Goal: Task Accomplishment & Management: Manage account settings

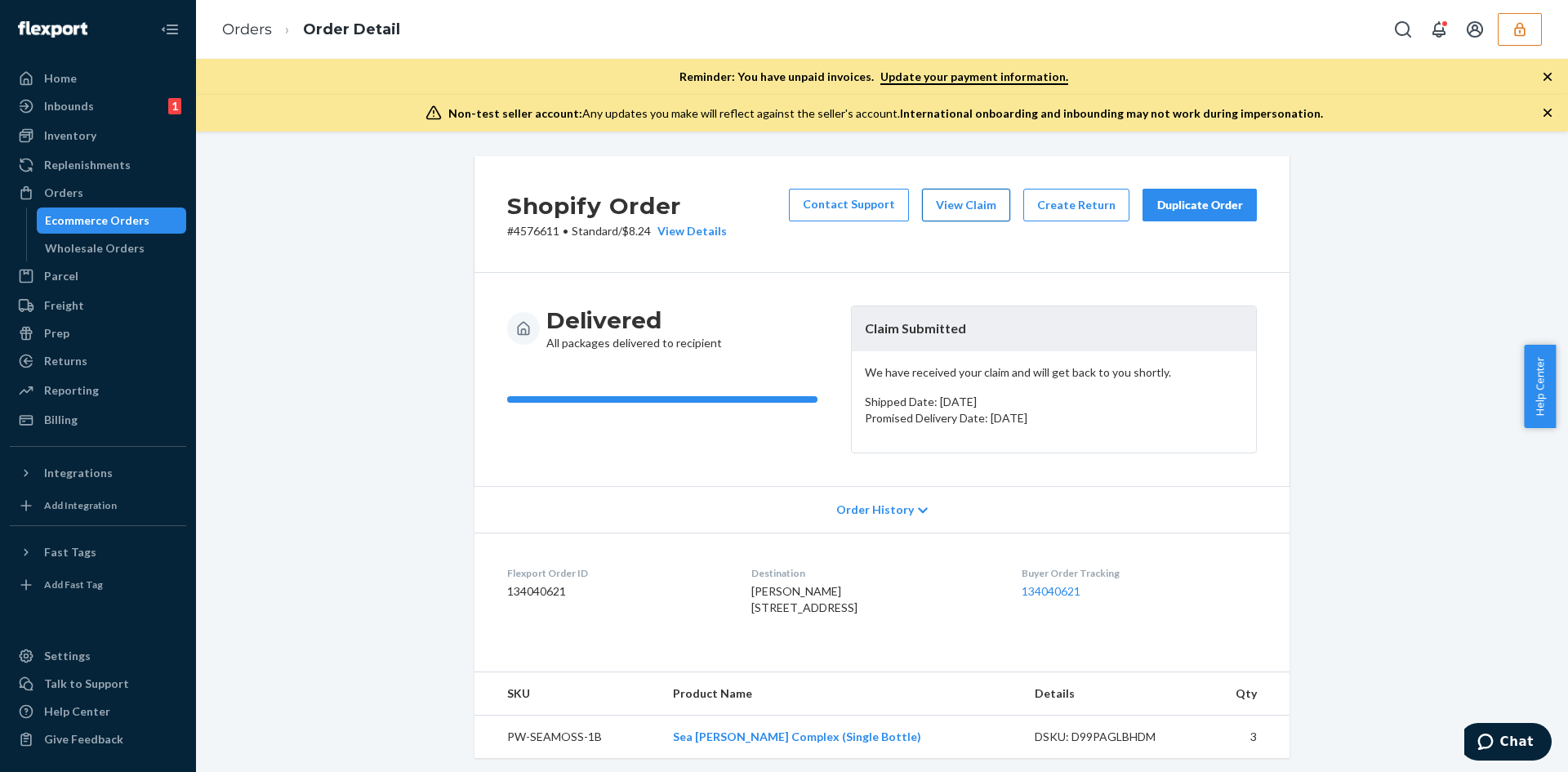
click at [933, 195] on button "View Claim" at bounding box center [966, 205] width 88 height 32
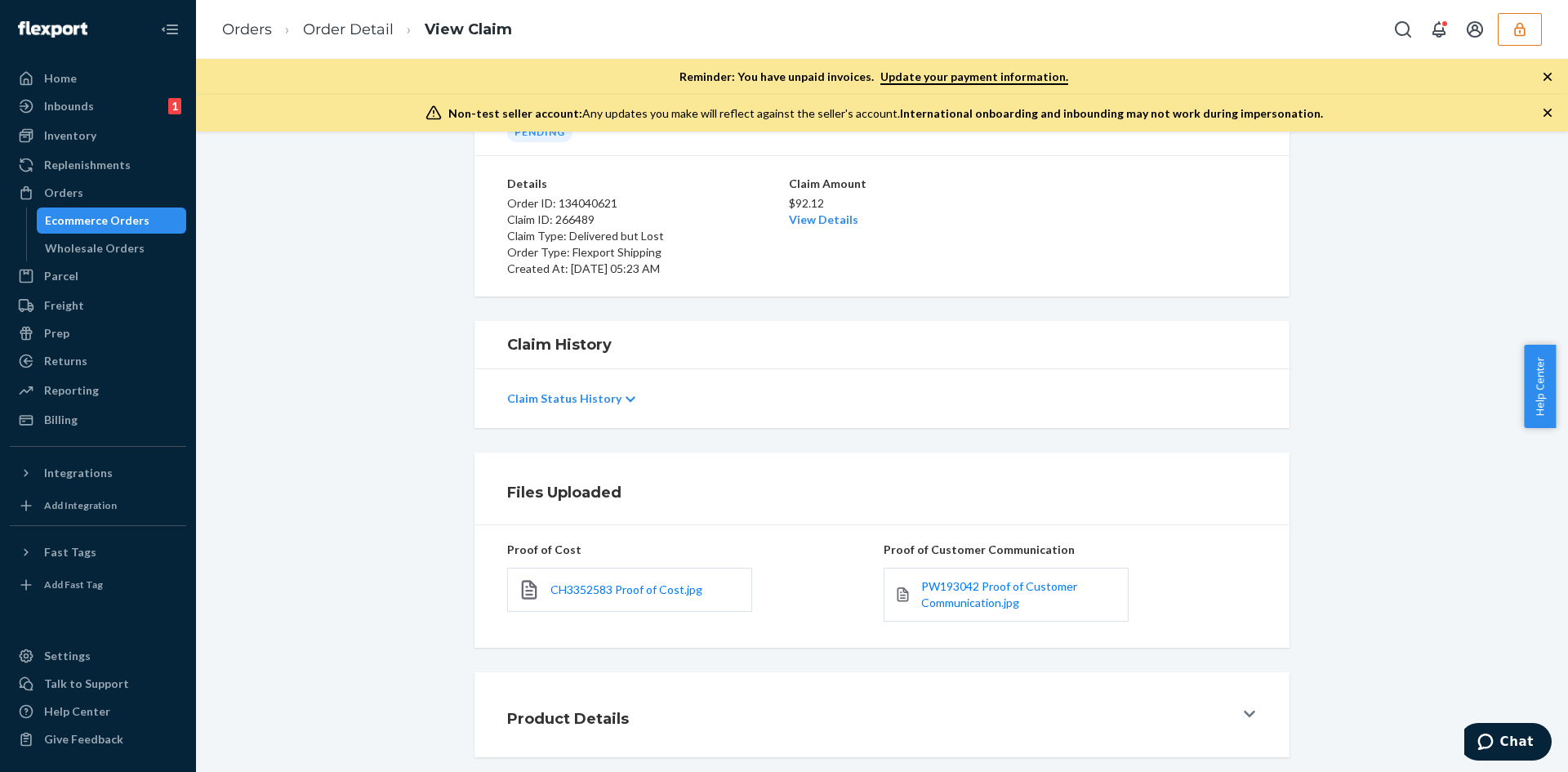
scroll to position [177, 0]
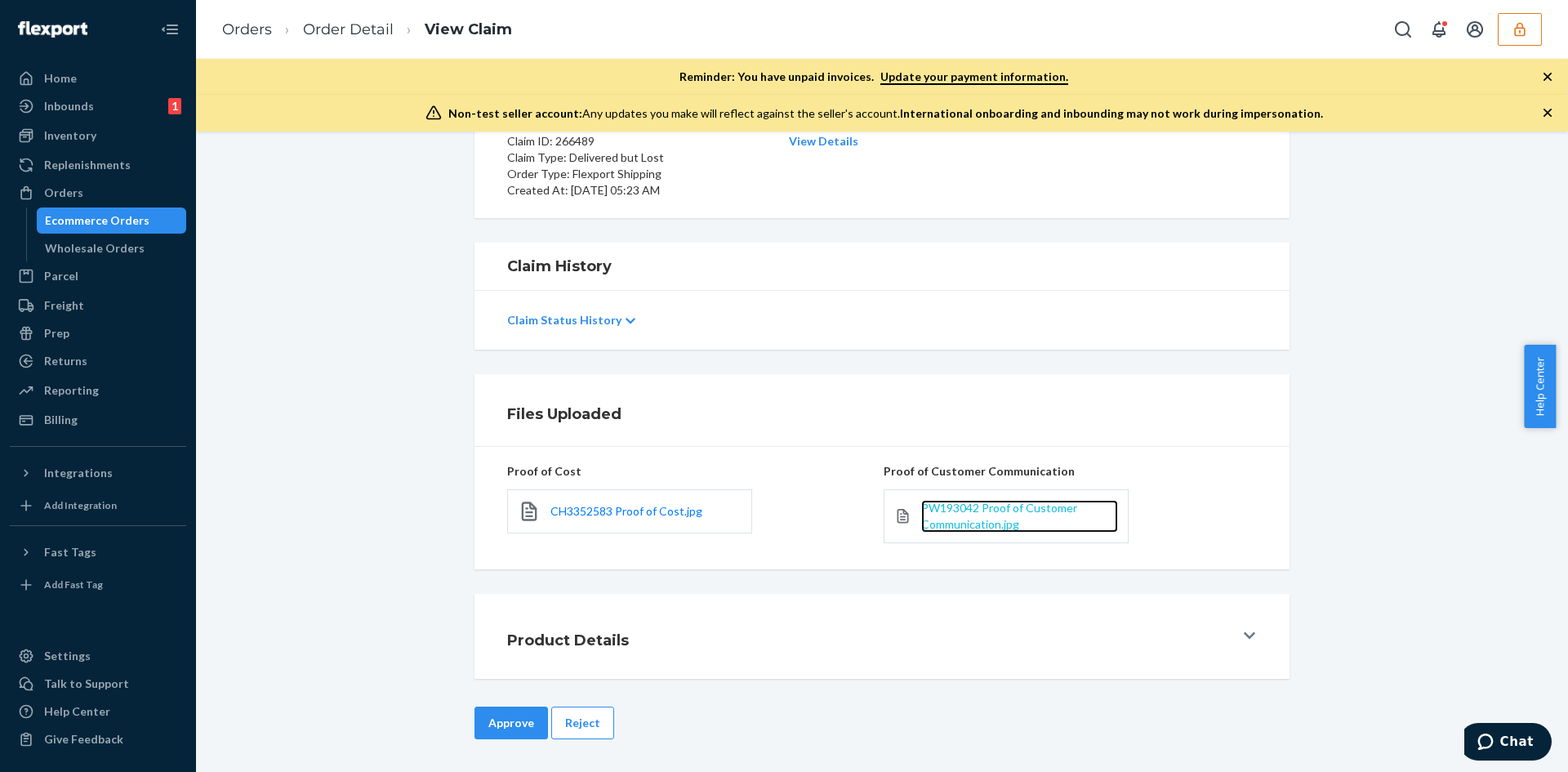
drag, startPoint x: 948, startPoint y: 525, endPoint x: 932, endPoint y: 508, distance: 23.3
click at [585, 740] on button "Reject" at bounding box center [583, 722] width 63 height 32
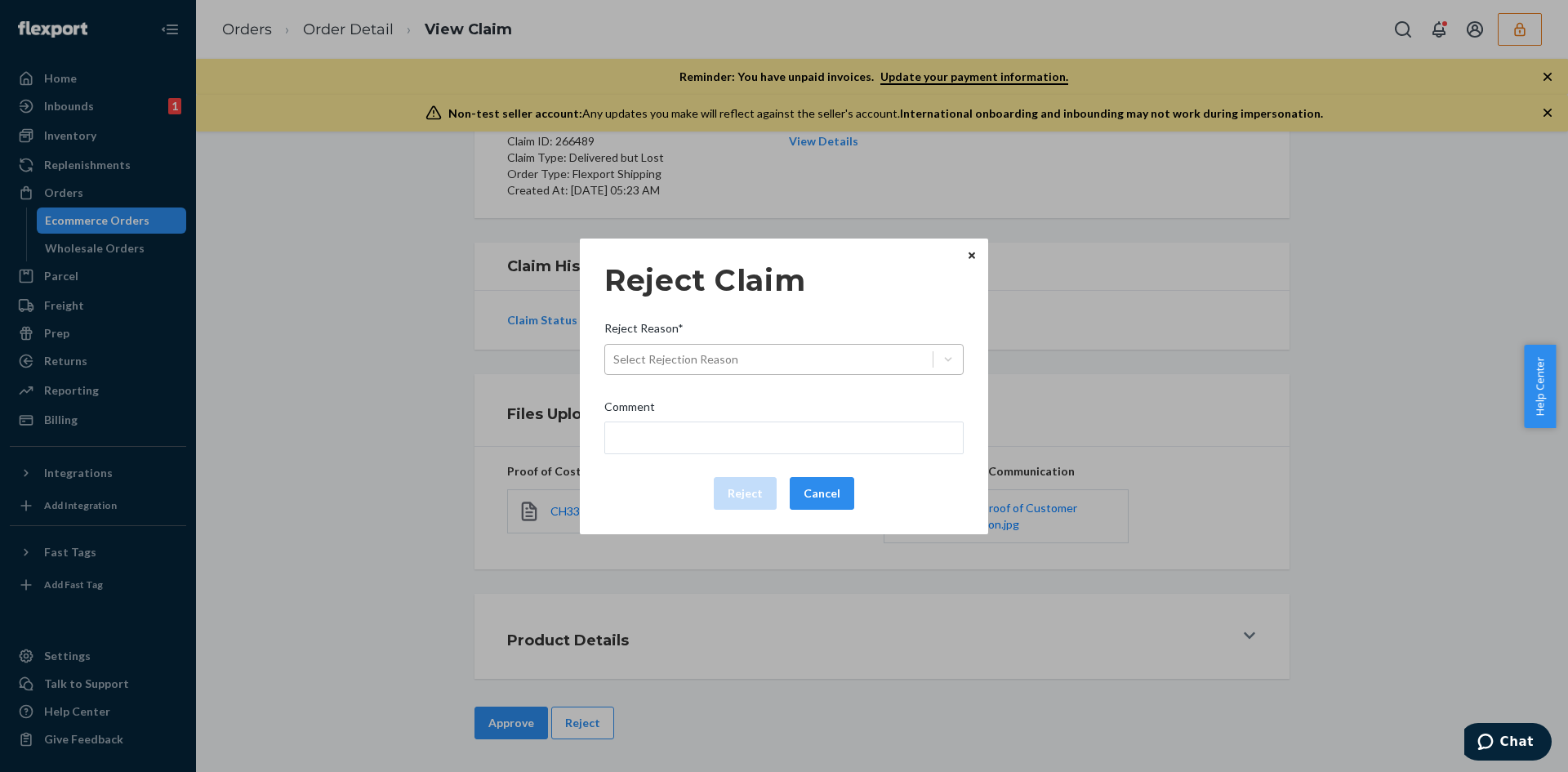
click at [705, 355] on div "Select Rejection Reason" at bounding box center [676, 360] width 125 height 17
click at [615, 355] on input "Reject Reason* Select Rejection Reason" at bounding box center [615, 360] width 2 height 17
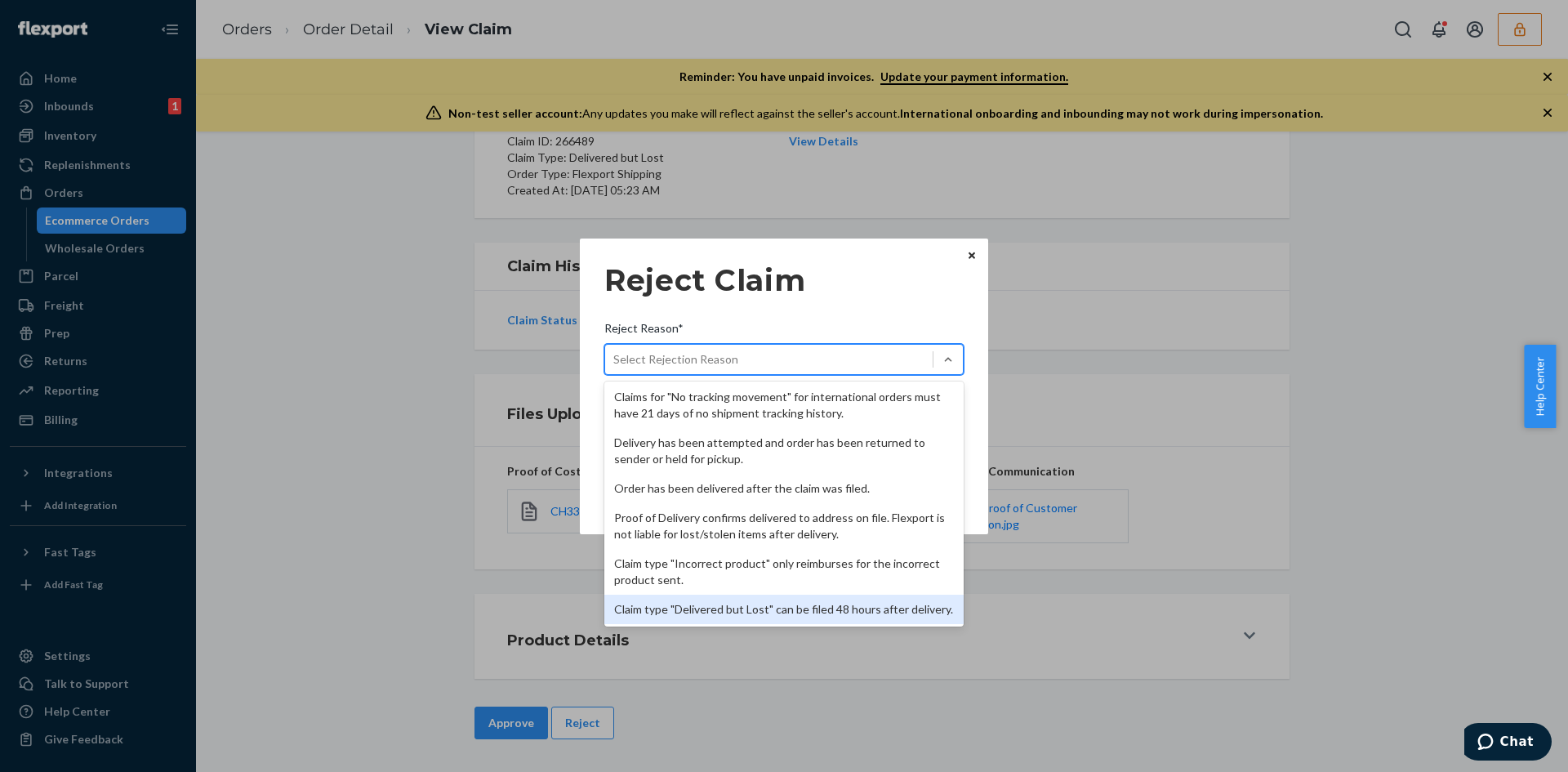
scroll to position [212, 0]
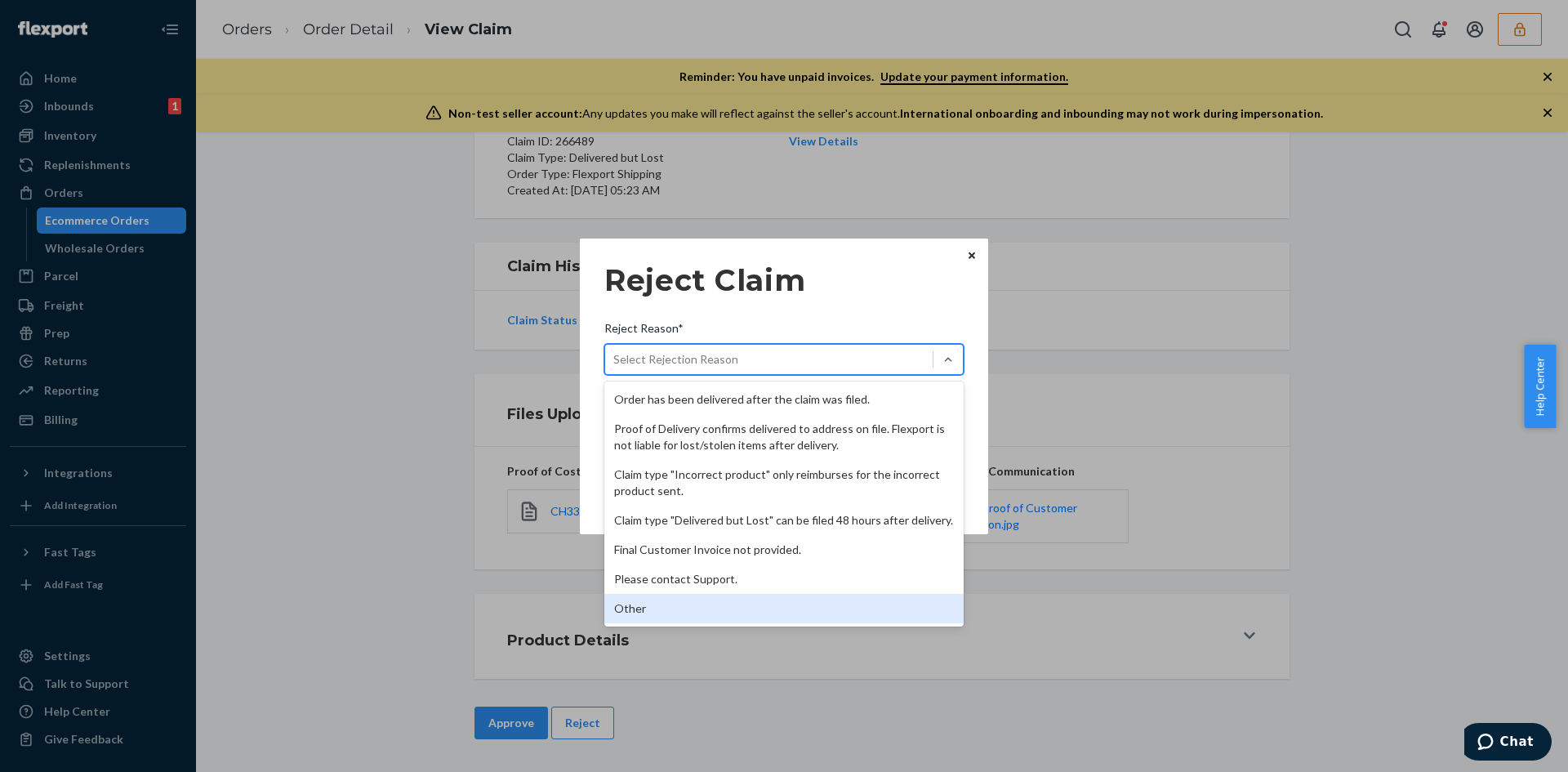
click at [670, 599] on div "Other" at bounding box center [784, 608] width 360 height 29
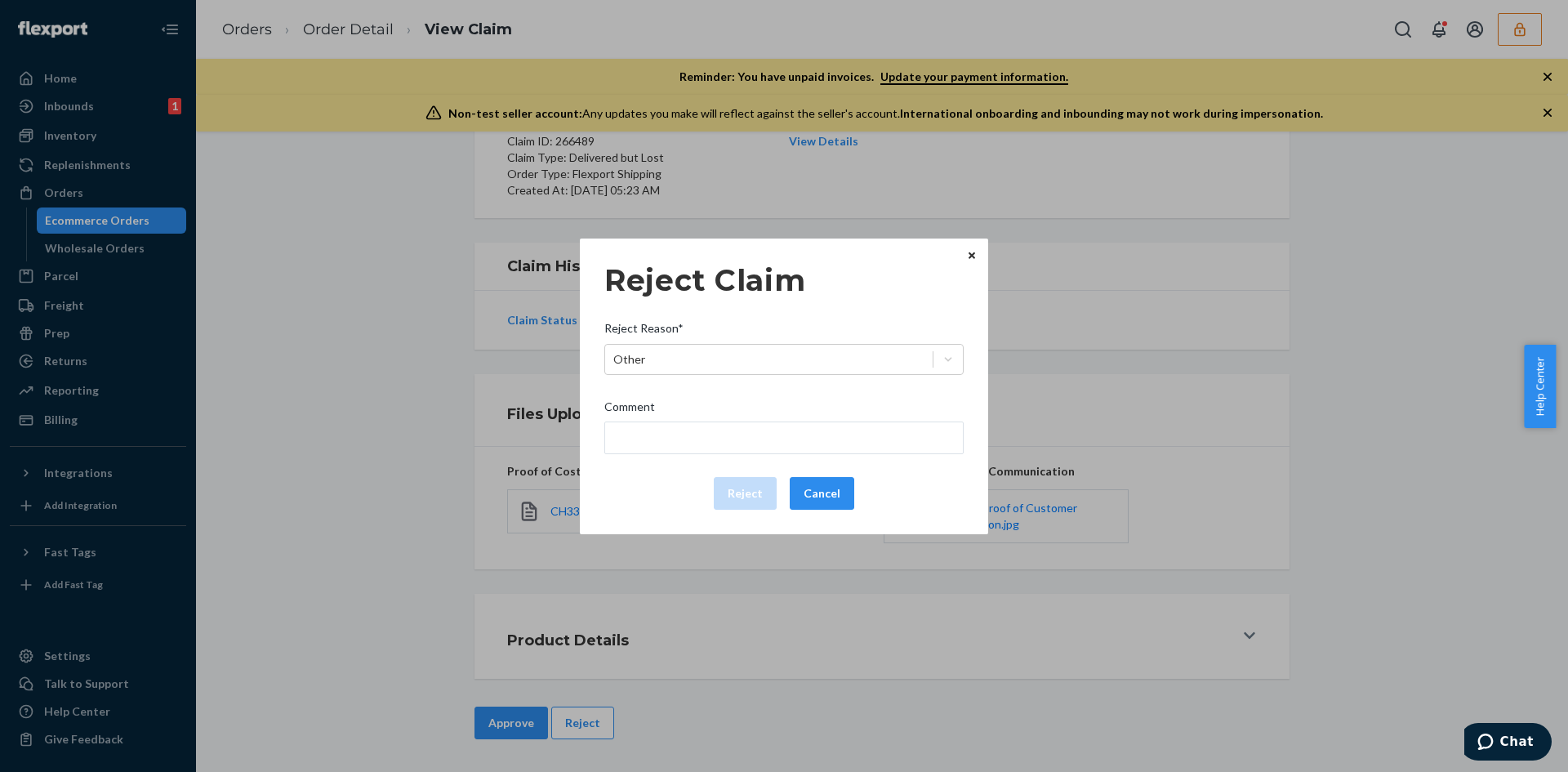
click at [691, 458] on div "Reject Claim Reject Reason* Other Comment Reject Cancel" at bounding box center [784, 386] width 360 height 260
click at [691, 446] on input "Comment" at bounding box center [784, 437] width 360 height 32
type input "The package was confirmed to be delivered at the right location and flexport is…"
click at [742, 497] on button "Reject" at bounding box center [745, 493] width 63 height 32
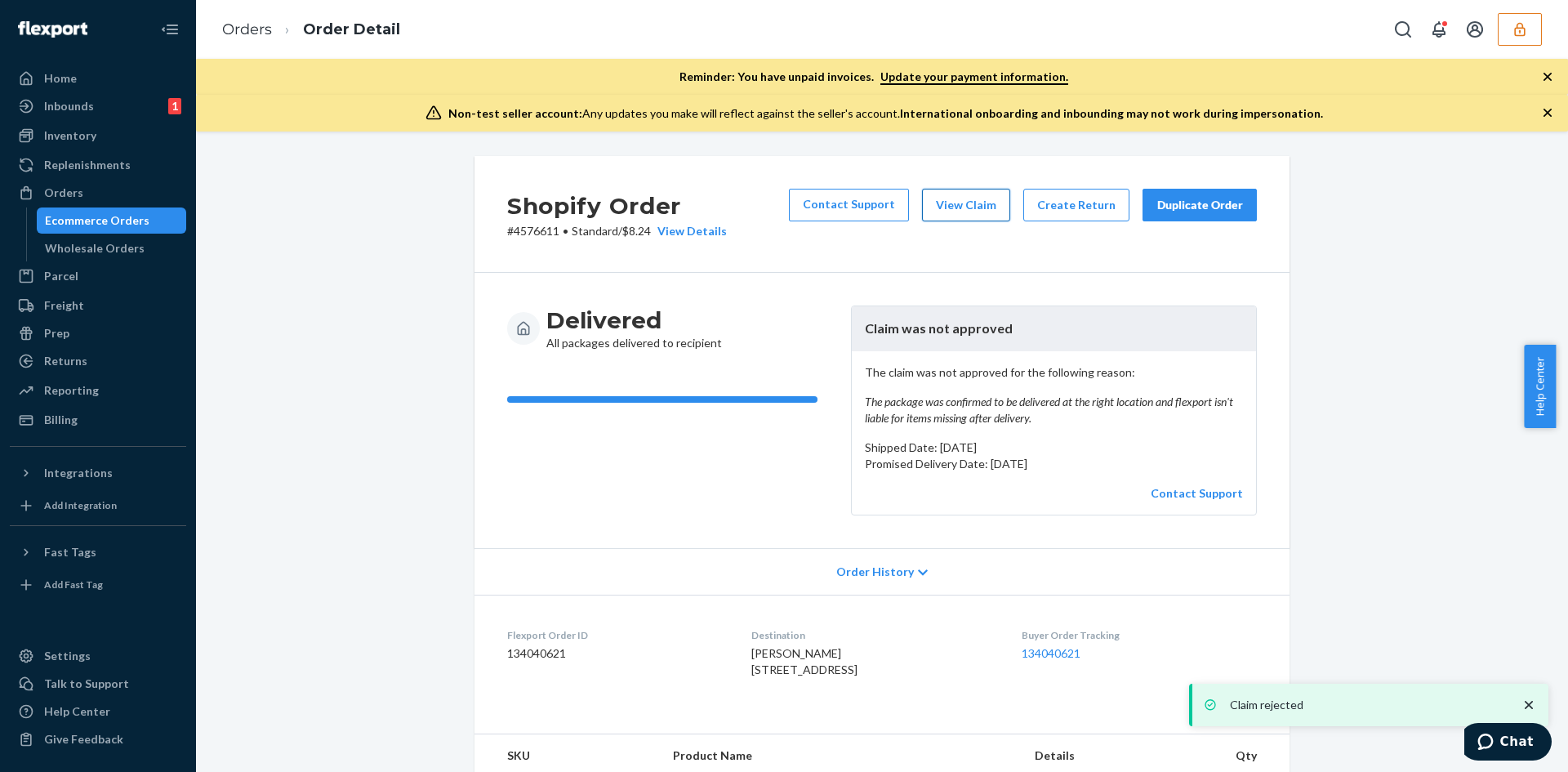
drag, startPoint x: 995, startPoint y: 219, endPoint x: 600, endPoint y: 85, distance: 417.1
click at [993, 219] on button "View Claim" at bounding box center [966, 205] width 88 height 32
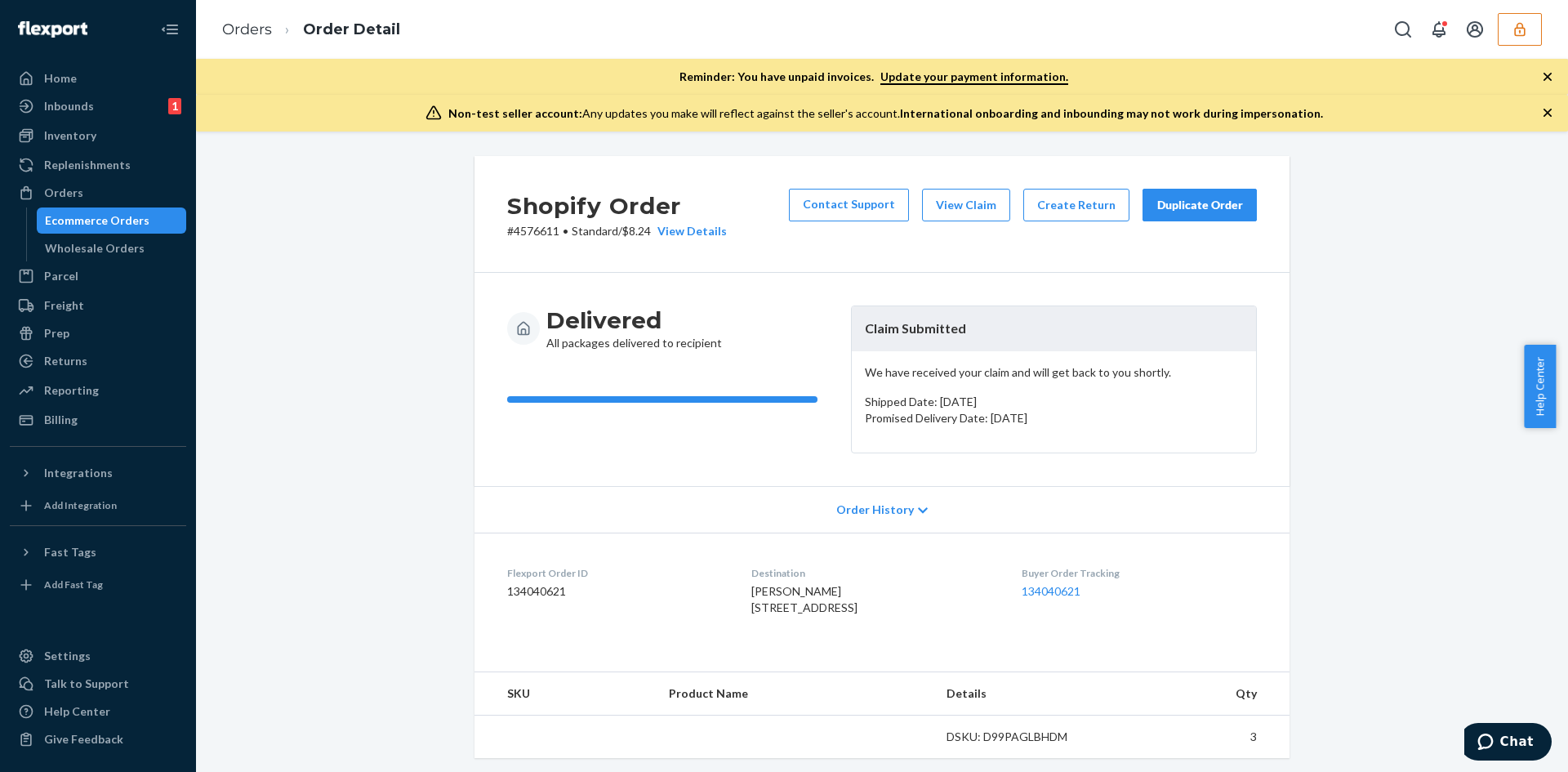
scroll to position [368, 0]
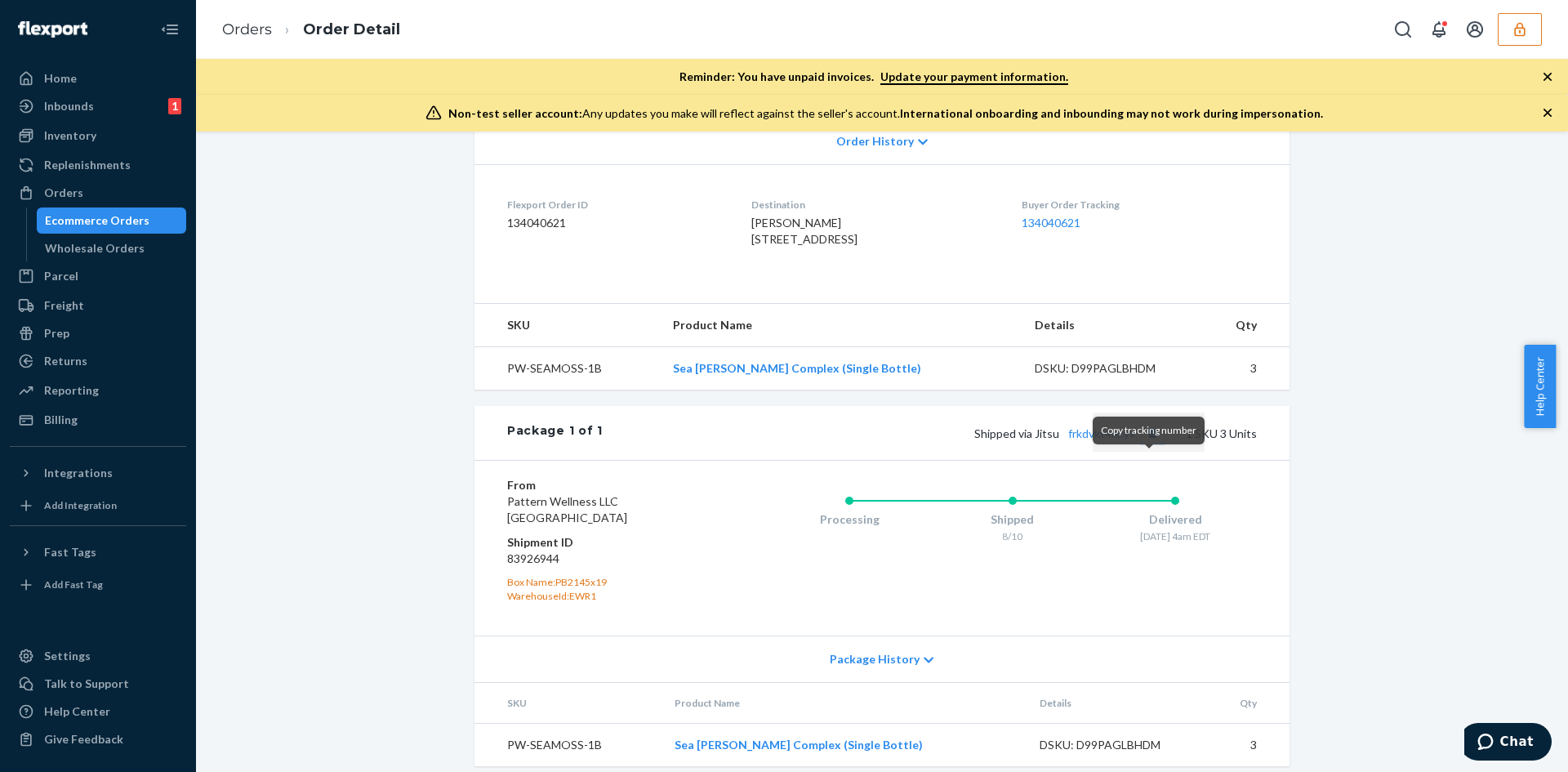
click at [1155, 444] on button "Copy tracking number" at bounding box center [1152, 432] width 21 height 21
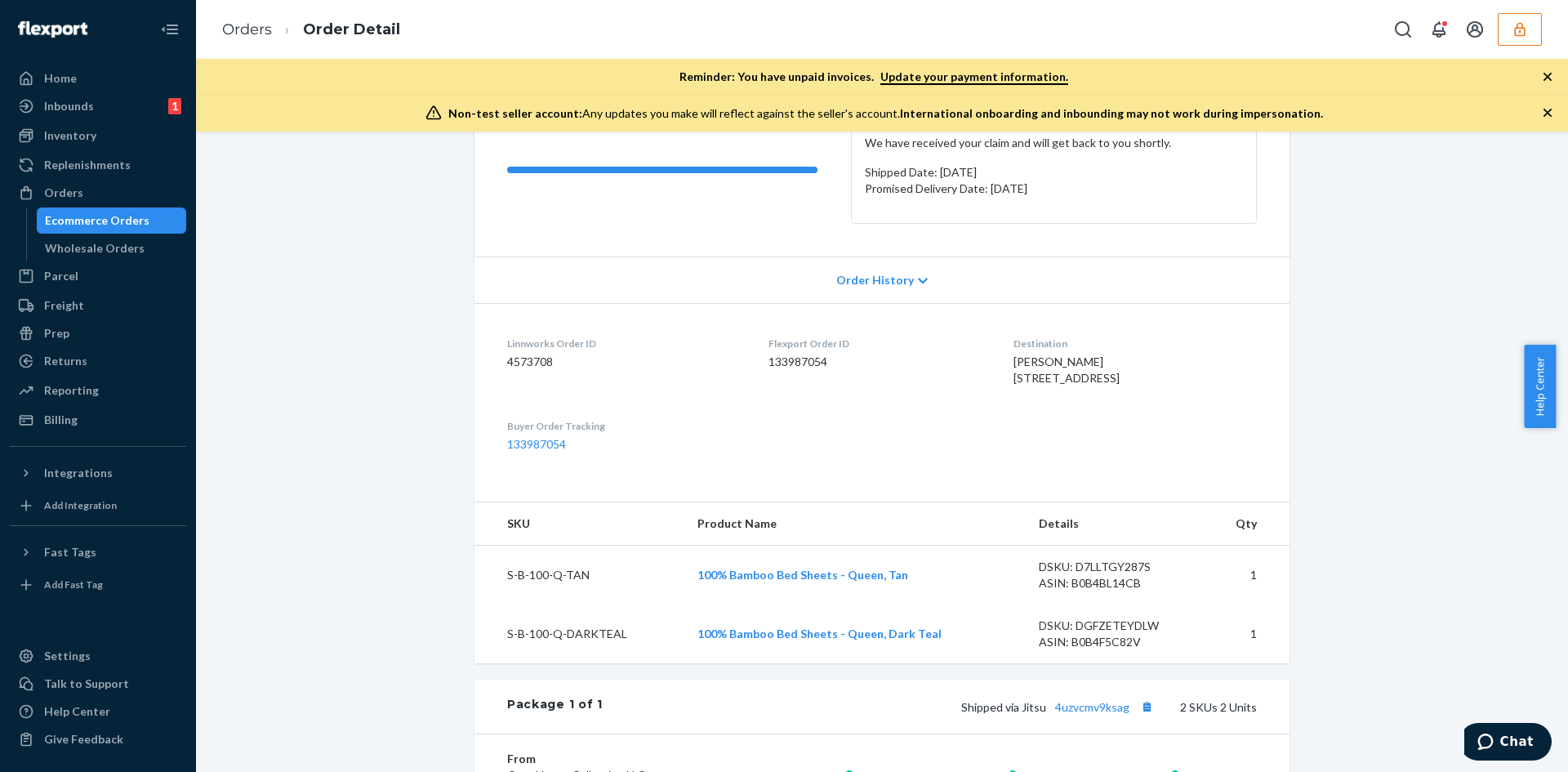
scroll to position [326, 0]
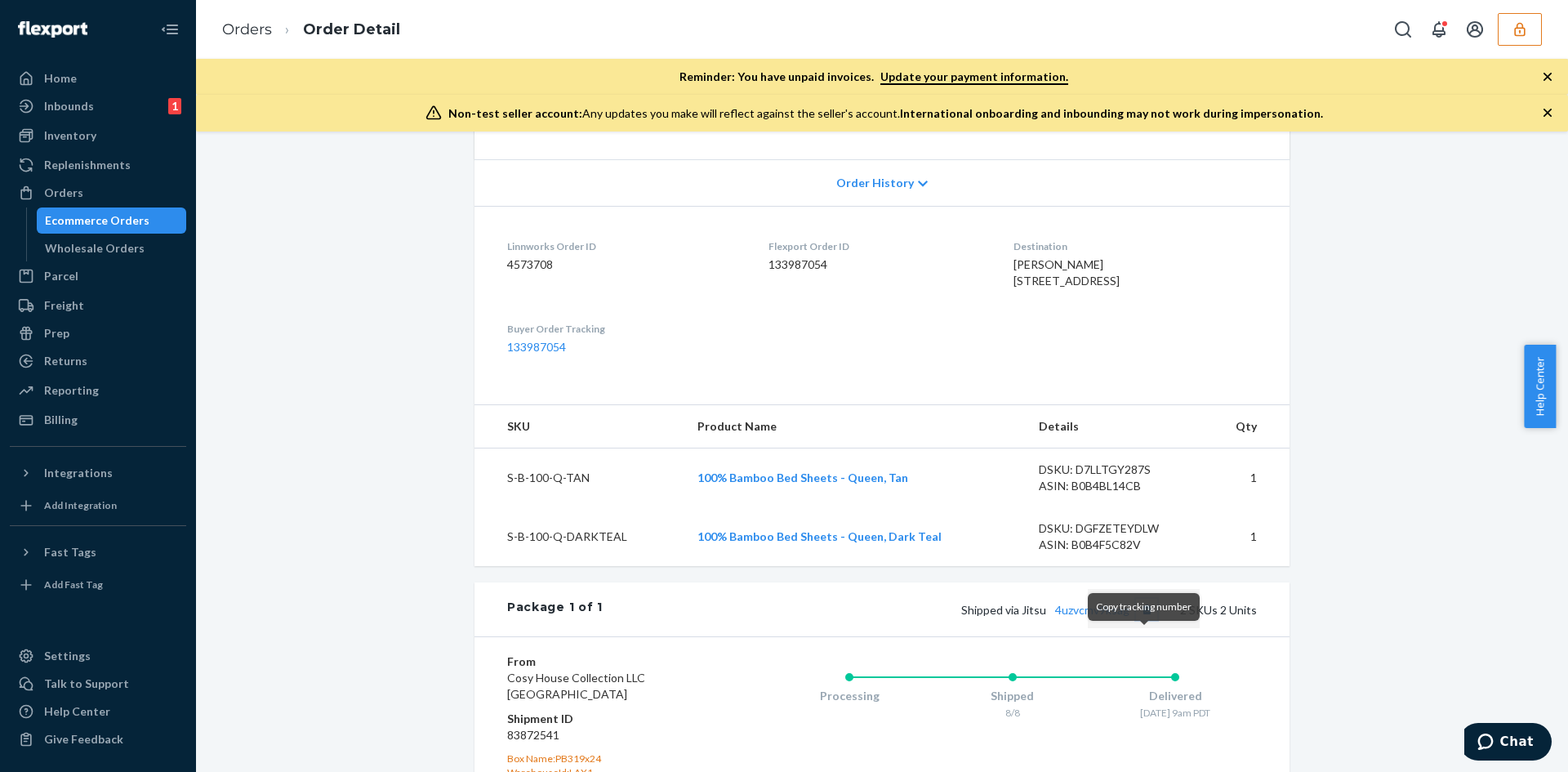
click at [1138, 620] on button "Copy tracking number" at bounding box center [1146, 609] width 21 height 21
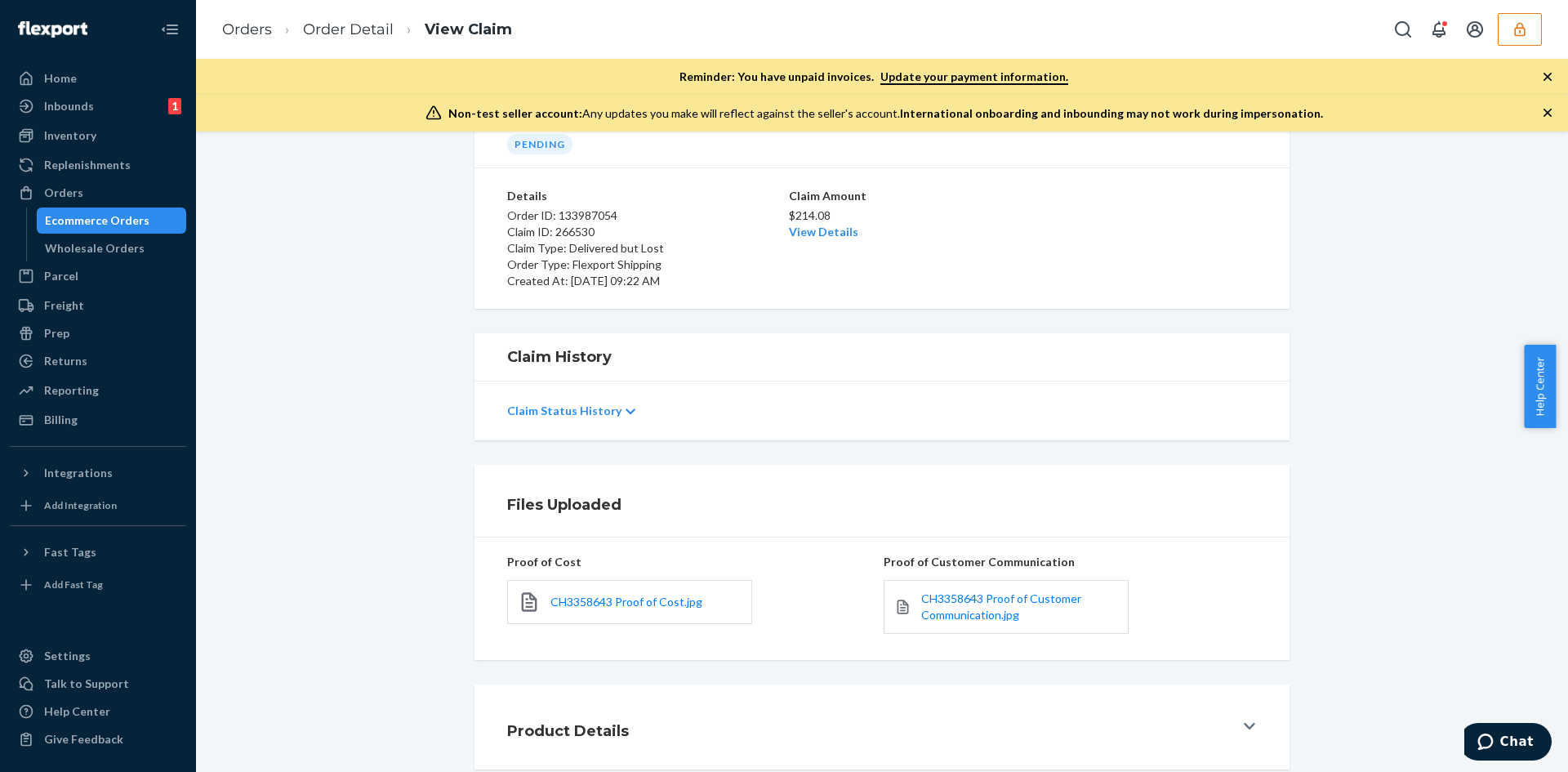
scroll to position [177, 0]
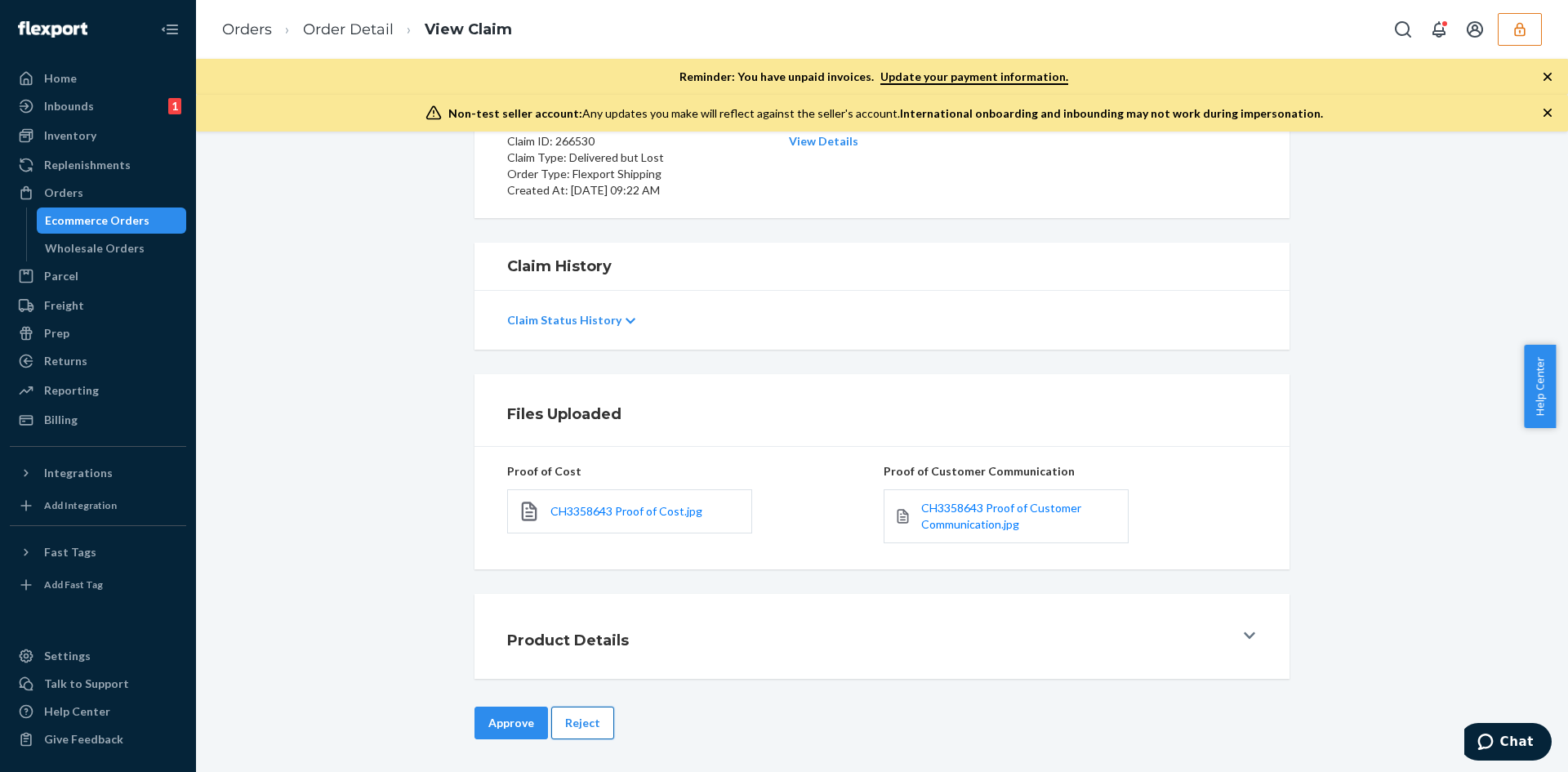
click at [577, 712] on button "Reject" at bounding box center [583, 722] width 63 height 32
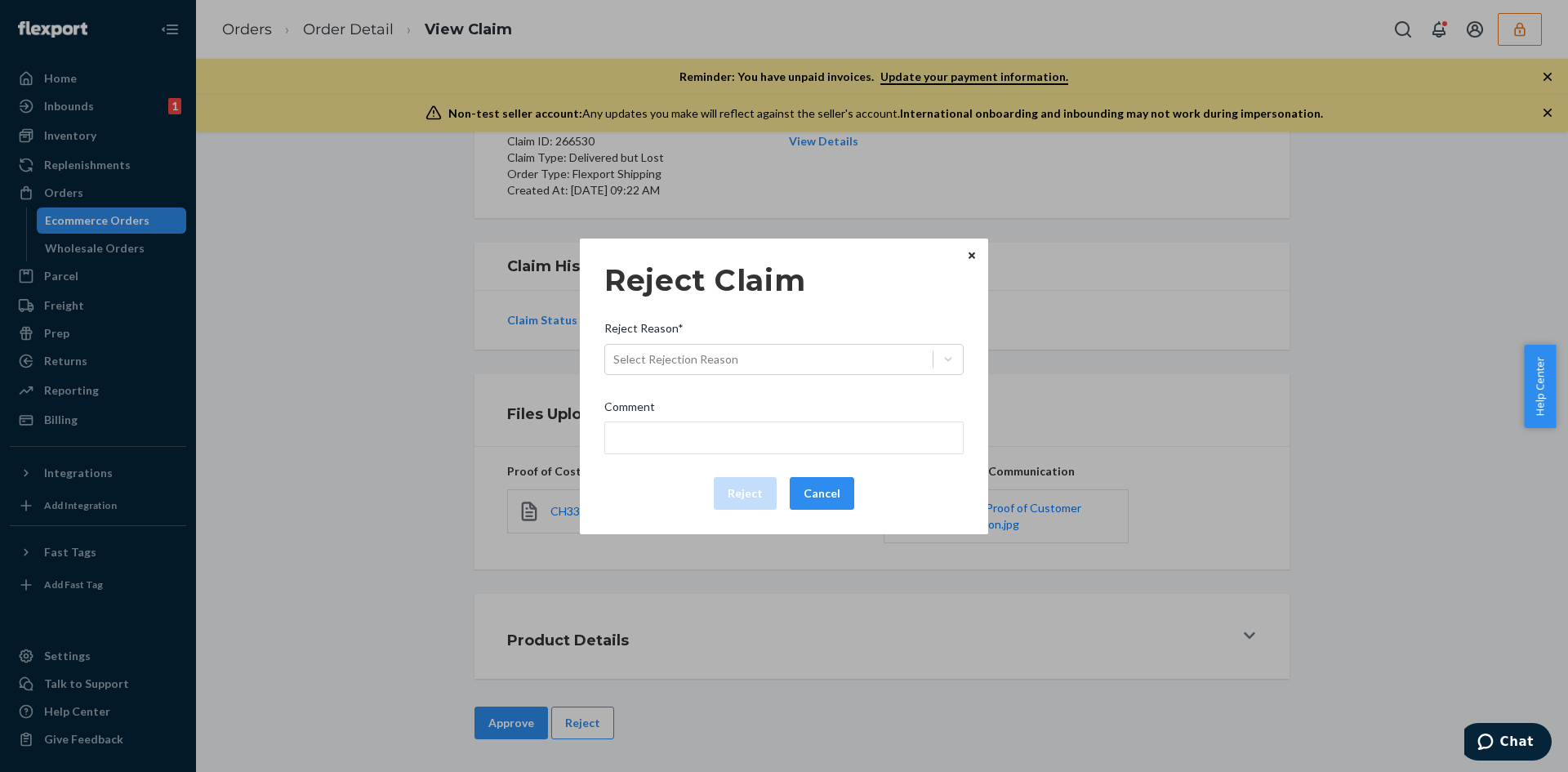
click at [709, 383] on div "Reject Claim Reject Reason* Select Rejection Reason Comment Reject Cancel" at bounding box center [784, 386] width 360 height 260
drag, startPoint x: 721, startPoint y: 340, endPoint x: 737, endPoint y: 407, distance: 68.9
click at [722, 340] on div "Reject Reason*" at bounding box center [784, 331] width 360 height 22
click at [615, 351] on input "Reject Reason* Select Rejection Reason" at bounding box center [615, 360] width 2 height 17
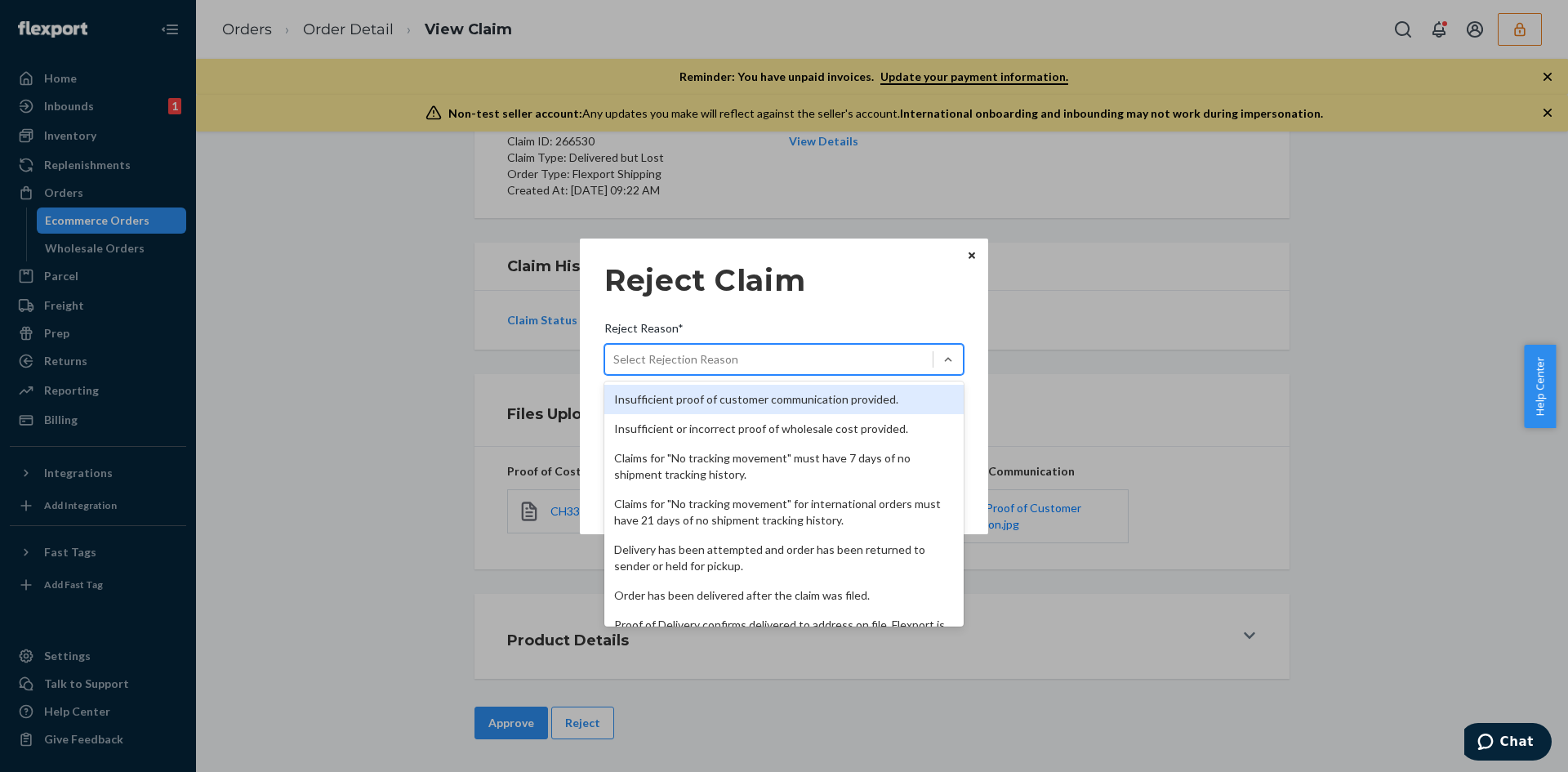
click at [738, 348] on div "Select Rejection Reason" at bounding box center [769, 359] width 327 height 26
click at [615, 351] on input "Reject Reason* option Insufficient proof of customer communication provided. fo…" at bounding box center [615, 360] width 2 height 17
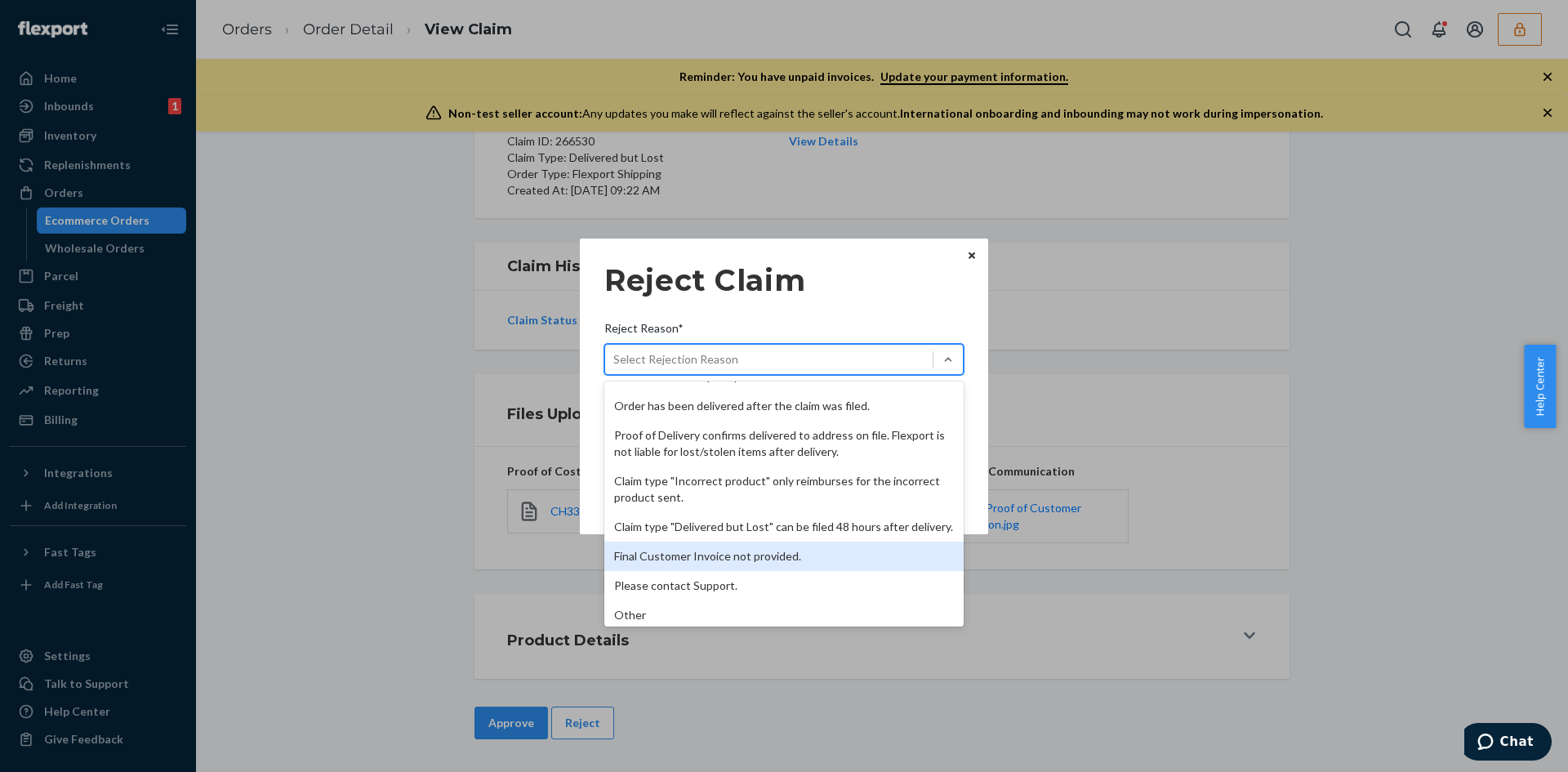
scroll to position [212, 0]
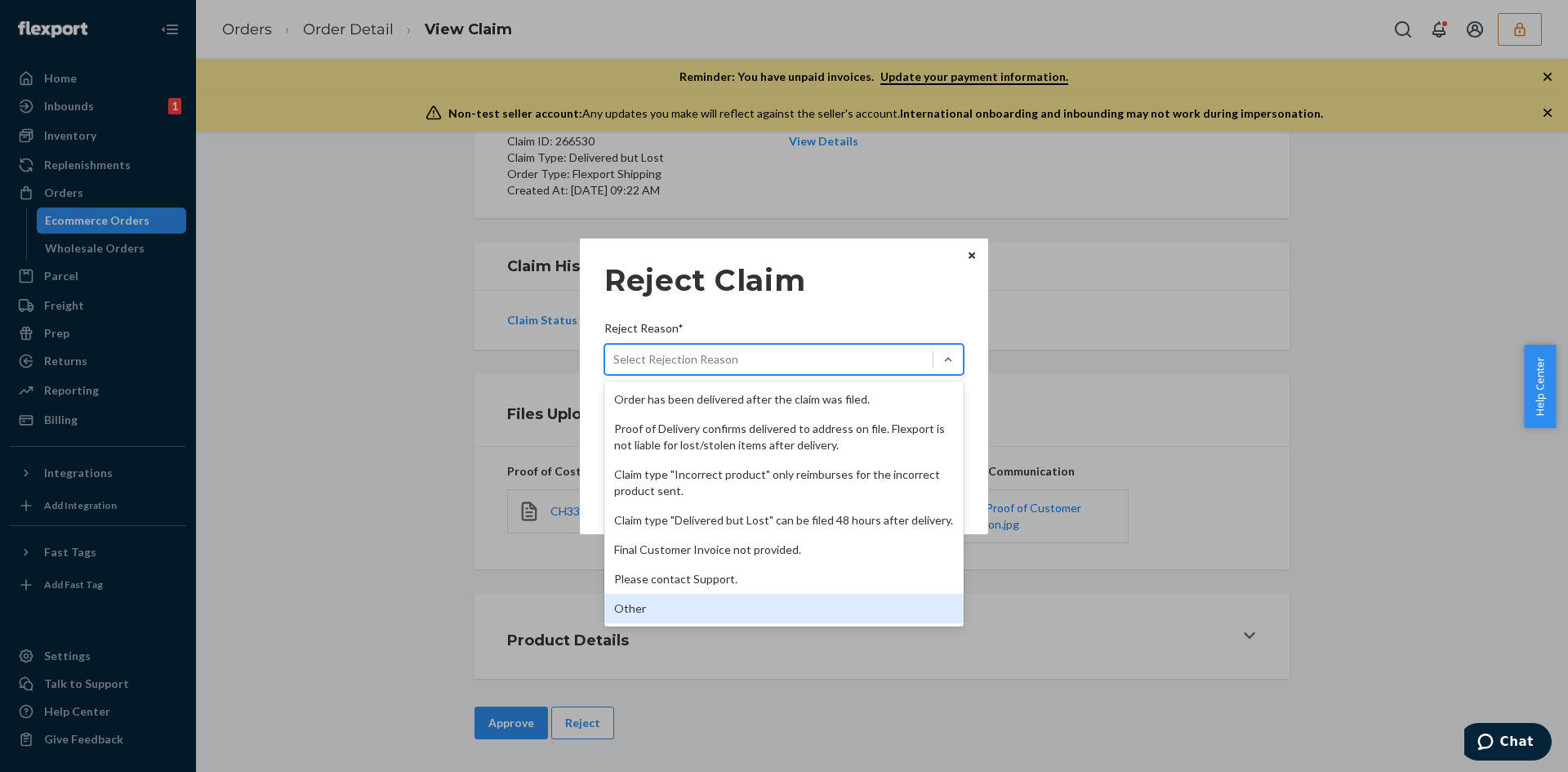
click at [670, 595] on div "Other" at bounding box center [784, 608] width 360 height 29
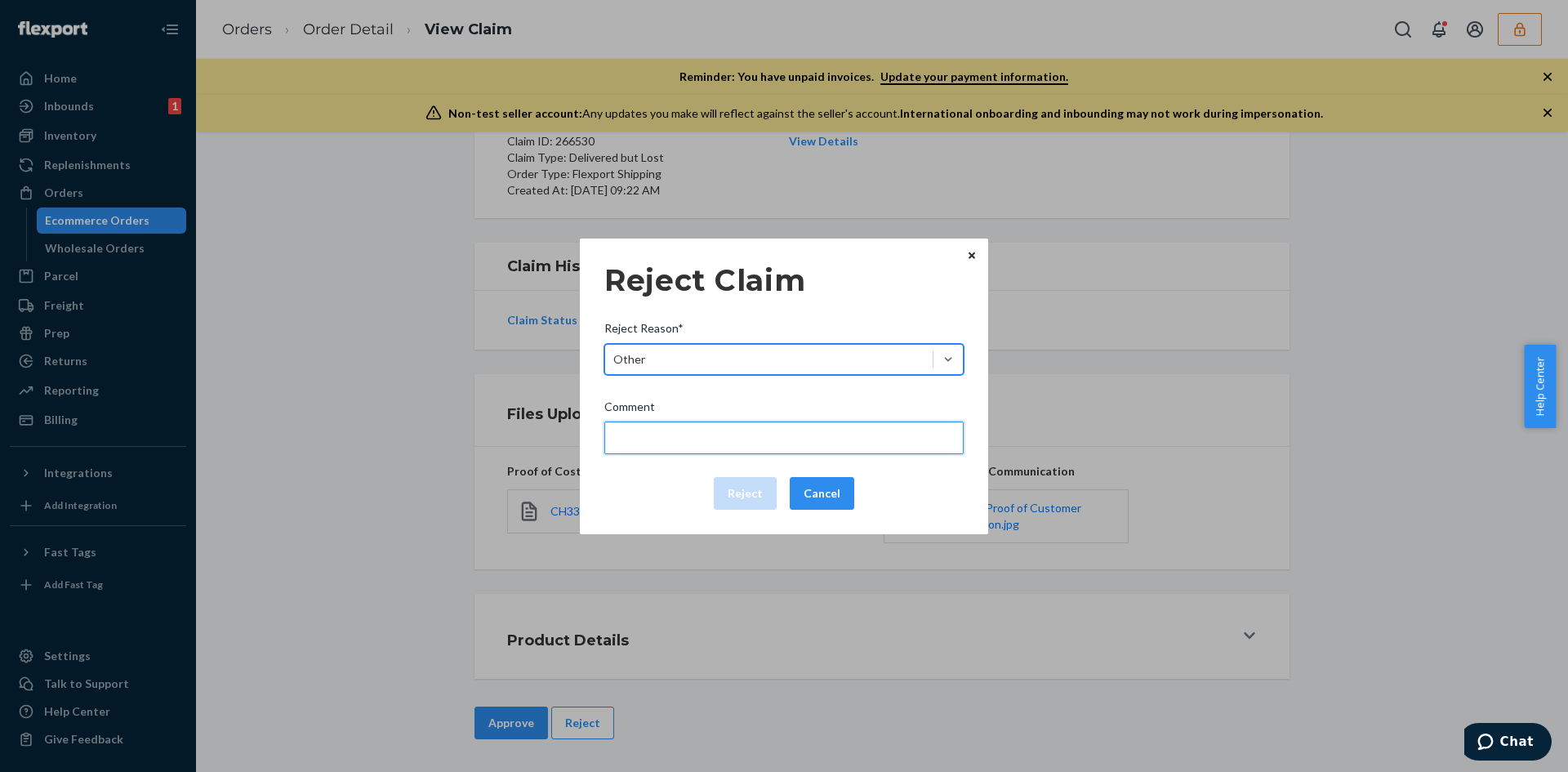
click at [679, 445] on input "Comment" at bounding box center [784, 437] width 360 height 32
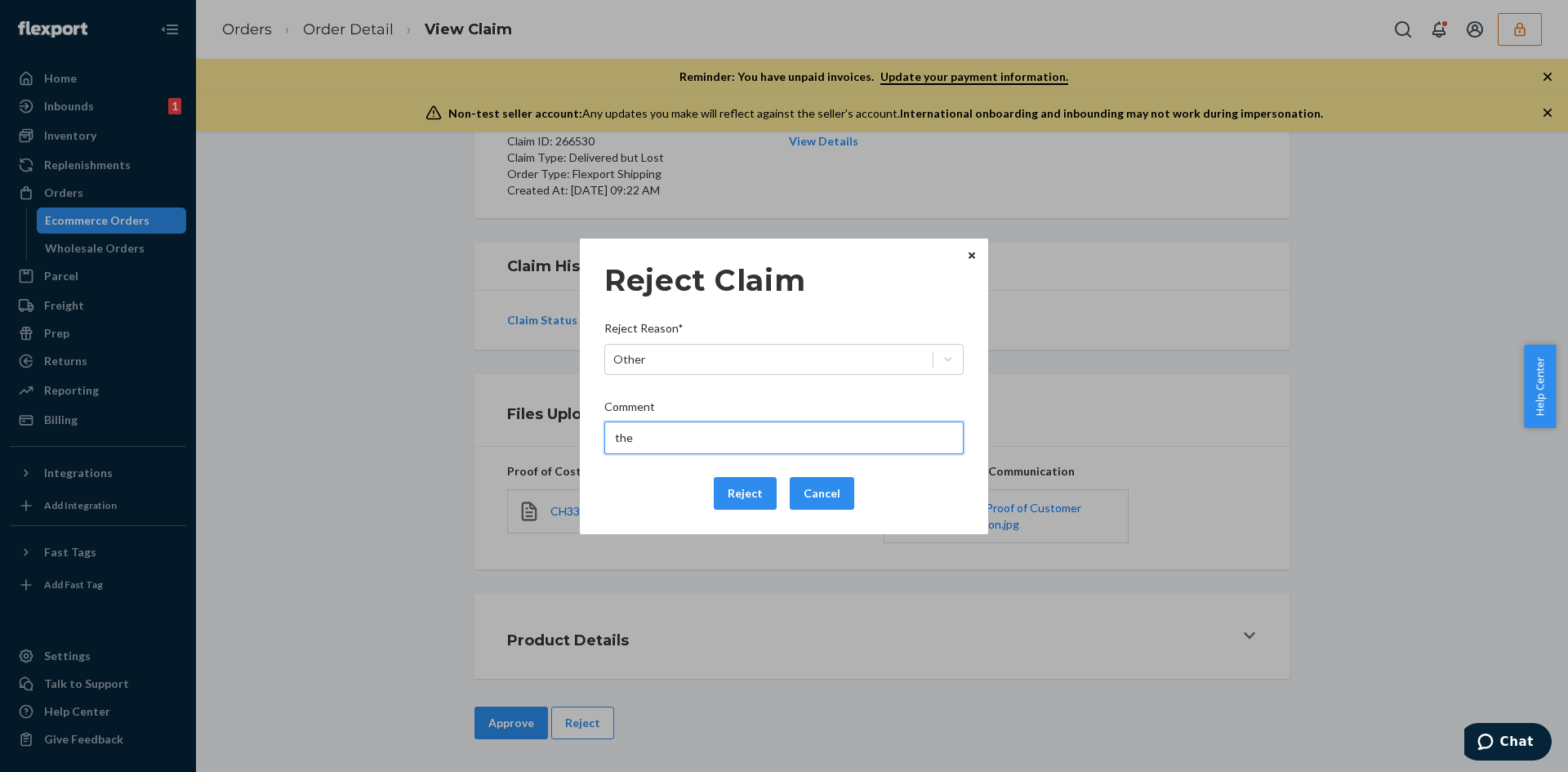
type input "The package was confirmed to be delivered at the right location and flexport is…"
click at [733, 489] on button "Reject" at bounding box center [745, 493] width 63 height 32
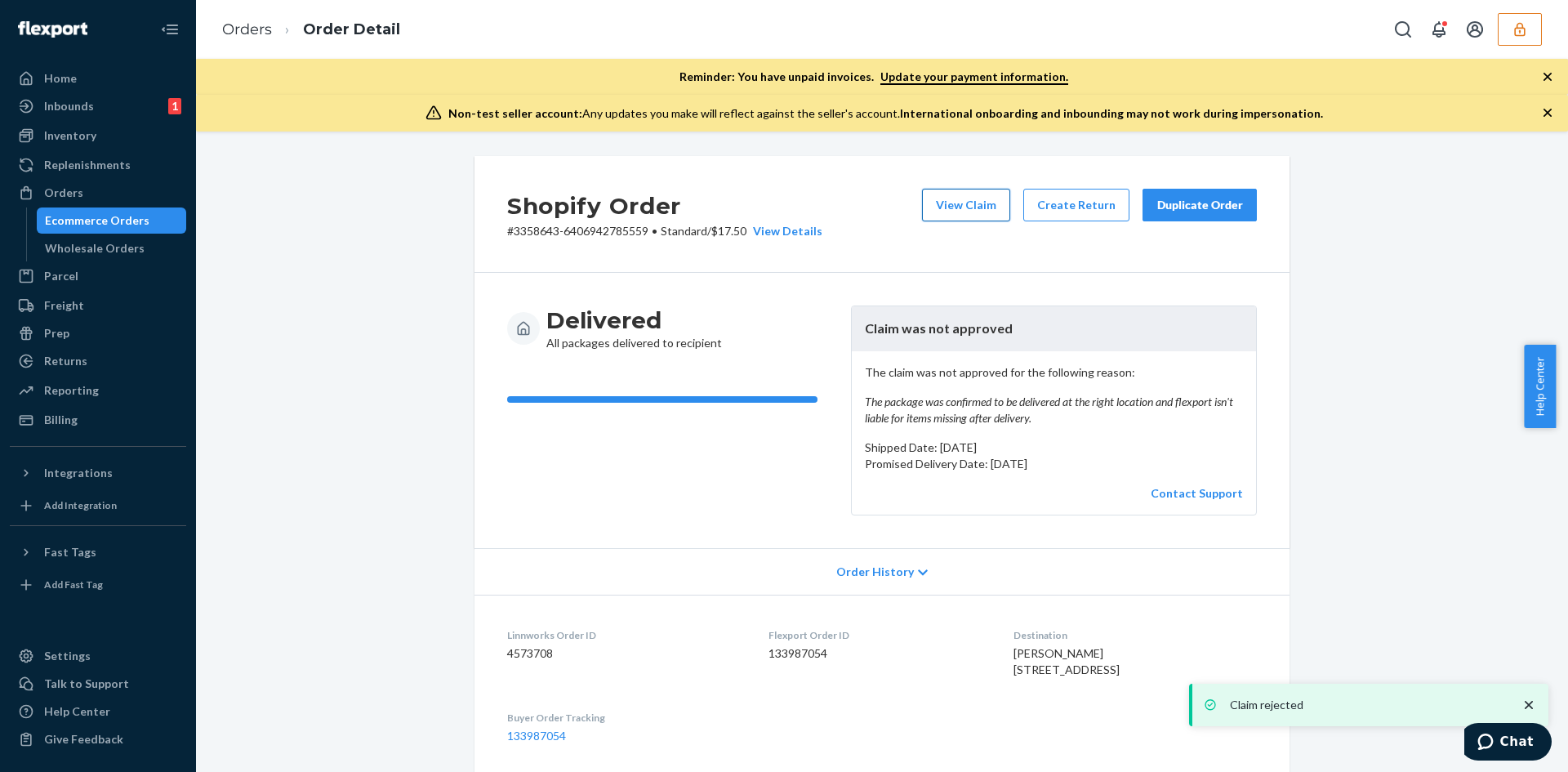
click at [973, 222] on div "View Claim Create Return Duplicate Order" at bounding box center [1089, 214] width 348 height 51
click at [956, 202] on button "View Claim" at bounding box center [966, 205] width 88 height 32
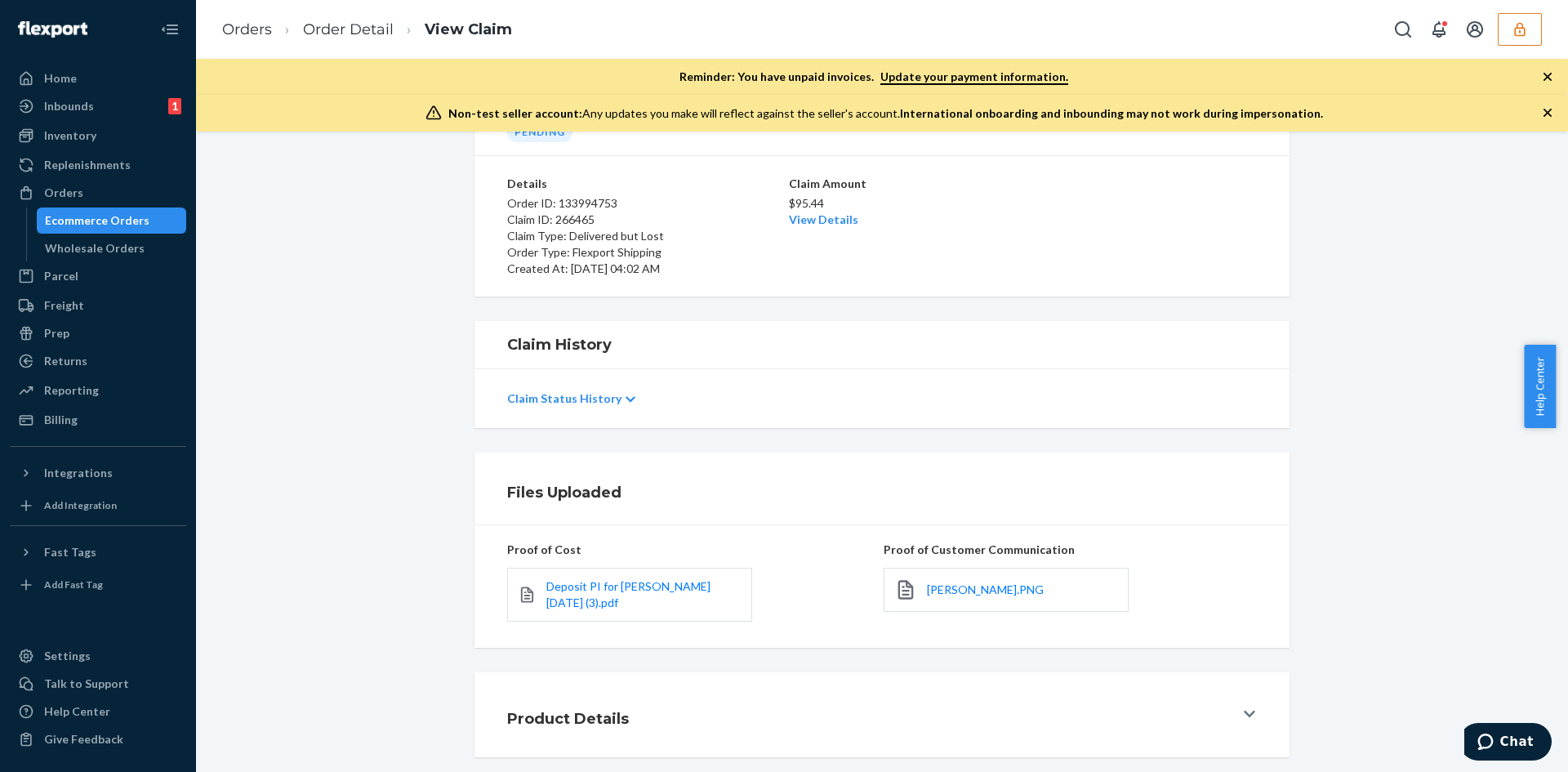
scroll to position [177, 0]
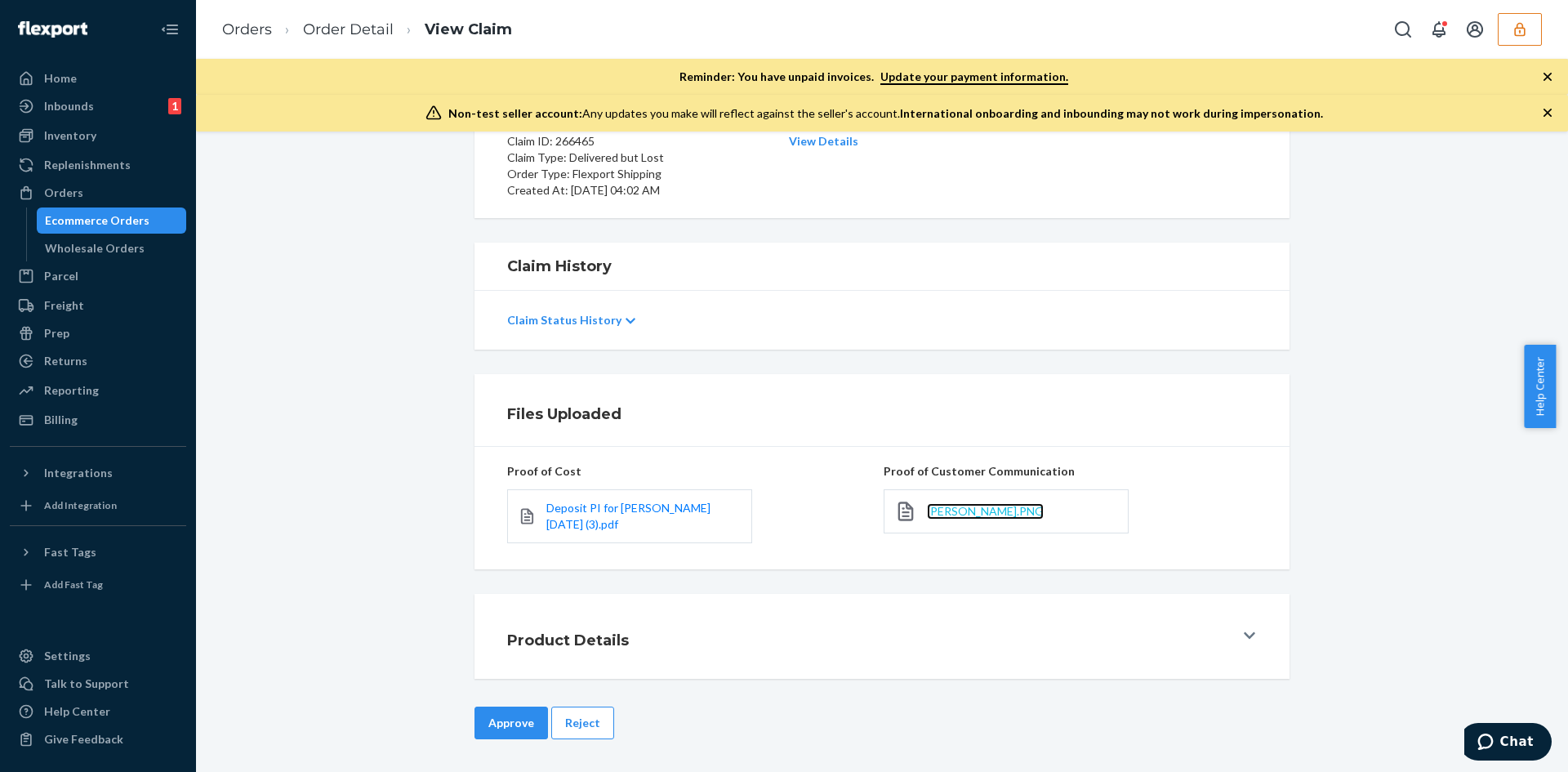
drag, startPoint x: 959, startPoint y: 501, endPoint x: 947, endPoint y: 507, distance: 13.4
drag, startPoint x: 590, startPoint y: 732, endPoint x: 595, endPoint y: 684, distance: 48.3
click at [590, 733] on button "Reject" at bounding box center [583, 722] width 63 height 32
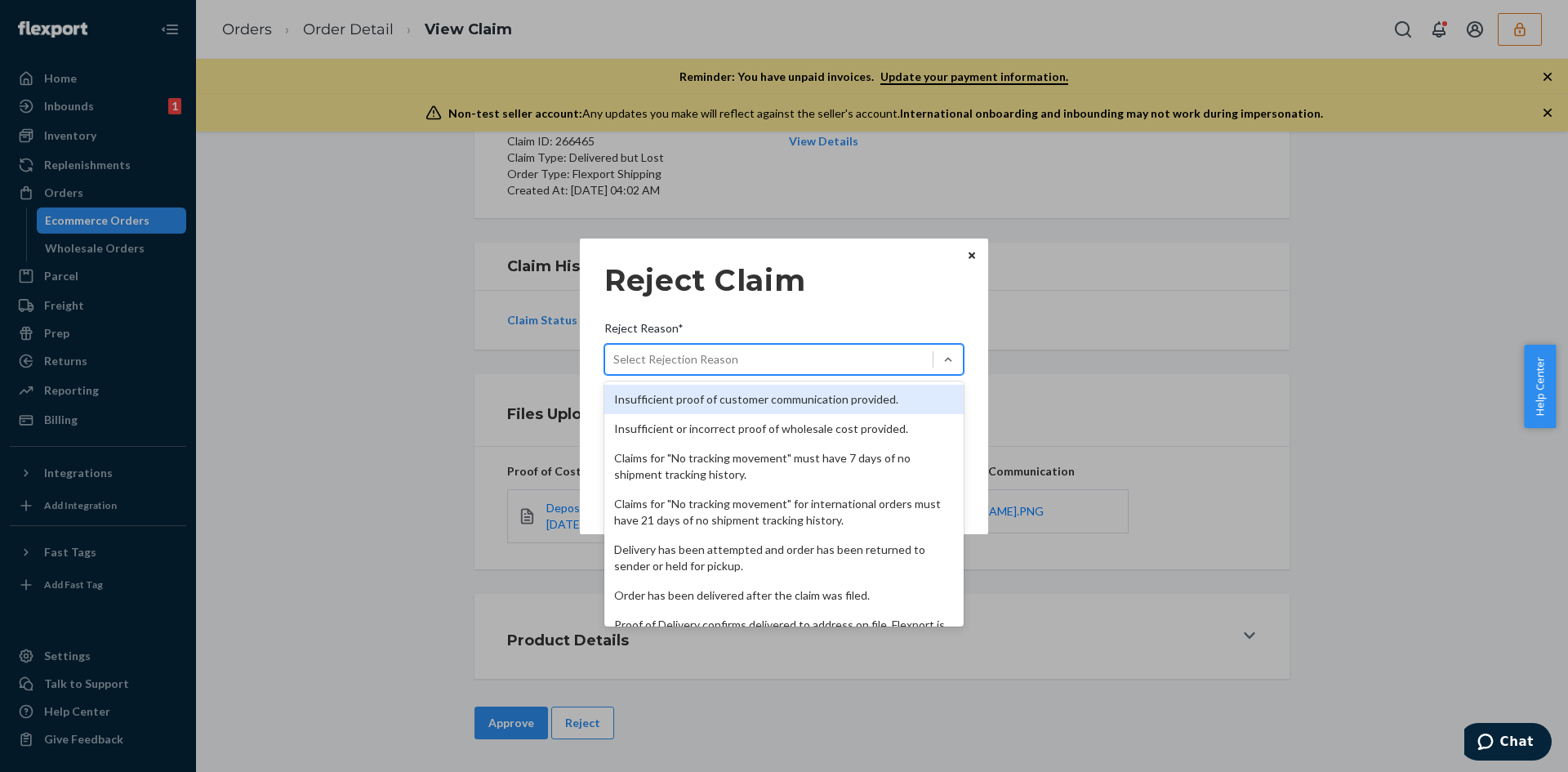
click at [728, 351] on div "Select Rejection Reason" at bounding box center [676, 360] width 125 height 17
click at [615, 351] on input "Reject Reason* option Insufficient proof of customer communication provided. fo…" at bounding box center [615, 360] width 2 height 17
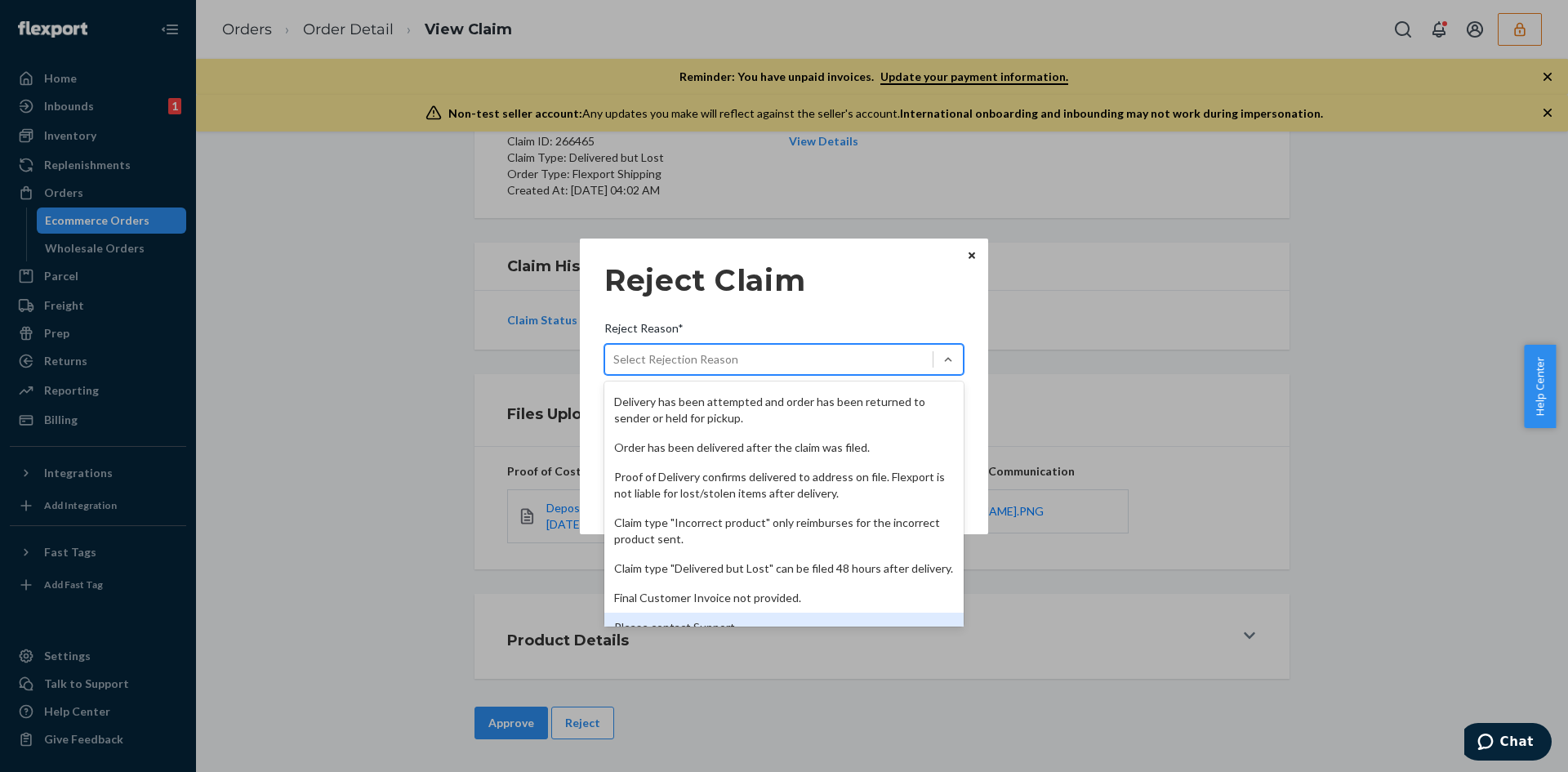
scroll to position [212, 0]
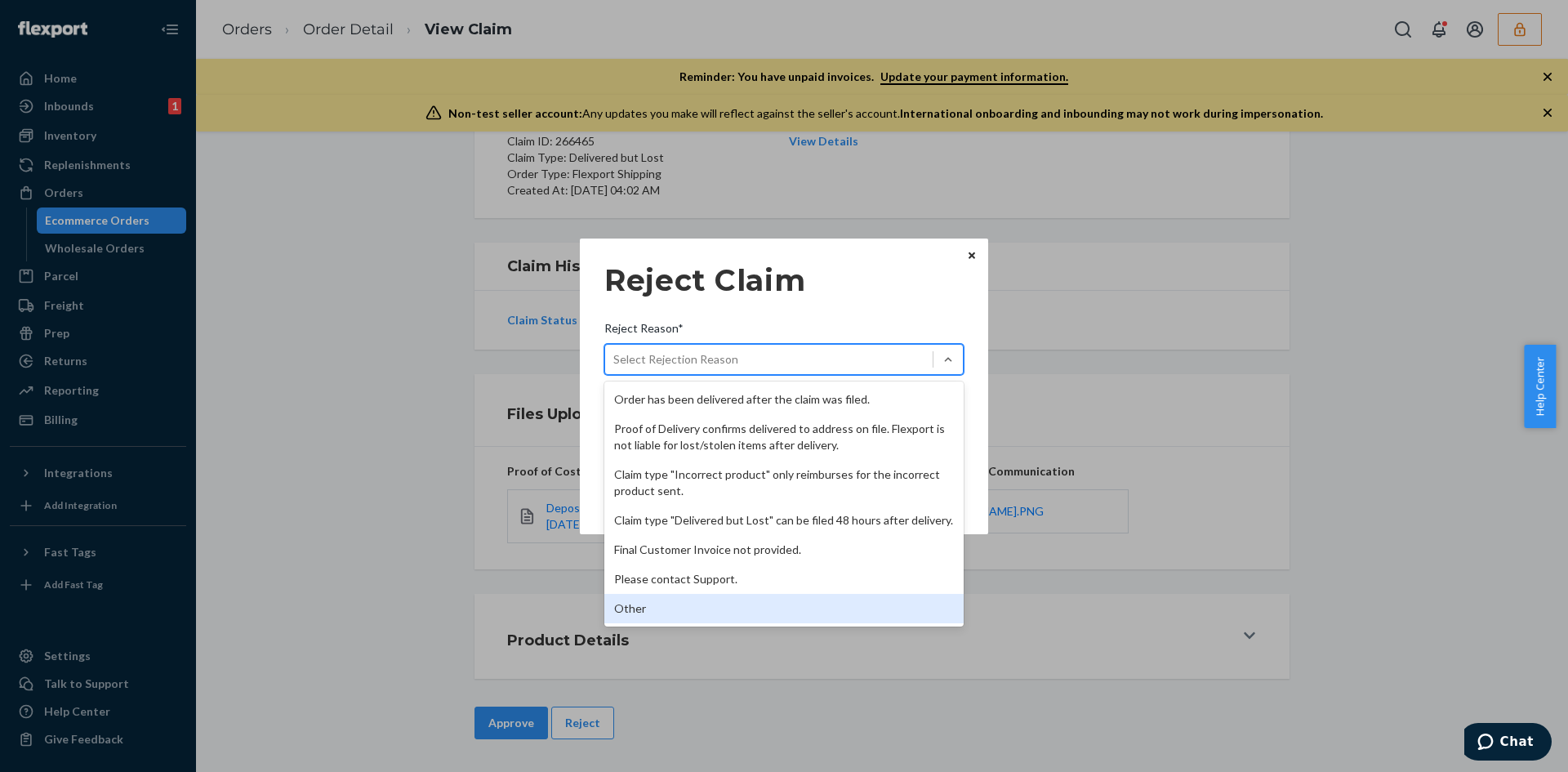
click at [658, 602] on div "Other" at bounding box center [784, 608] width 360 height 29
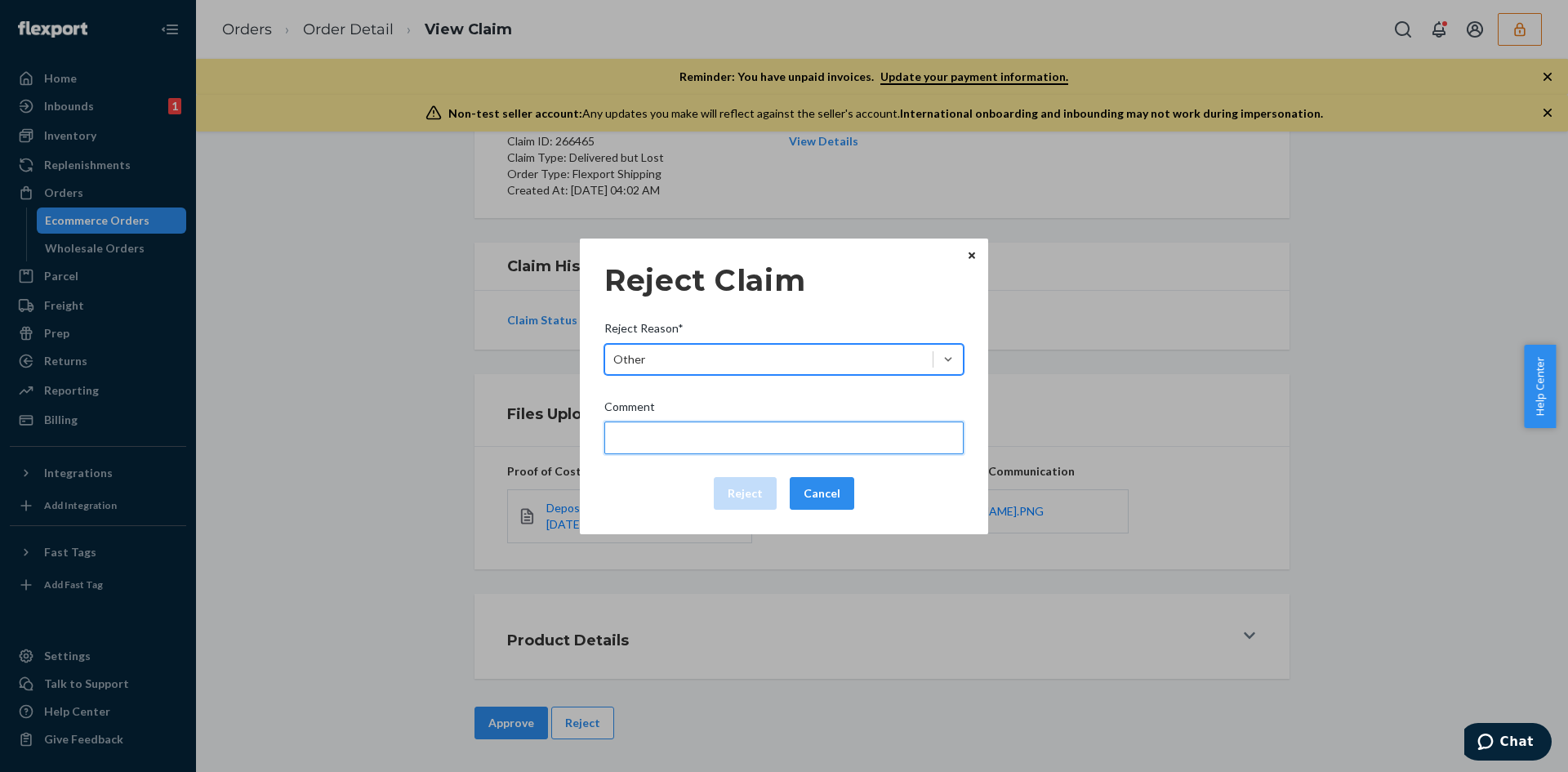
click at [684, 422] on input "Comment" at bounding box center [784, 437] width 360 height 32
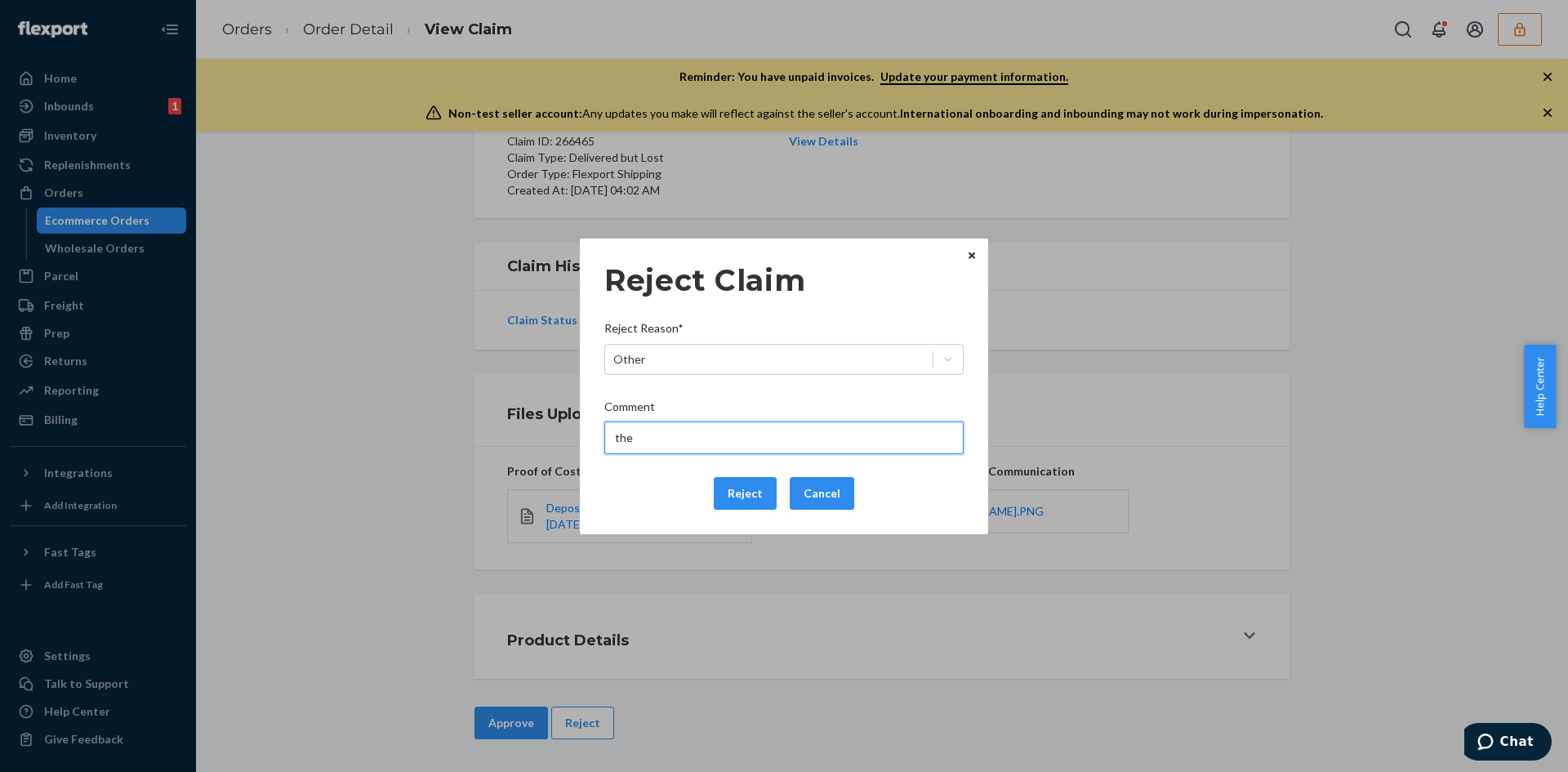
type input "The package was confirmed to be delivered at the right location and flexport is…"
click at [744, 491] on button "Reject" at bounding box center [745, 493] width 63 height 32
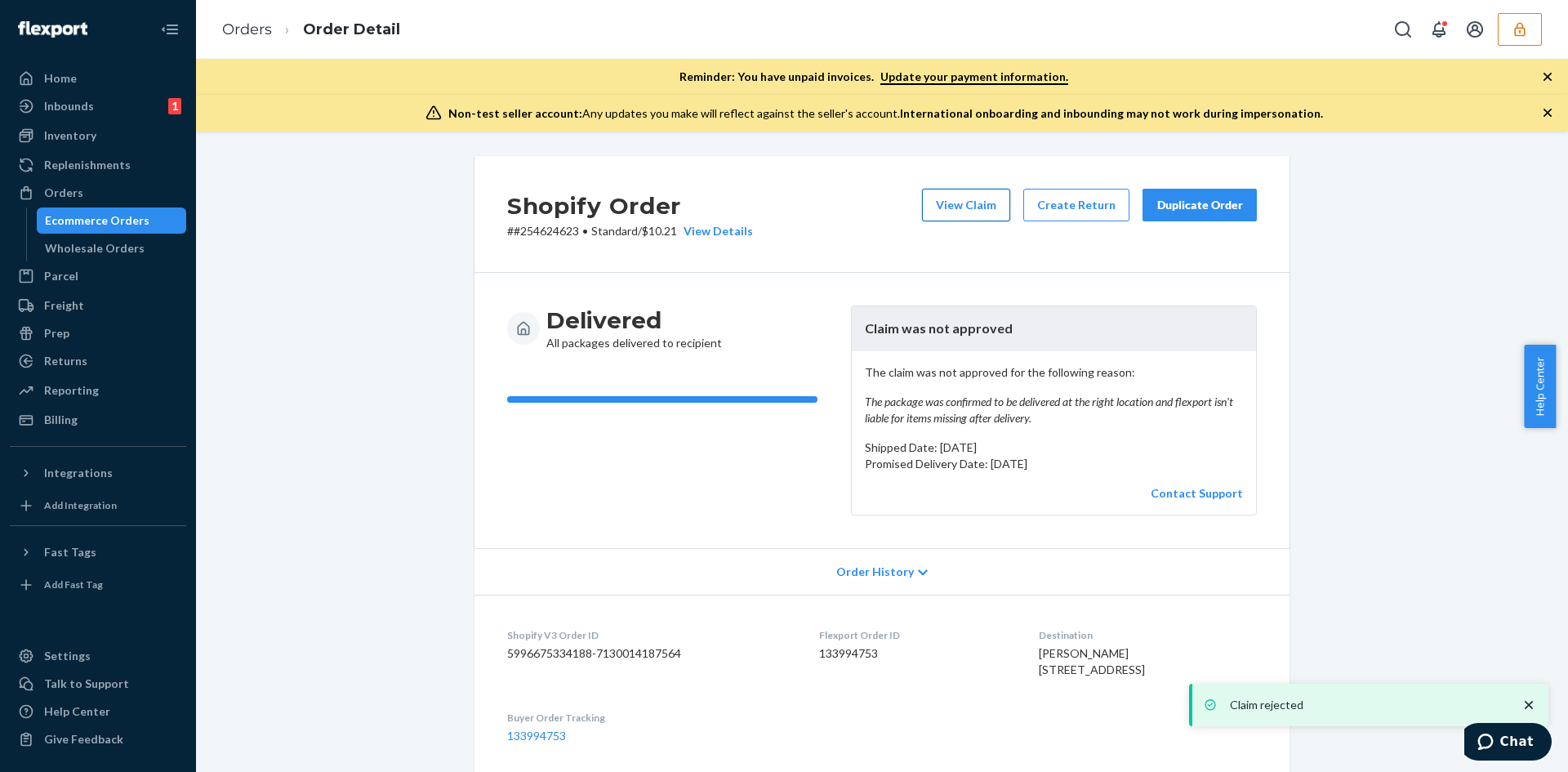
click at [983, 207] on button "View Claim" at bounding box center [966, 205] width 88 height 32
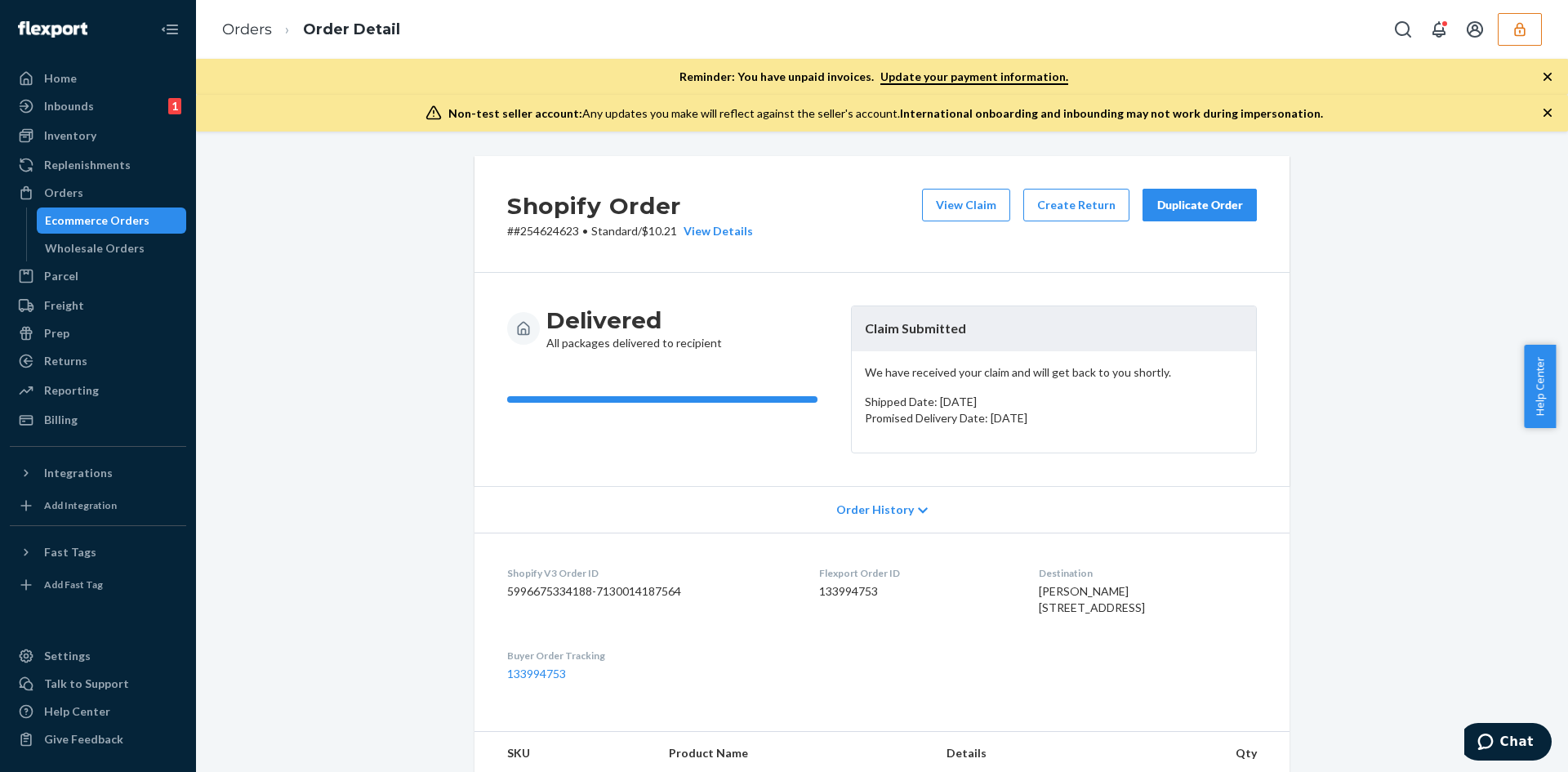
scroll to position [408, 0]
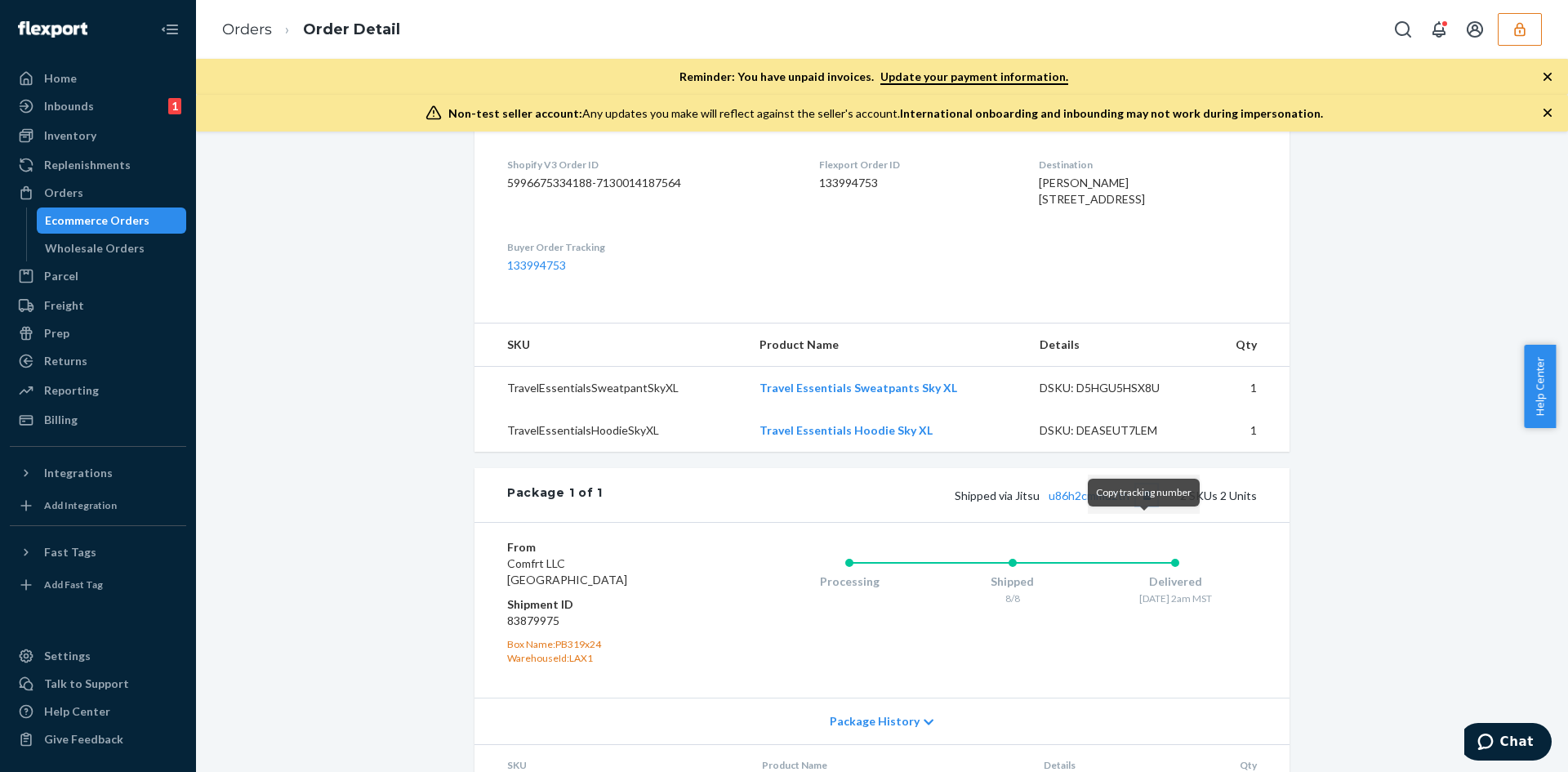
click at [1147, 506] on button "Copy tracking number" at bounding box center [1146, 495] width 21 height 21
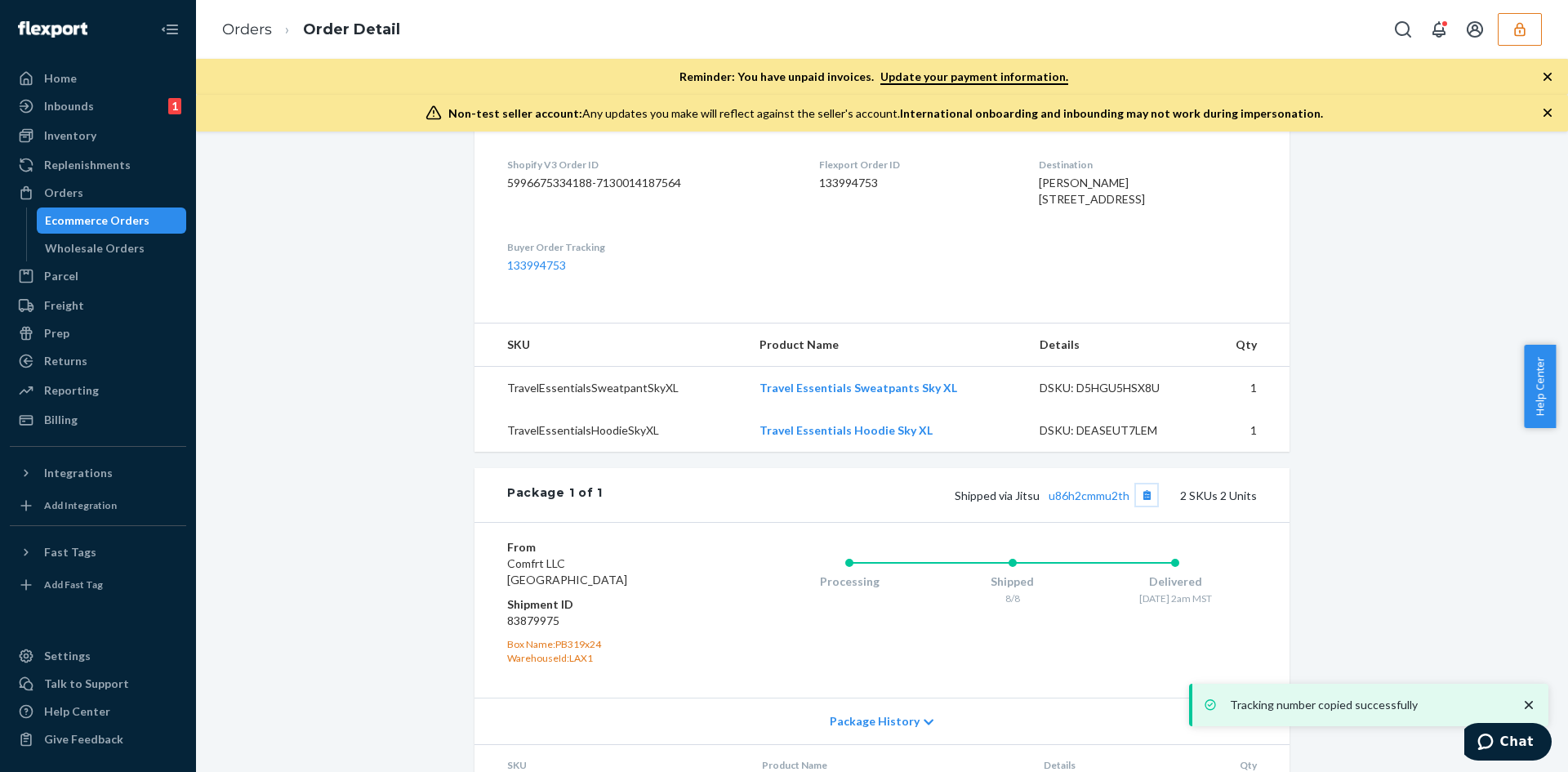
scroll to position [163, 0]
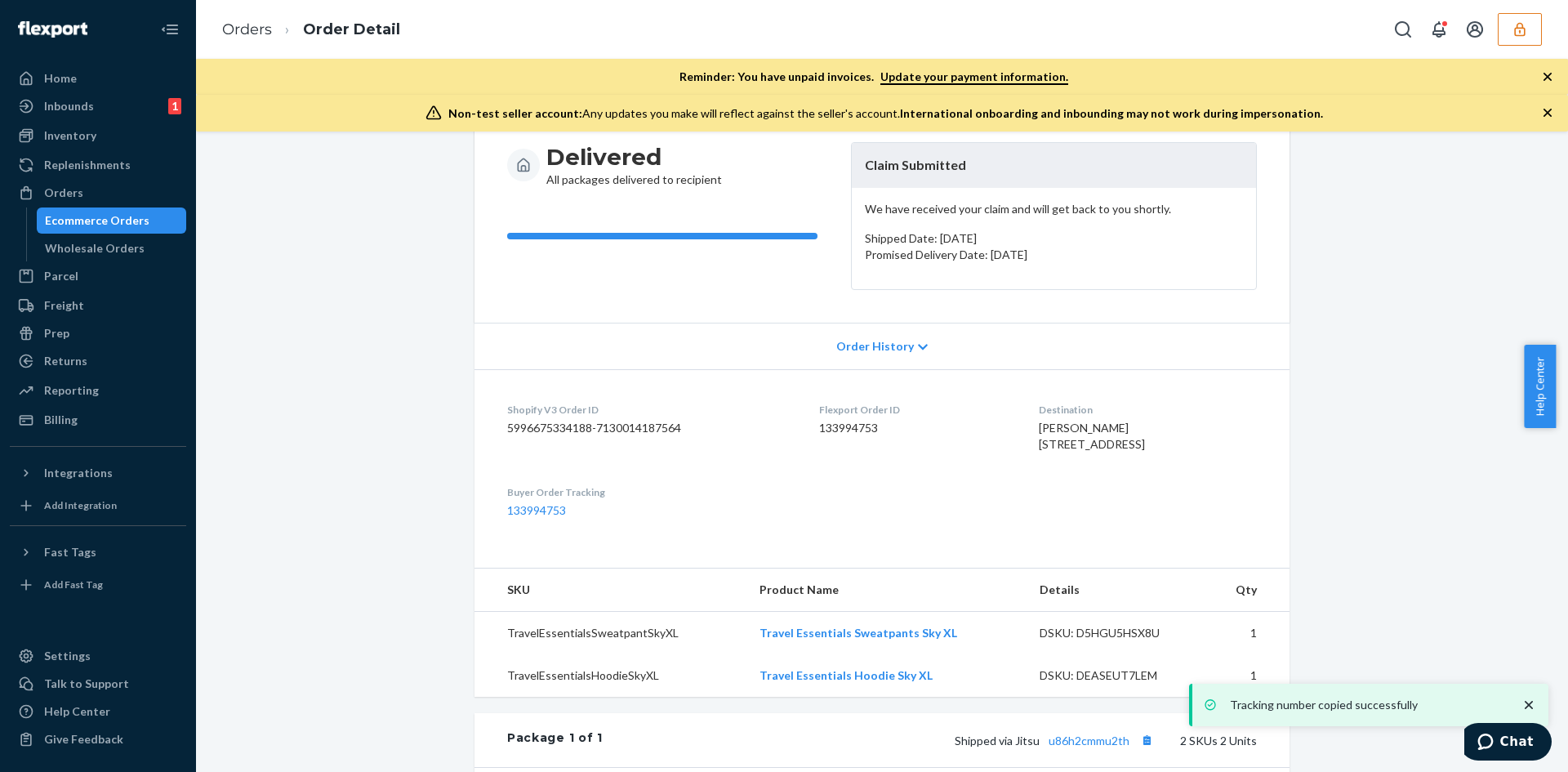
drag, startPoint x: 1032, startPoint y: 441, endPoint x: 1109, endPoint y: 464, distance: 80.4
click at [1109, 464] on dl "Shopify V3 Order ID 5996675334188-7130014187564 Flexport Order ID 133994753 Des…" at bounding box center [882, 460] width 815 height 182
click at [1078, 451] on span "[PERSON_NAME] [STREET_ADDRESS]" at bounding box center [1092, 436] width 106 height 30
drag, startPoint x: 1038, startPoint y: 441, endPoint x: 1143, endPoint y: 462, distance: 107.1
click at [1143, 462] on dl "Shopify V3 Order ID 5996675334188-7130014187564 Flexport Order ID 133994753 Des…" at bounding box center [882, 460] width 815 height 182
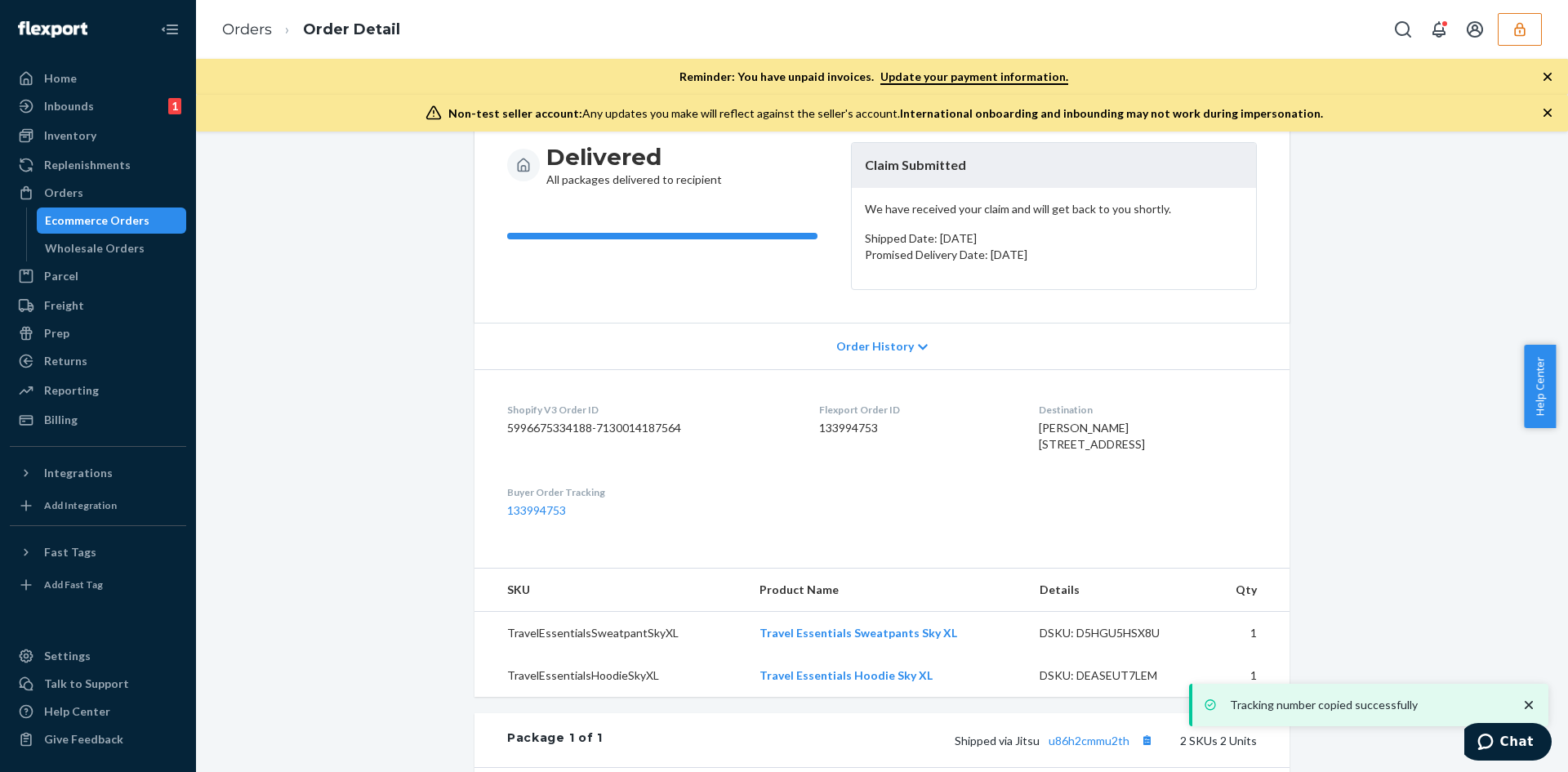
copy span "12958 N 40th St Phoenix, AZ 85032"
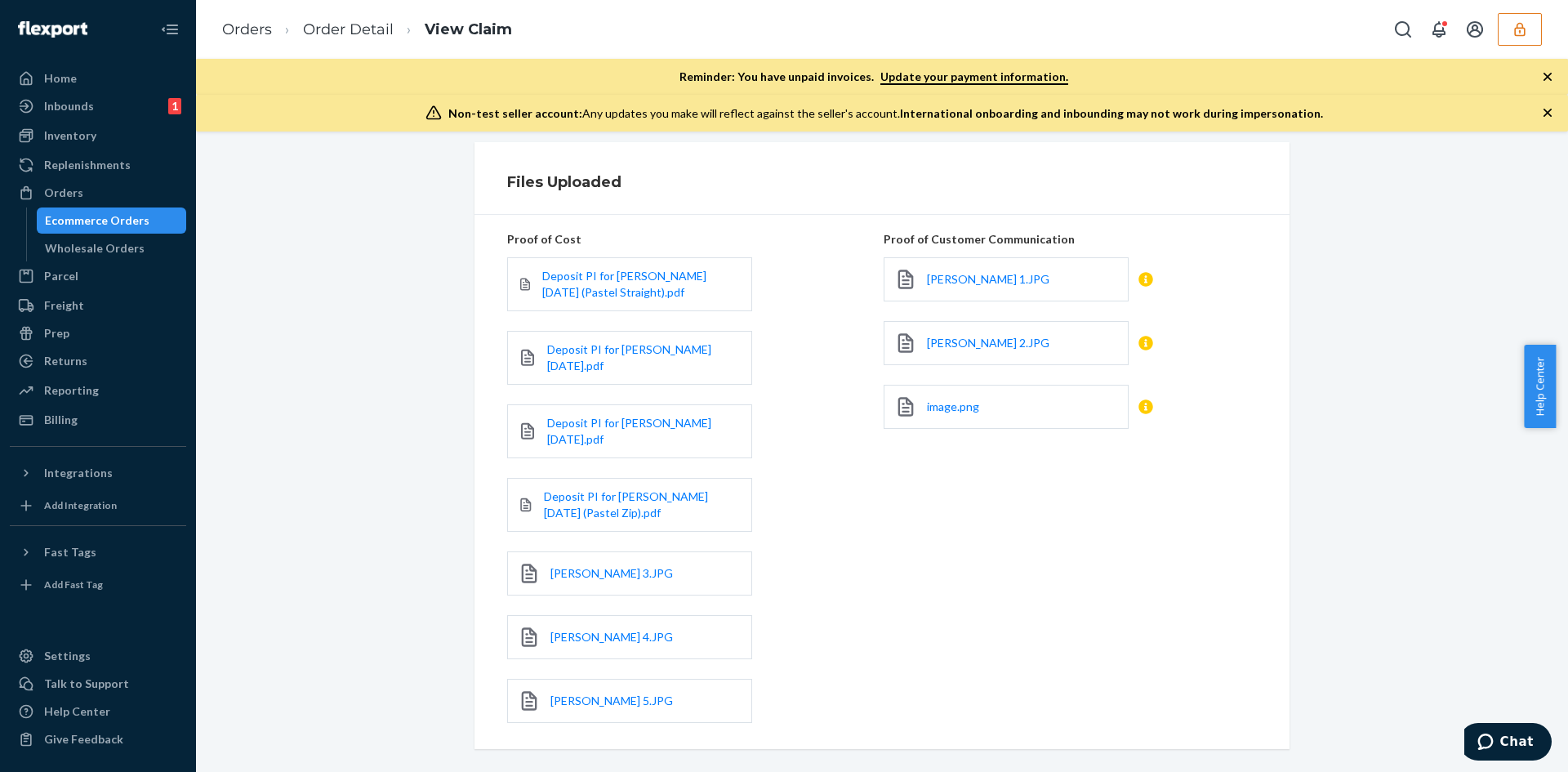
scroll to position [578, 0]
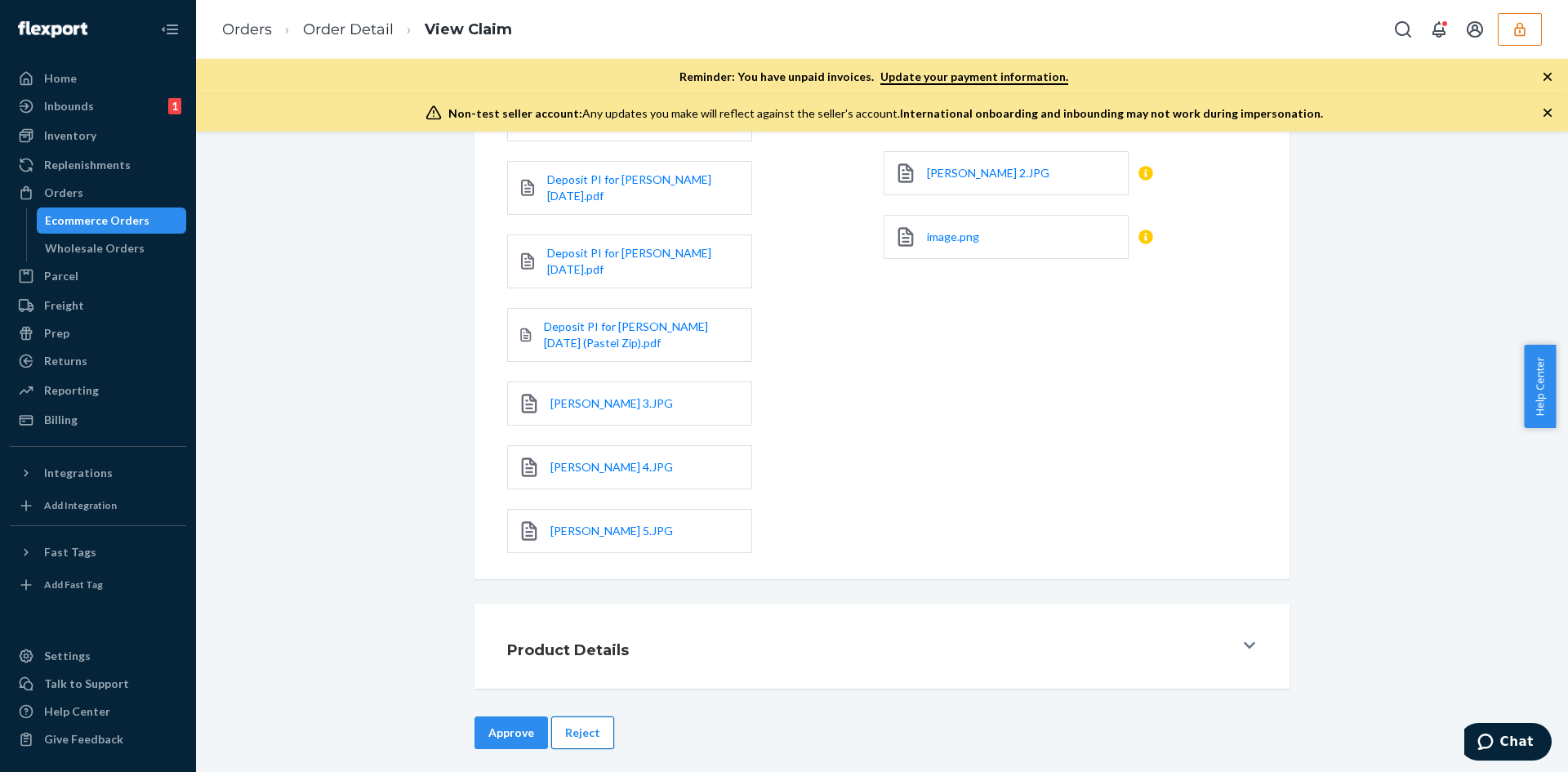
click at [574, 720] on button "Reject" at bounding box center [583, 732] width 63 height 32
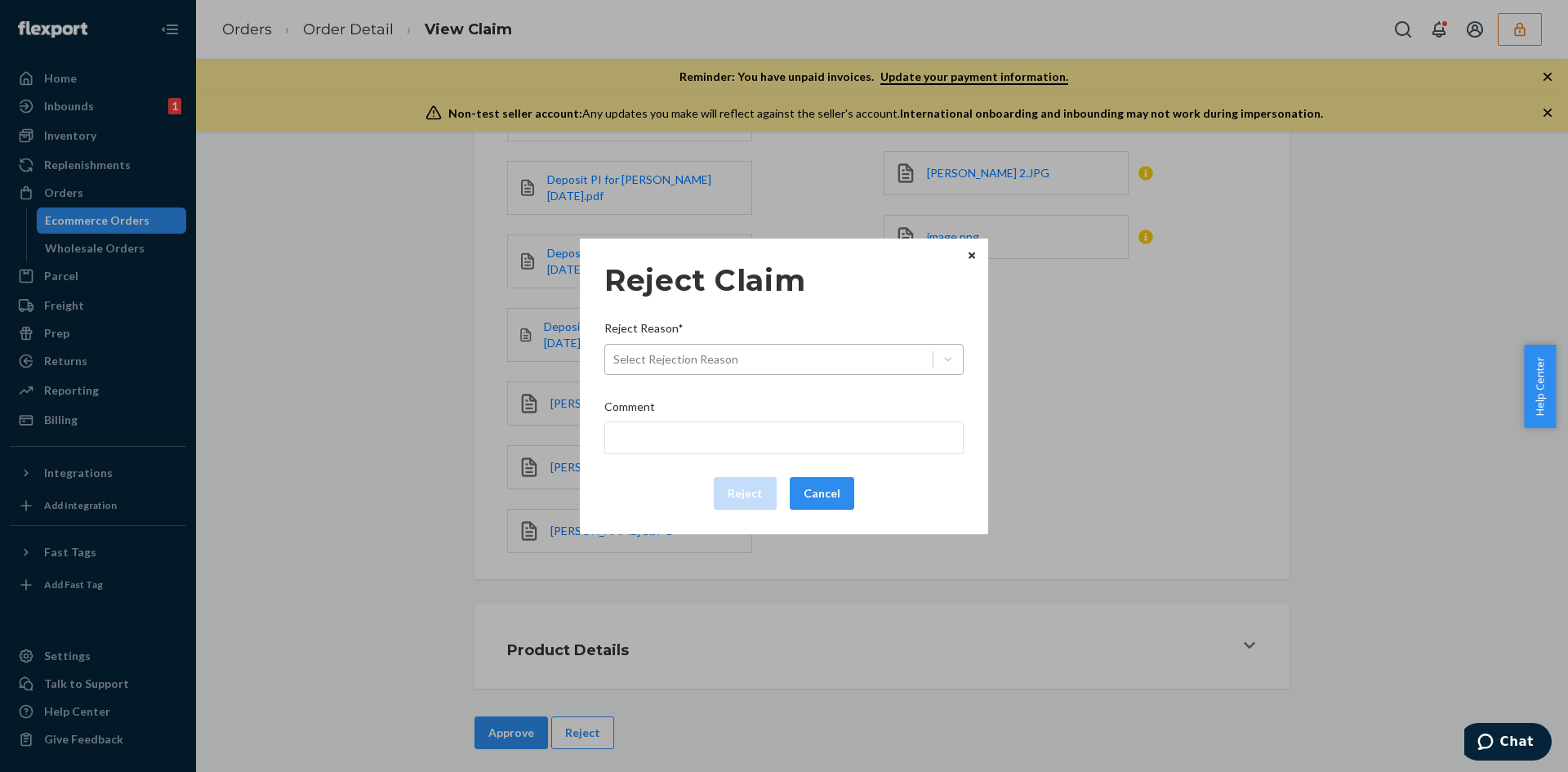
click at [790, 352] on div "Select Rejection Reason" at bounding box center [769, 359] width 327 height 26
click at [615, 352] on input "Reject Reason* Select Rejection Reason" at bounding box center [615, 360] width 2 height 17
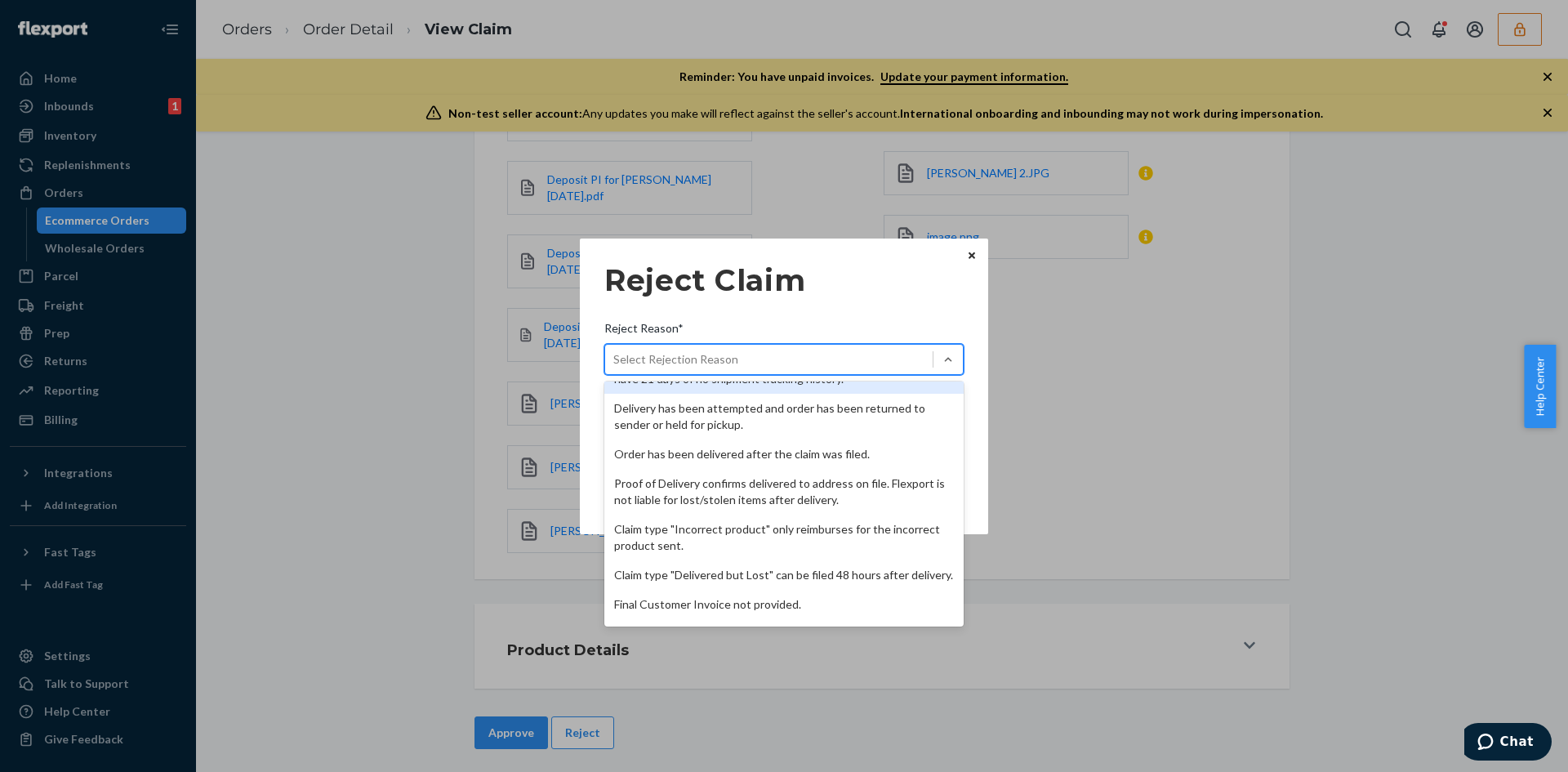
scroll to position [212, 0]
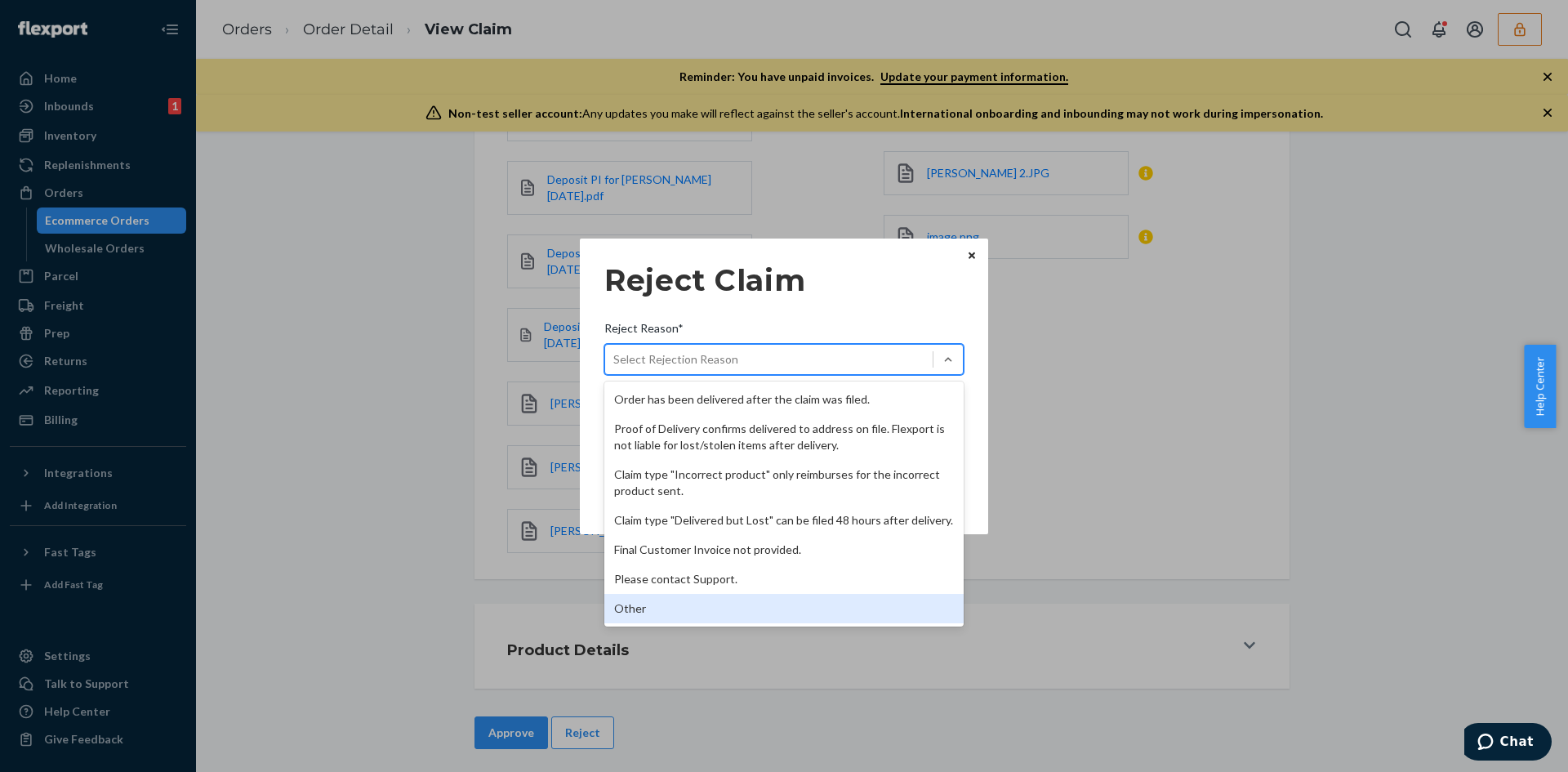
drag, startPoint x: 670, startPoint y: 613, endPoint x: 714, endPoint y: 439, distance: 179.5
click at [670, 612] on div "Other" at bounding box center [784, 608] width 360 height 29
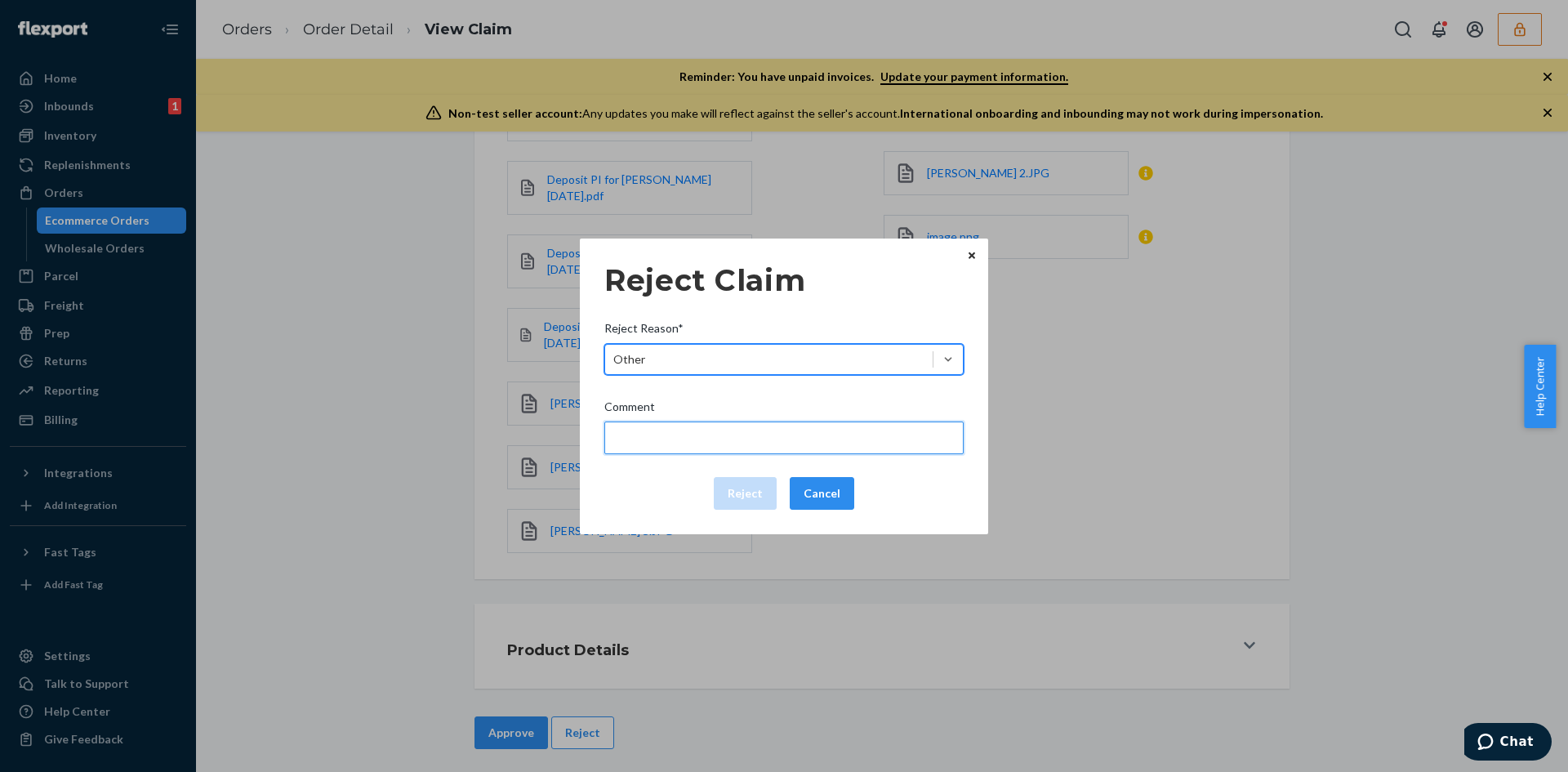
click at [714, 425] on input "Comment" at bounding box center [784, 437] width 360 height 32
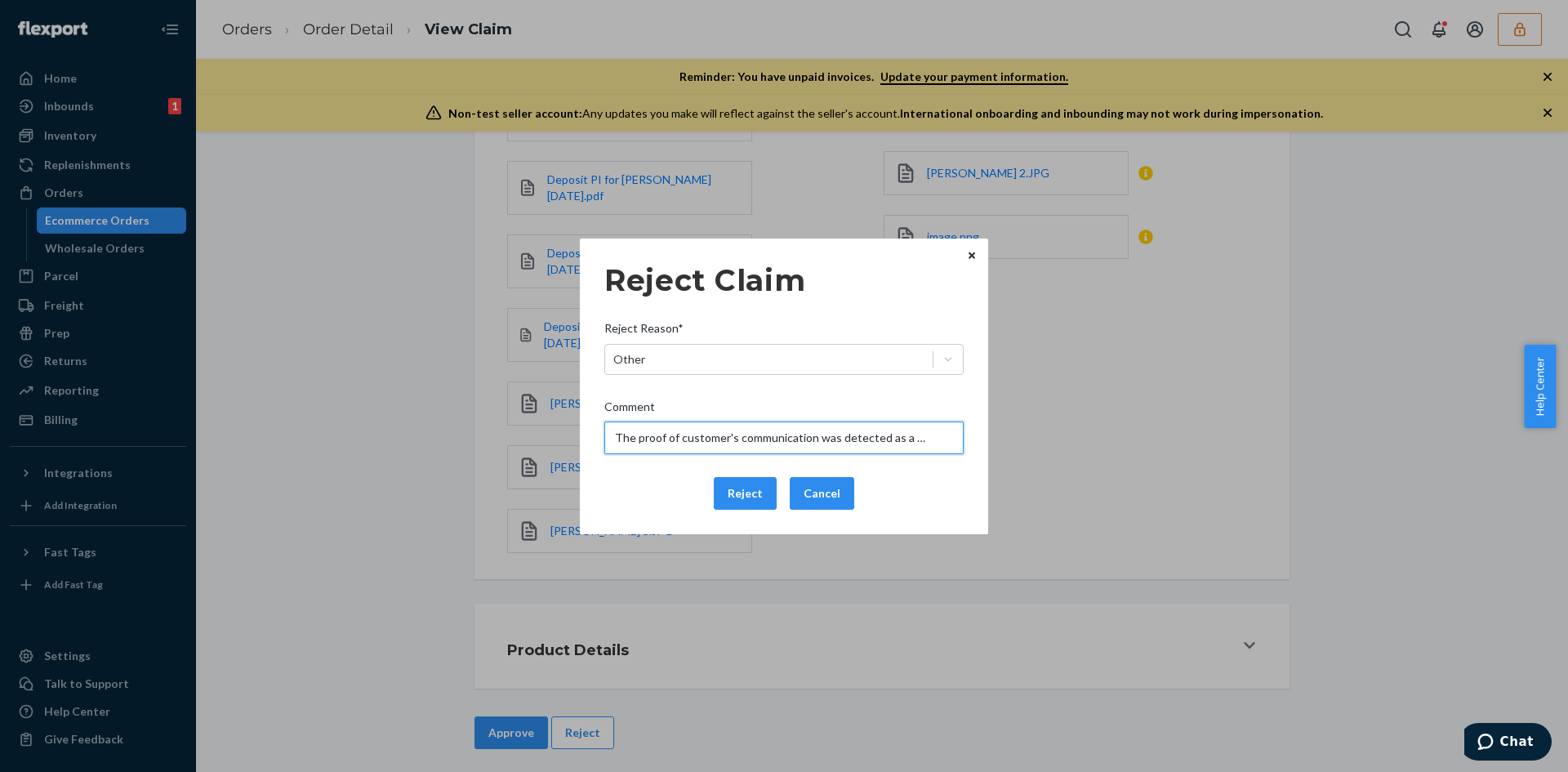
click at [714, 425] on input "The proof of customer's communication was detected as a duplicate from Order 12…" at bounding box center [784, 437] width 360 height 32
click at [910, 439] on input "The proof of customer's communication was detected as a duplicate from Order 12…" at bounding box center [784, 437] width 360 height 32
paste input "33078092"
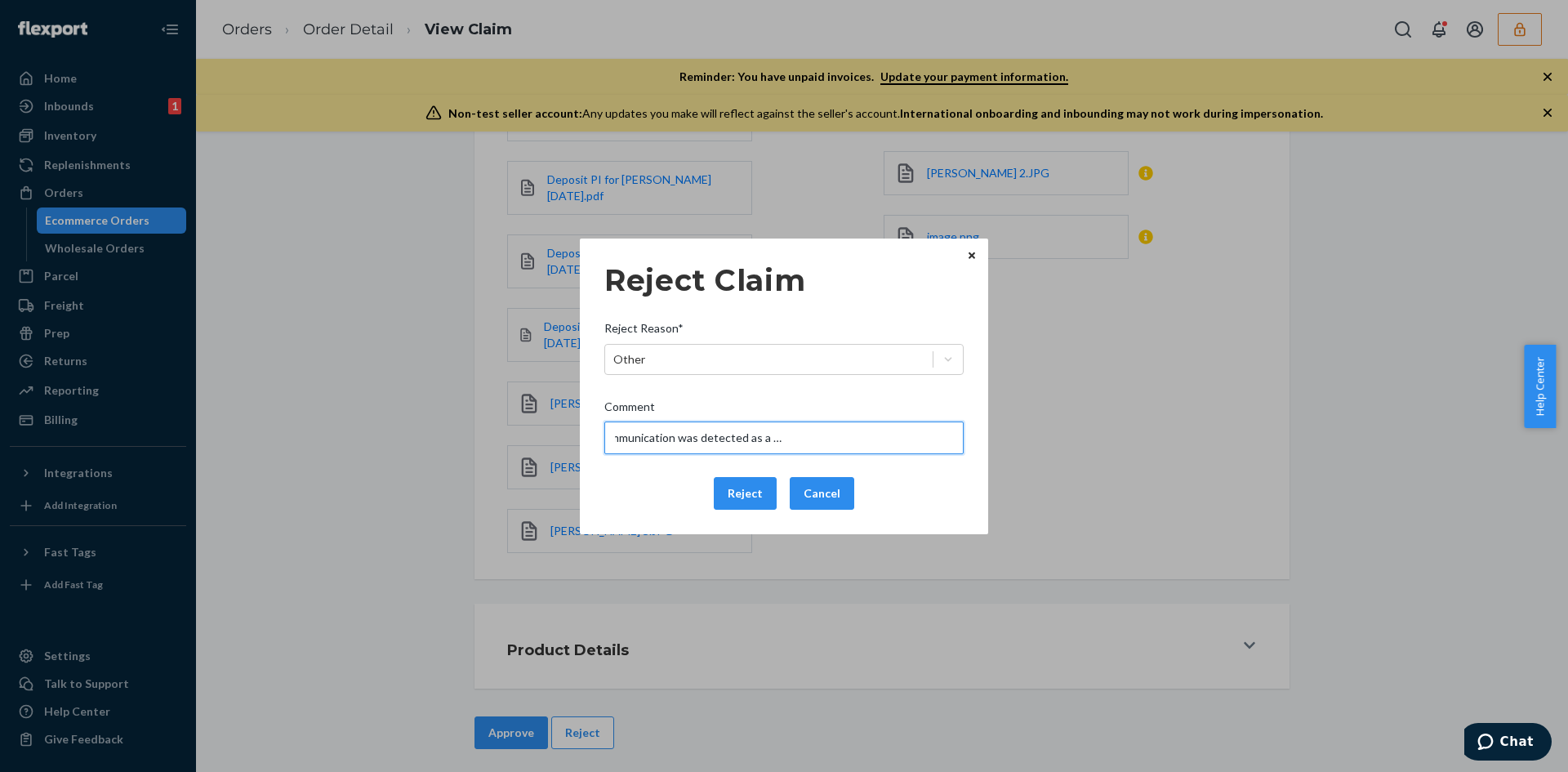
type input "The proof of customer's communication was detected as a duplicate from Order 13…"
click at [1200, 316] on div "Reject Claim Reject Reason* Other Comment The proof of customer's communication…" at bounding box center [784, 386] width 1568 height 772
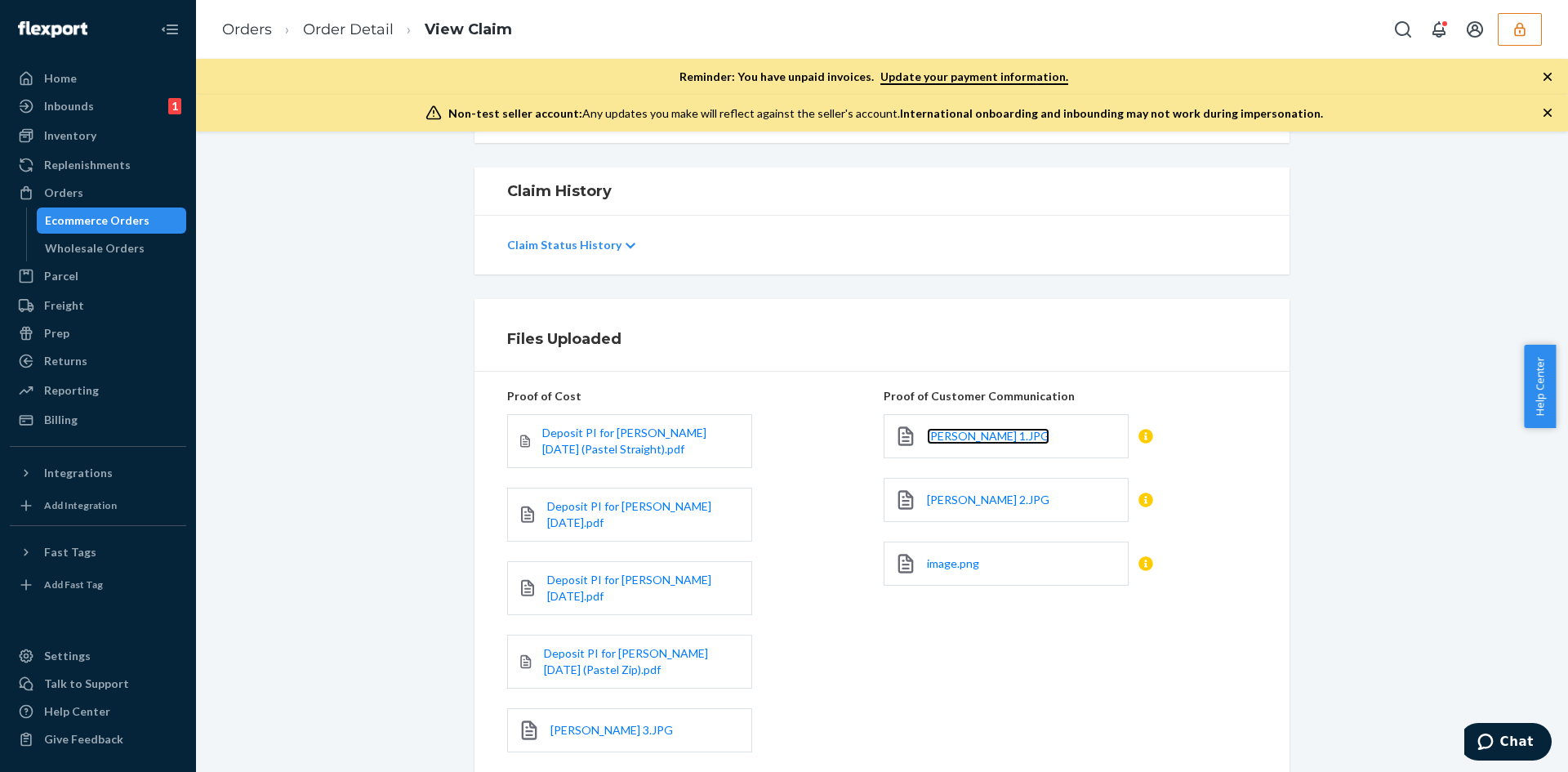
scroll to position [578, 0]
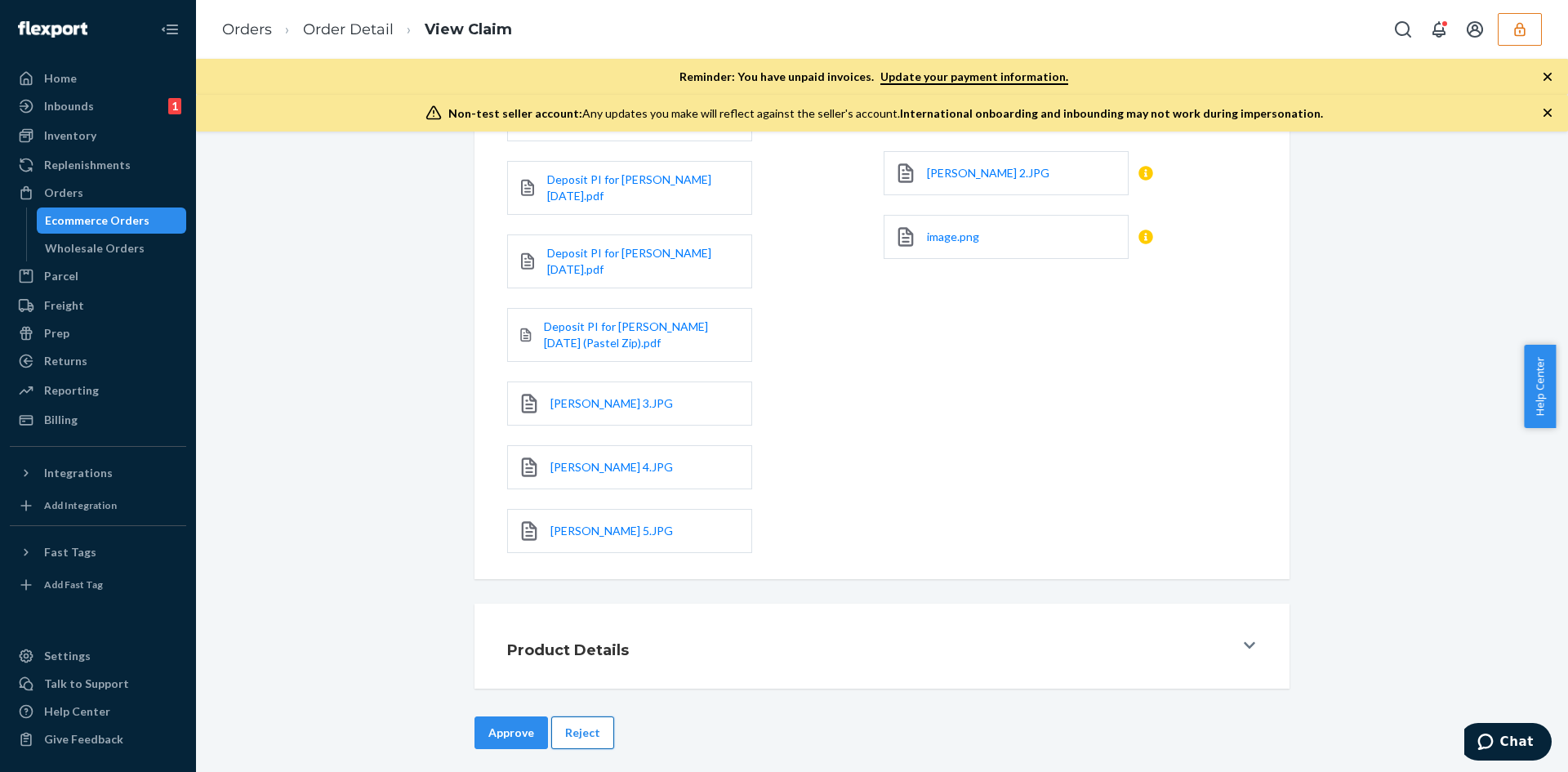
click at [603, 716] on button "Reject" at bounding box center [583, 732] width 63 height 32
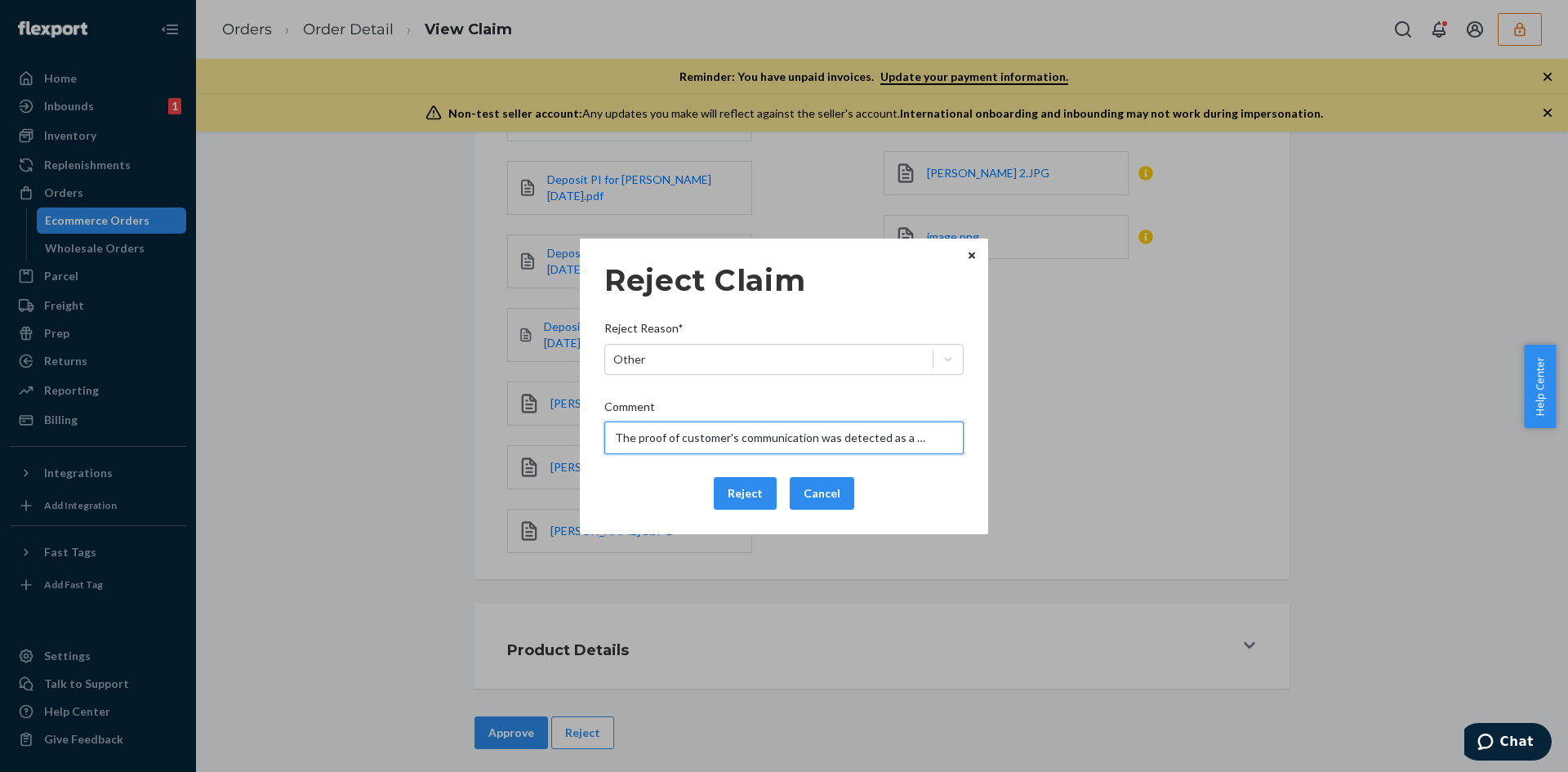
click at [751, 431] on input "The proof of customer's communication was detected as a duplicate from Order 13…" at bounding box center [784, 437] width 360 height 32
click at [744, 486] on button "Reject" at bounding box center [745, 493] width 63 height 32
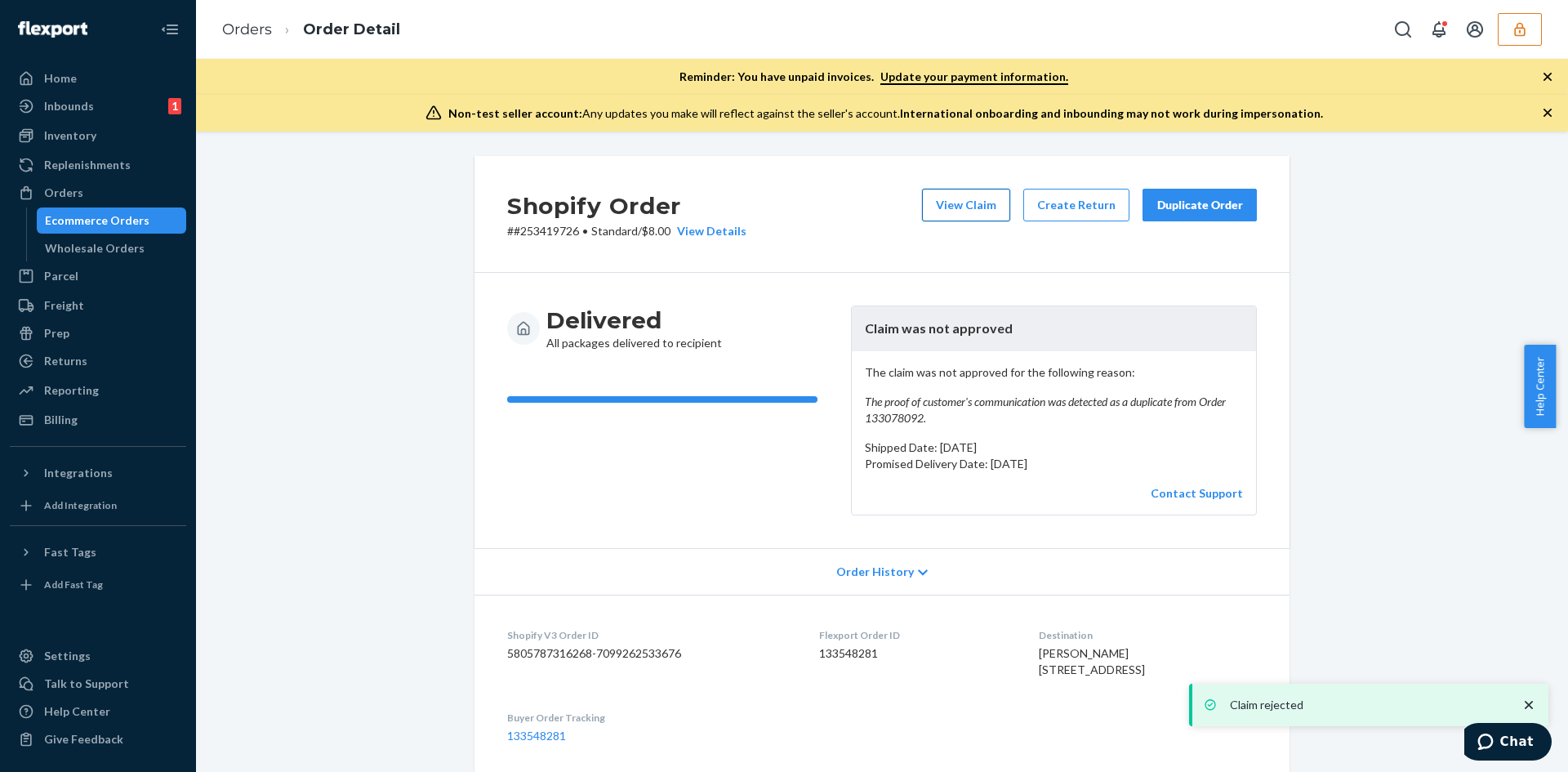
click at [978, 207] on button "View Claim" at bounding box center [966, 205] width 88 height 32
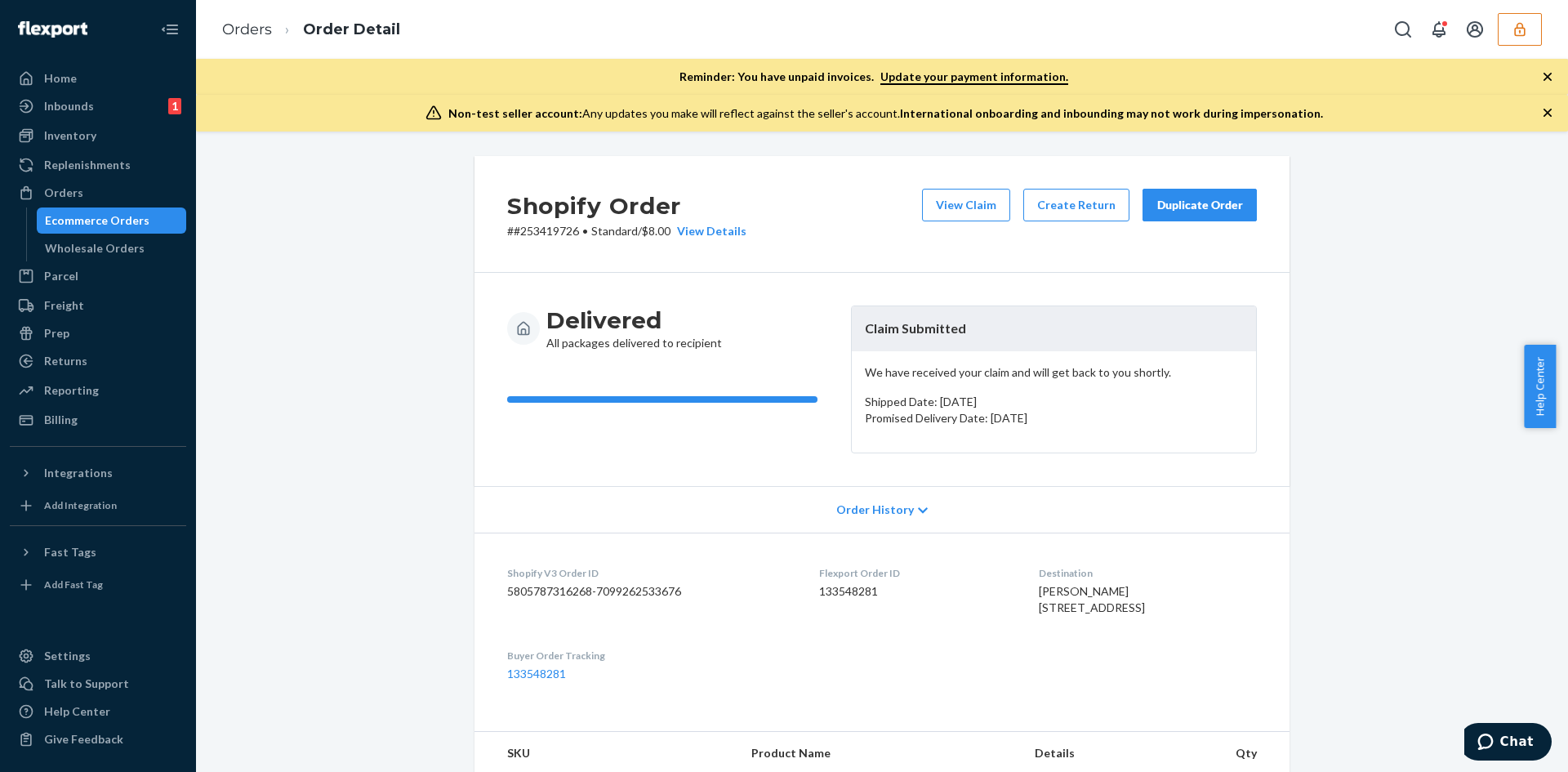
scroll to position [326, 0]
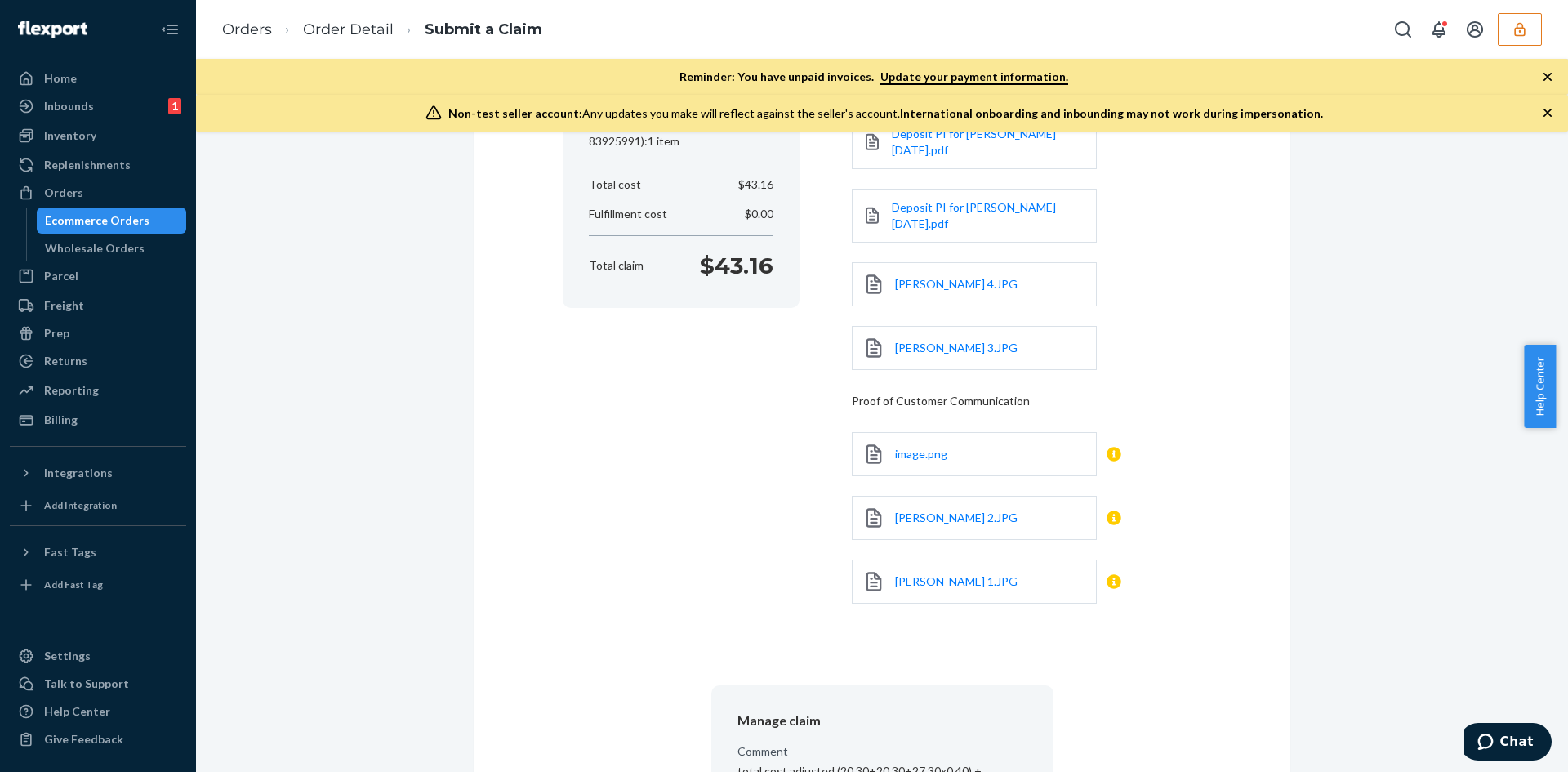
scroll to position [572, 0]
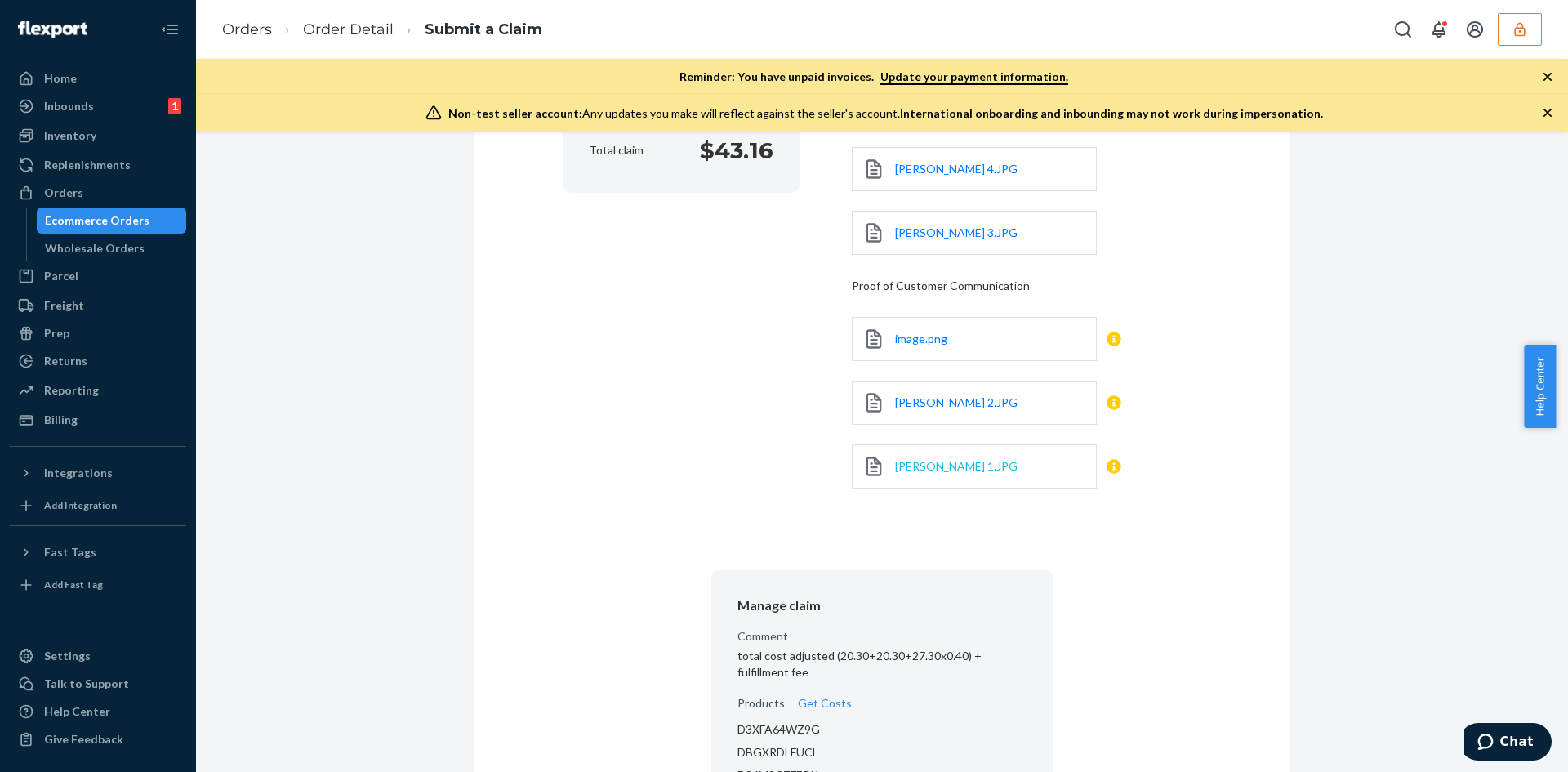
drag, startPoint x: 928, startPoint y: 470, endPoint x: 933, endPoint y: 454, distance: 16.8
drag, startPoint x: 933, startPoint y: 454, endPoint x: 920, endPoint y: 450, distance: 13.6
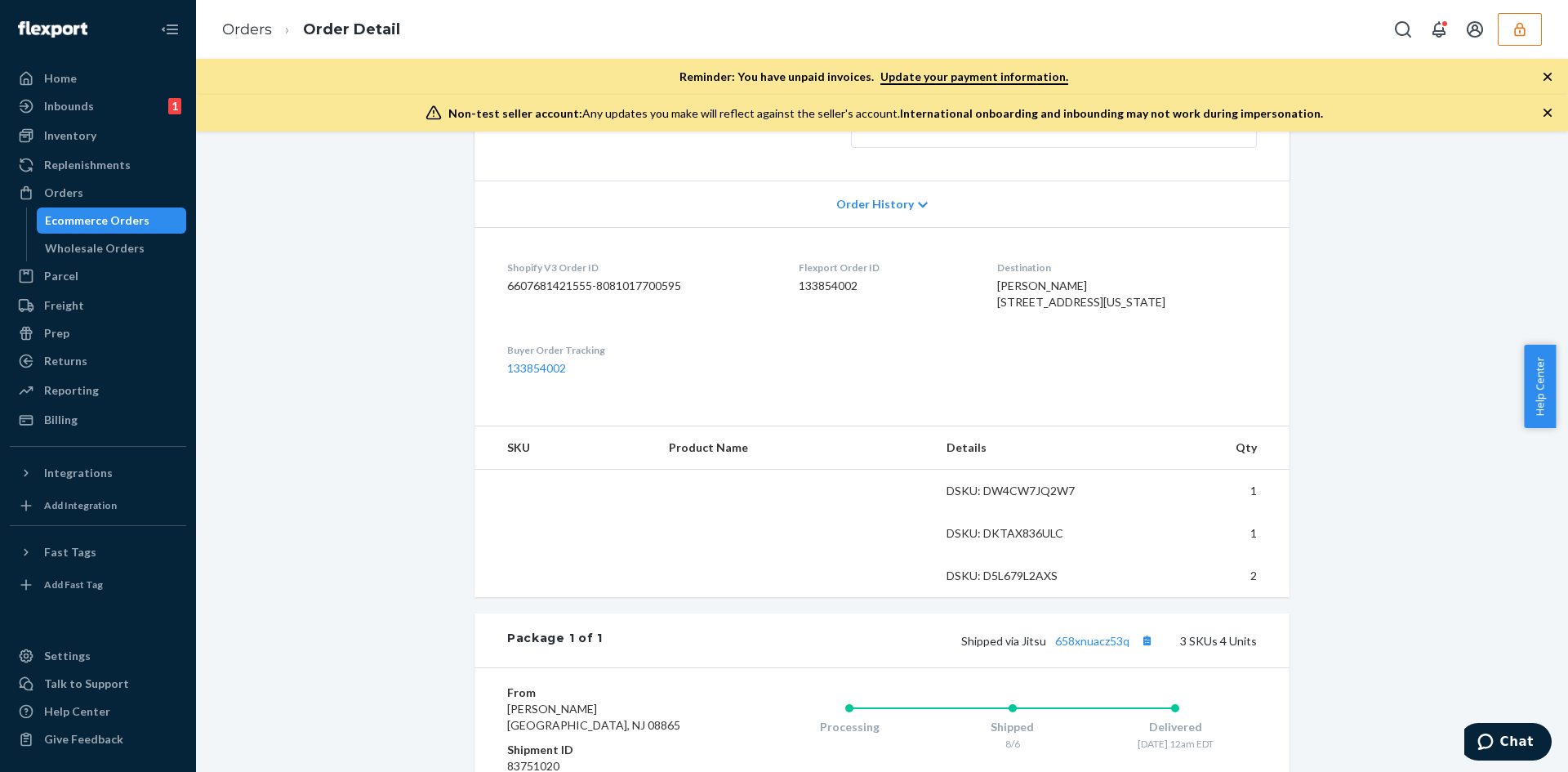
scroll to position [408, 0]
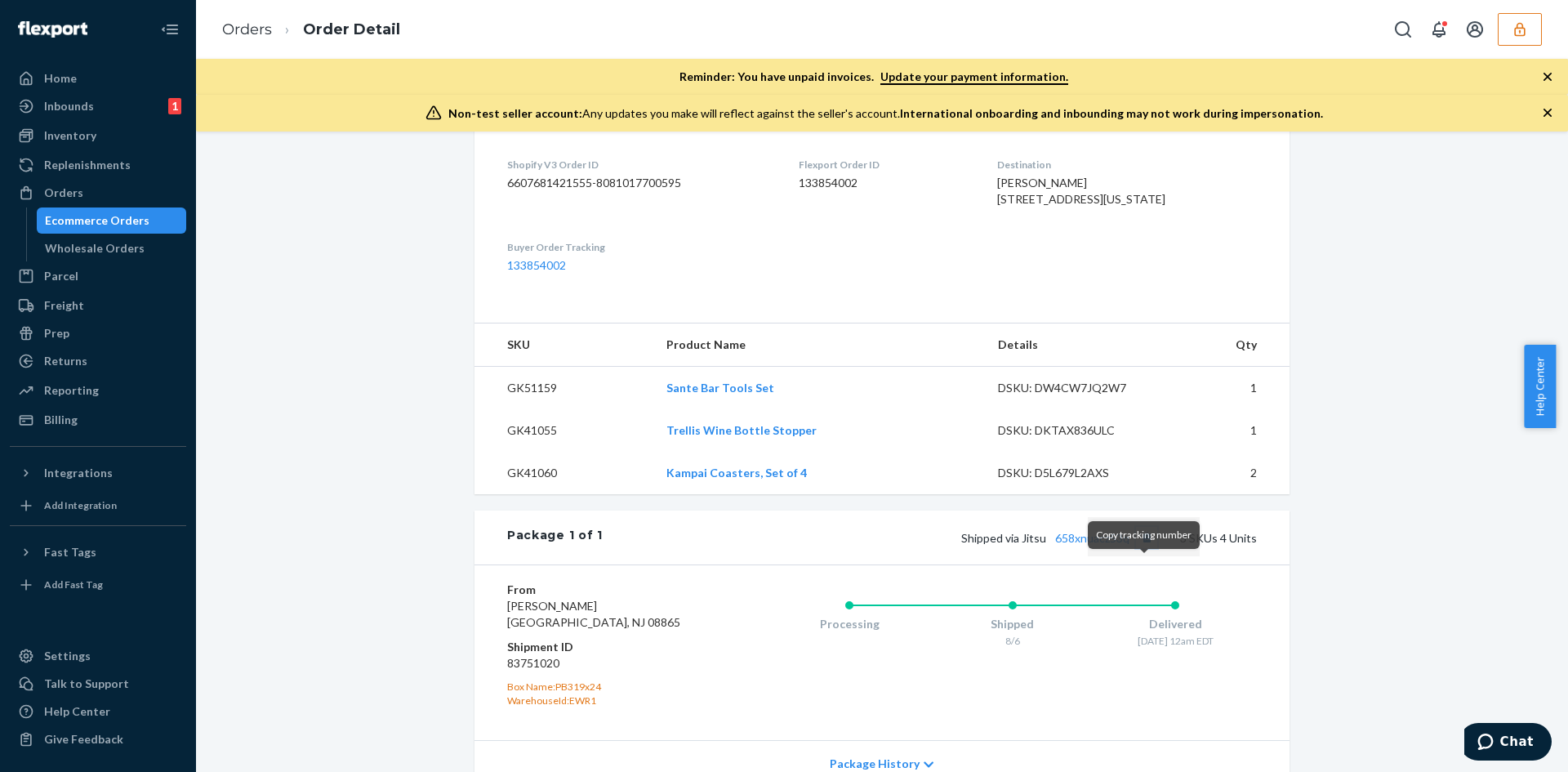
click at [1141, 548] on button "Copy tracking number" at bounding box center [1146, 537] width 21 height 21
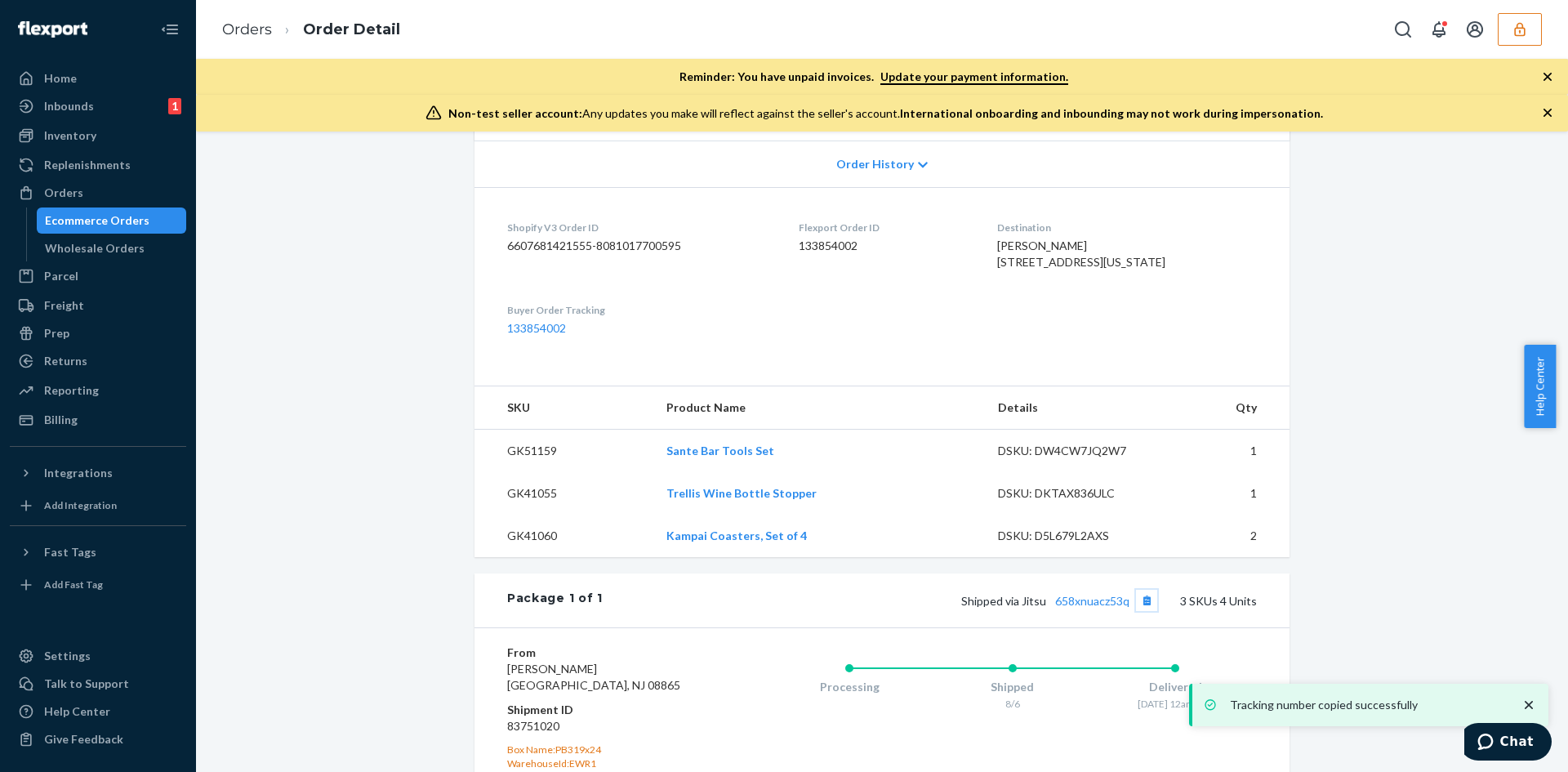
scroll to position [326, 0]
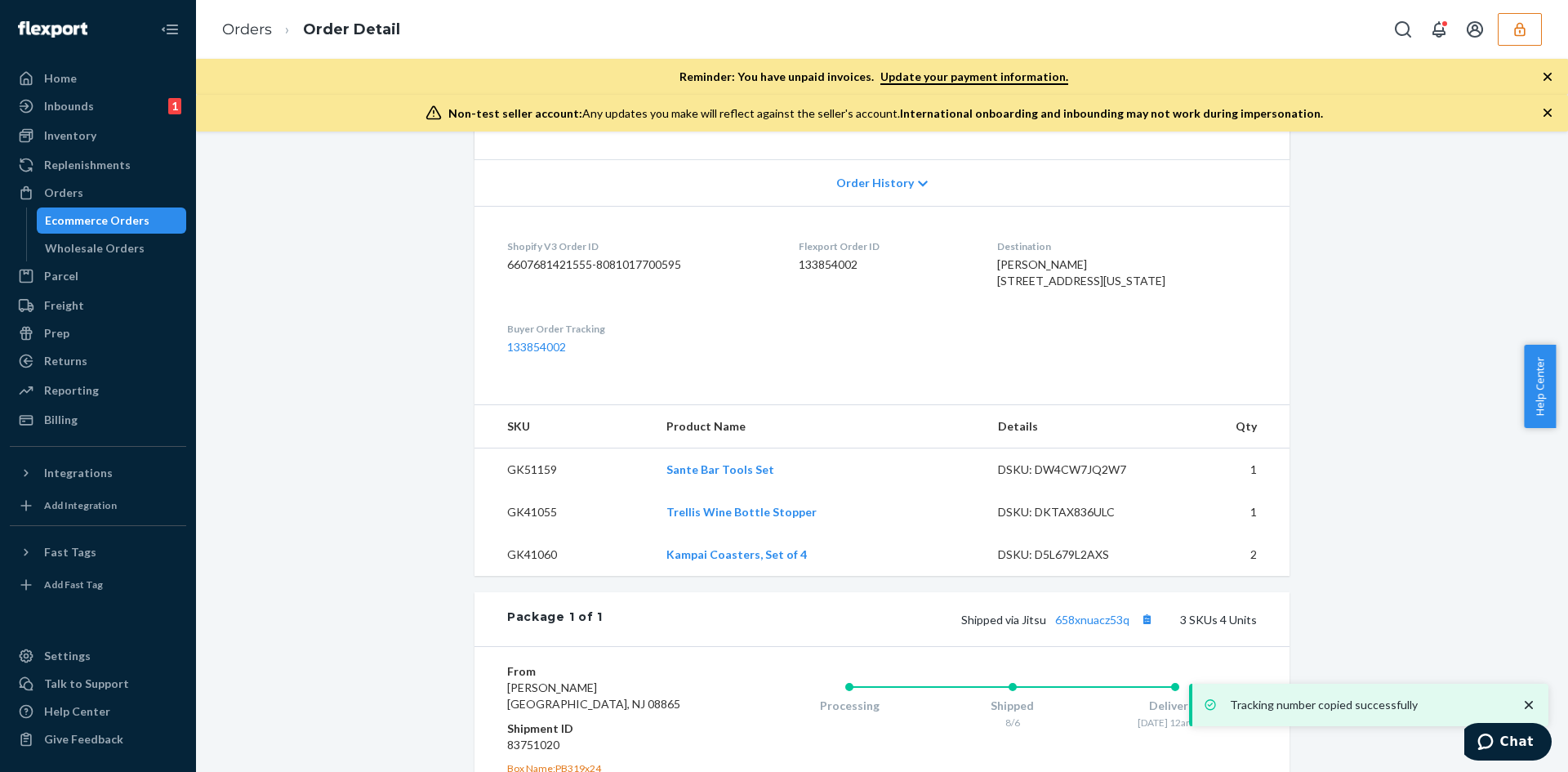
drag, startPoint x: 1011, startPoint y: 282, endPoint x: 1118, endPoint y: 305, distance: 109.4
click at [1118, 305] on dl "Shopify V3 Order ID 6607681421555-8081017700595 Flexport Order ID 133854002 Des…" at bounding box center [882, 296] width 815 height 182
copy span "77 Park Ave # 4C New York, NY 10016"
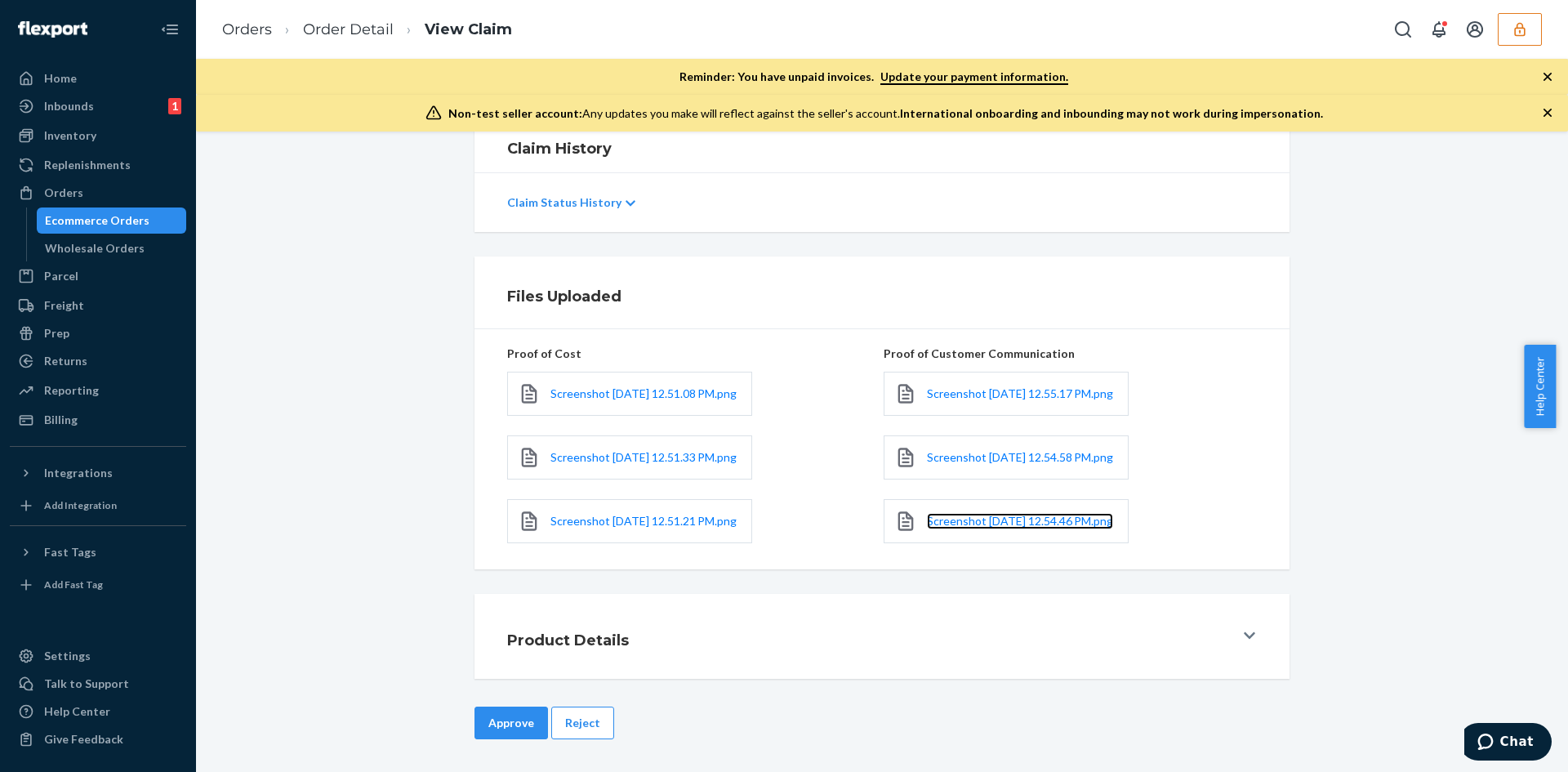
scroll to position [78, 0]
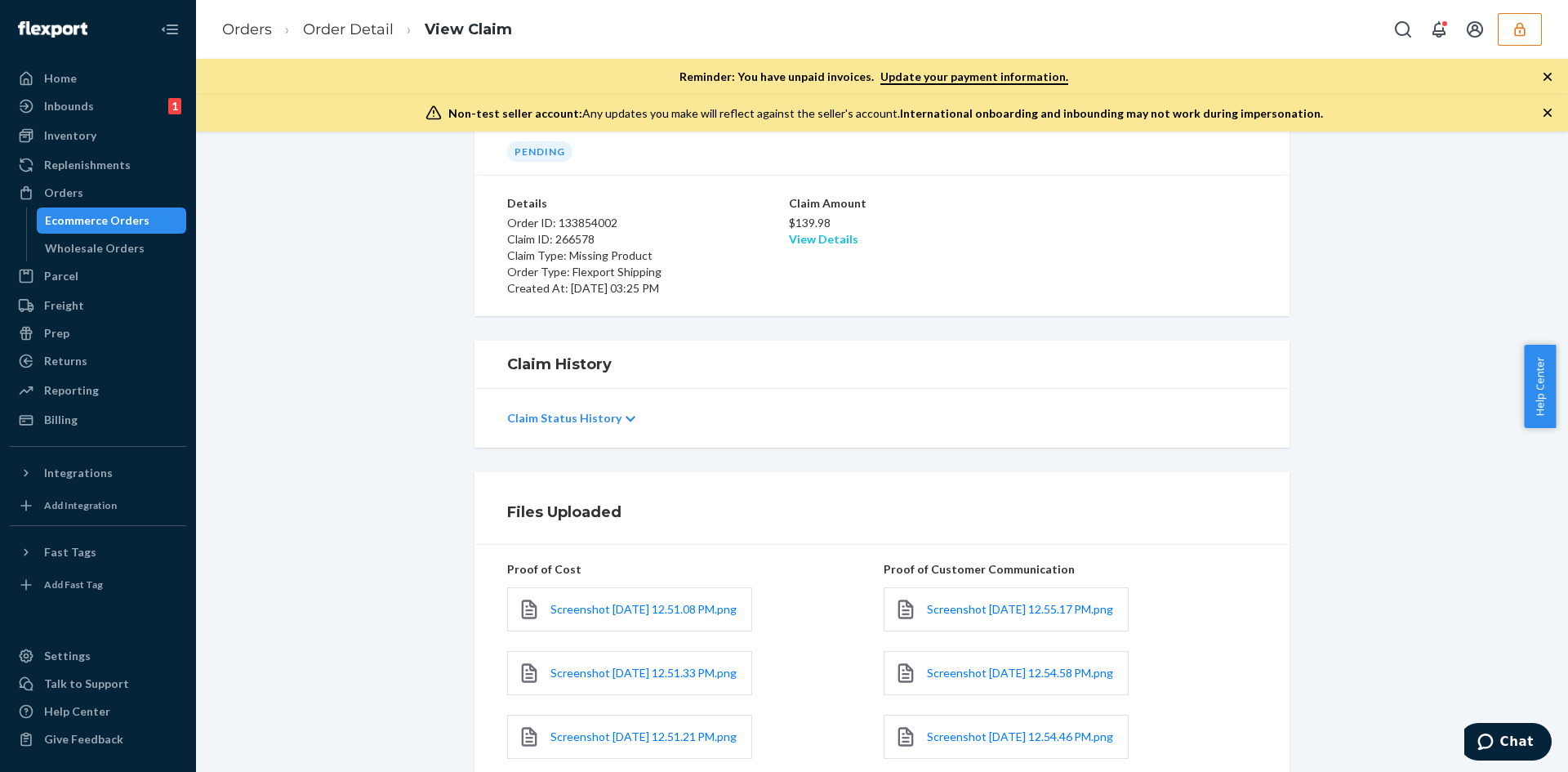
click at [826, 245] on link "View Details" at bounding box center [823, 239] width 69 height 14
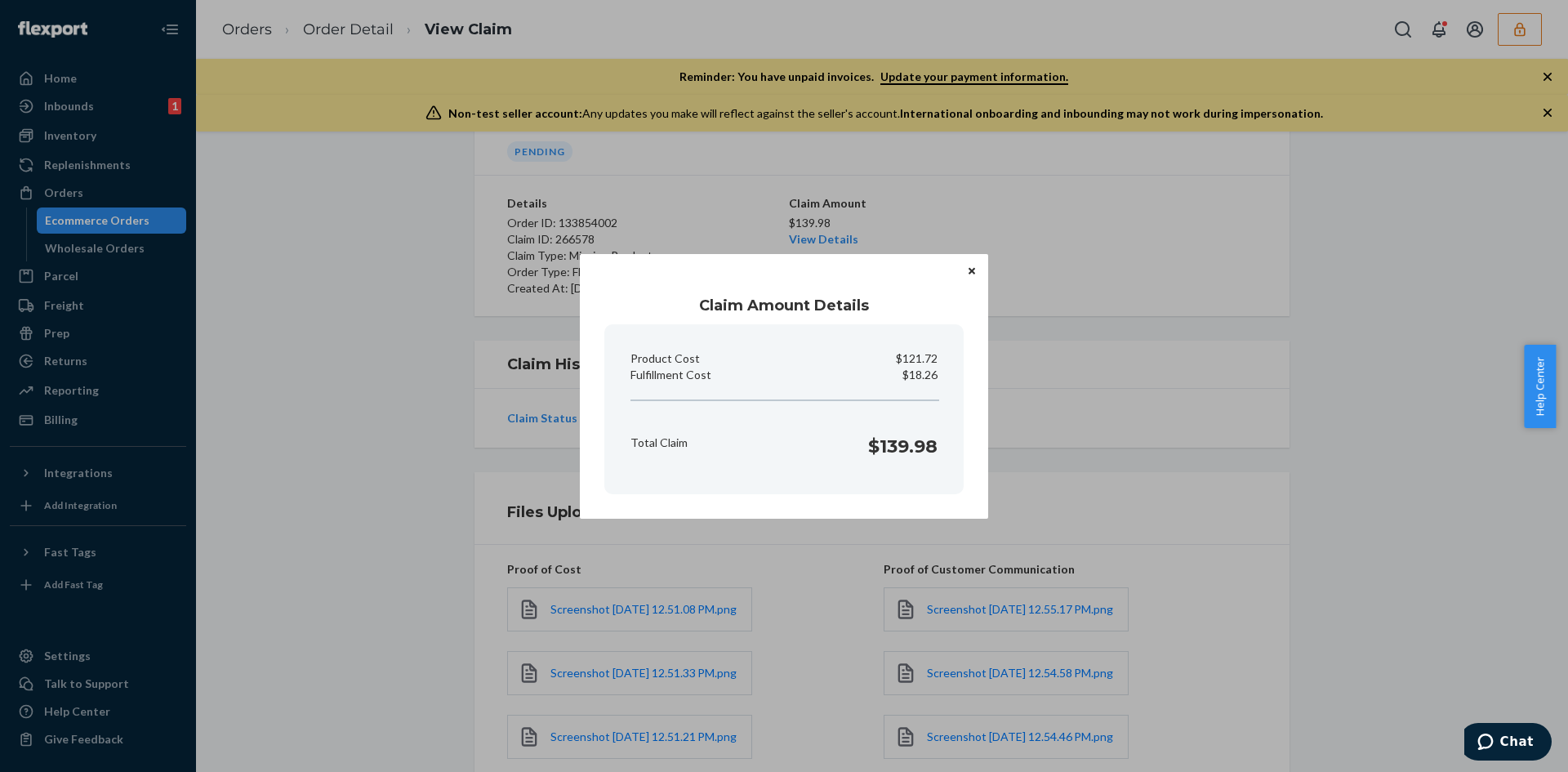
click at [450, 446] on div "Claim Amount Details Product Cost $121.72 Fulfillment Cost $18.26 Total Claim $…" at bounding box center [784, 386] width 1568 height 772
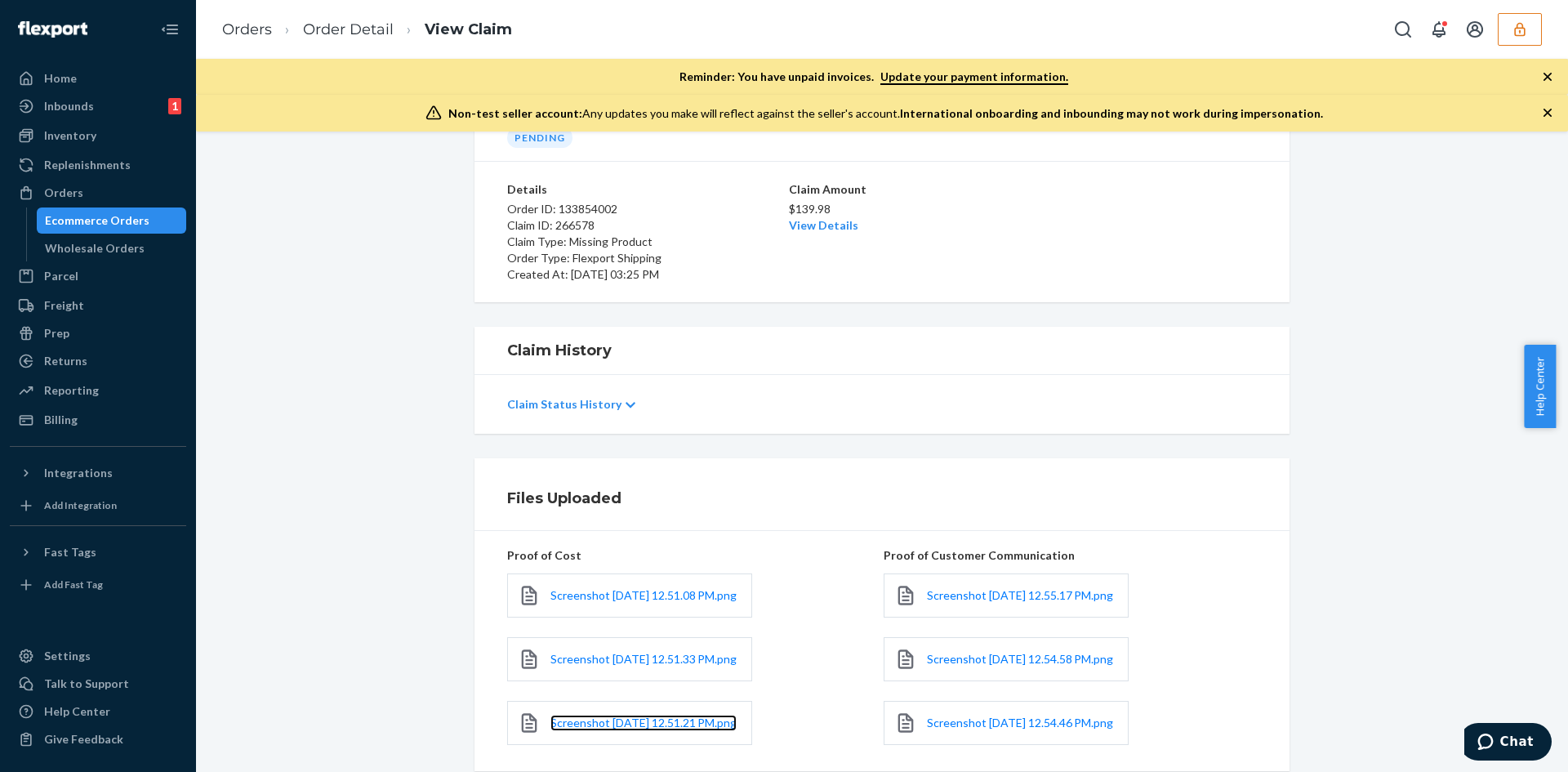
scroll to position [0, 0]
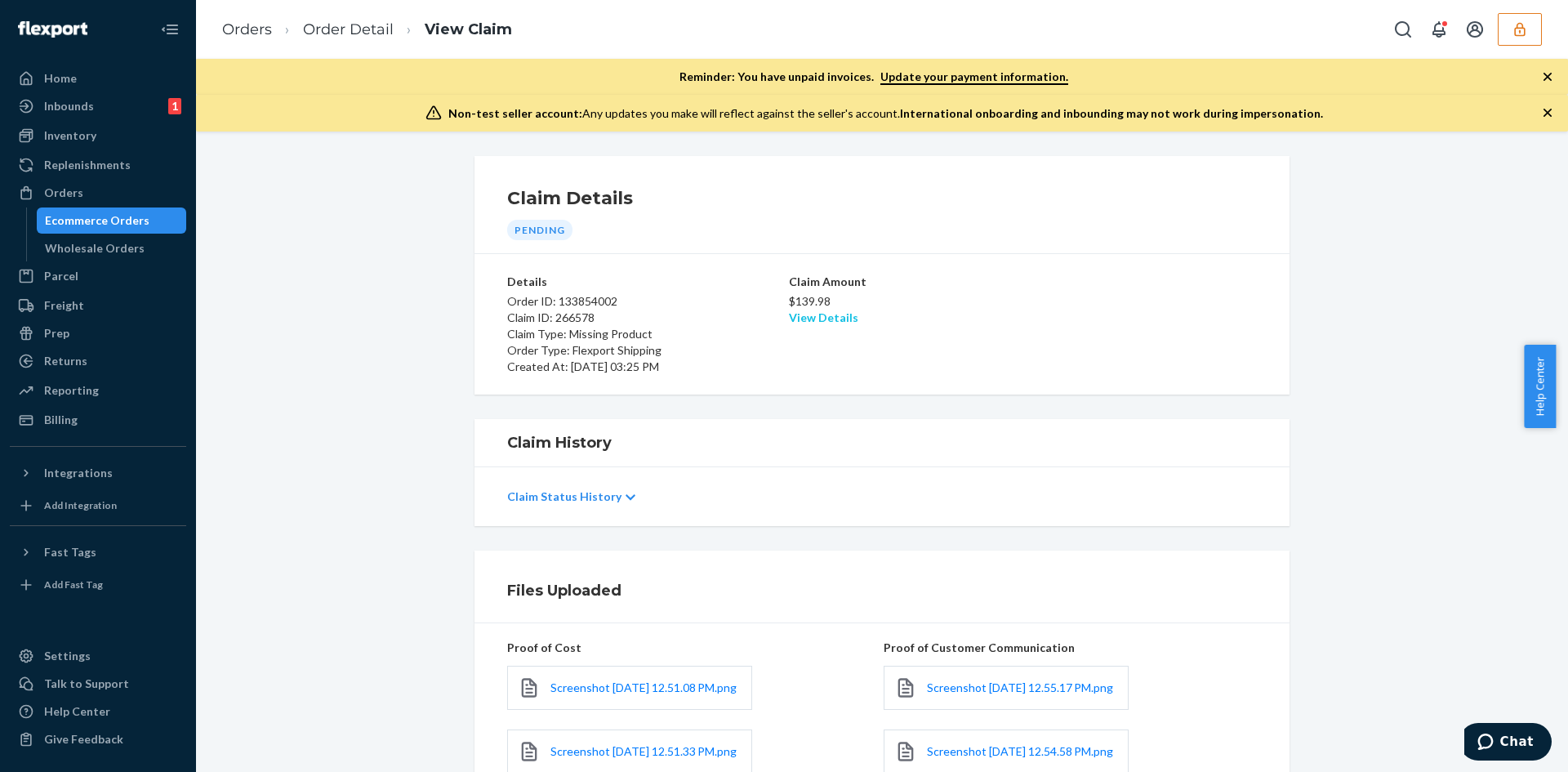
click at [830, 311] on link "View Details" at bounding box center [823, 317] width 69 height 14
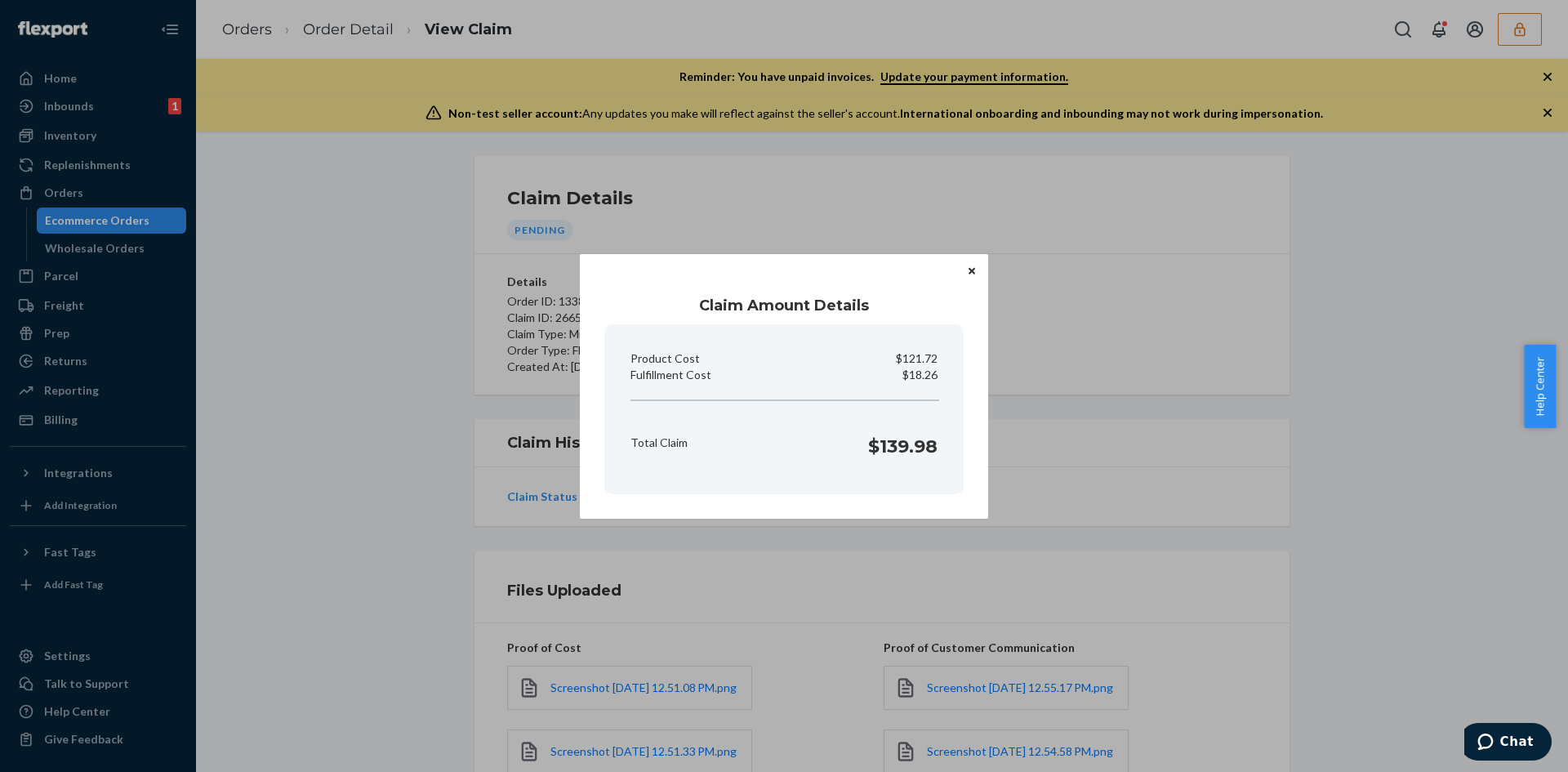
drag, startPoint x: 676, startPoint y: 454, endPoint x: 630, endPoint y: 448, distance: 46.4
click at [673, 455] on div "Total Claim $139.98" at bounding box center [784, 442] width 320 height 51
click at [522, 457] on div "Claim Amount Details Product Cost $121.72 Fulfillment Cost $18.26 Total Claim $…" at bounding box center [784, 386] width 1568 height 772
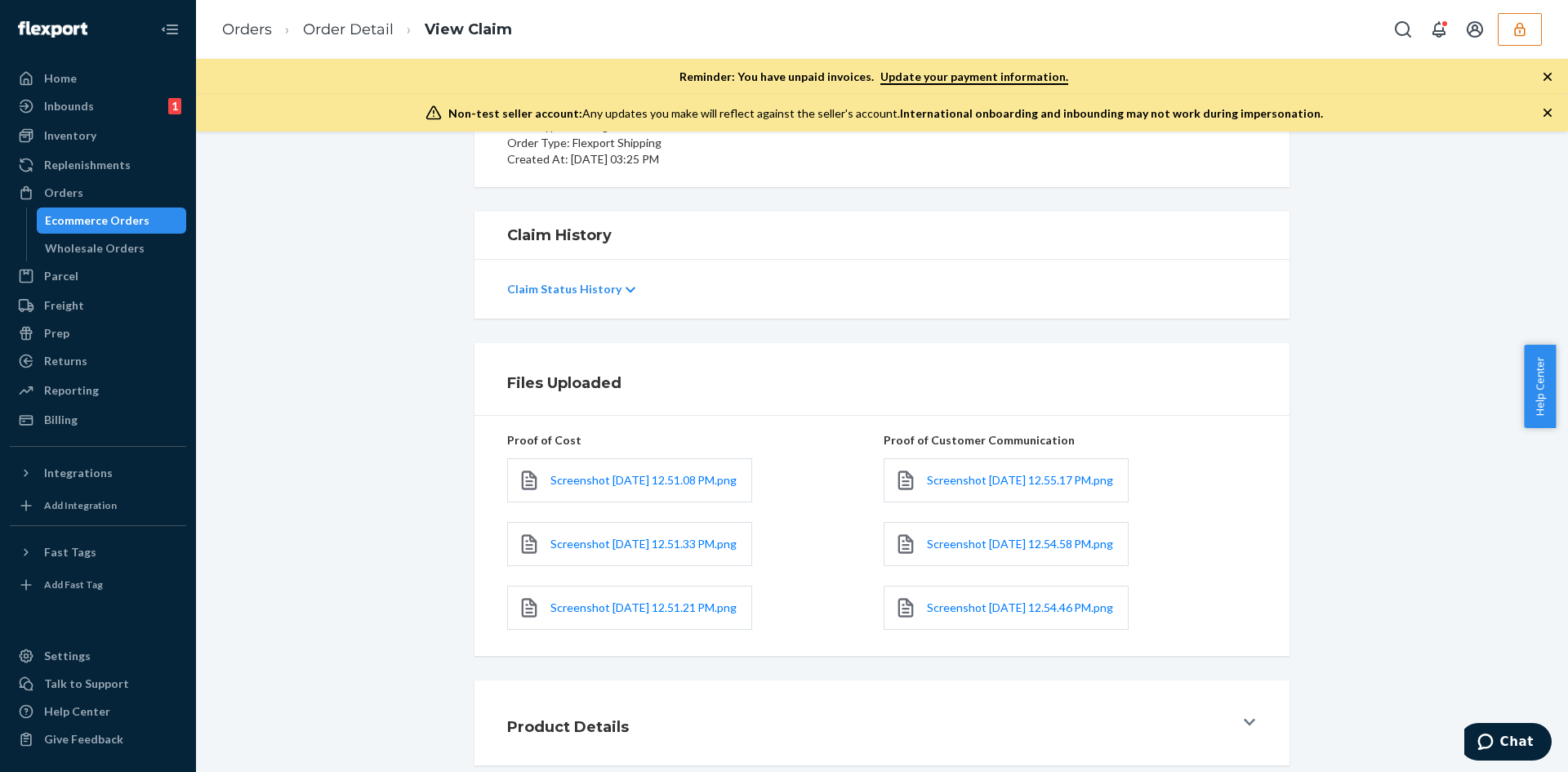
scroll to position [323, 0]
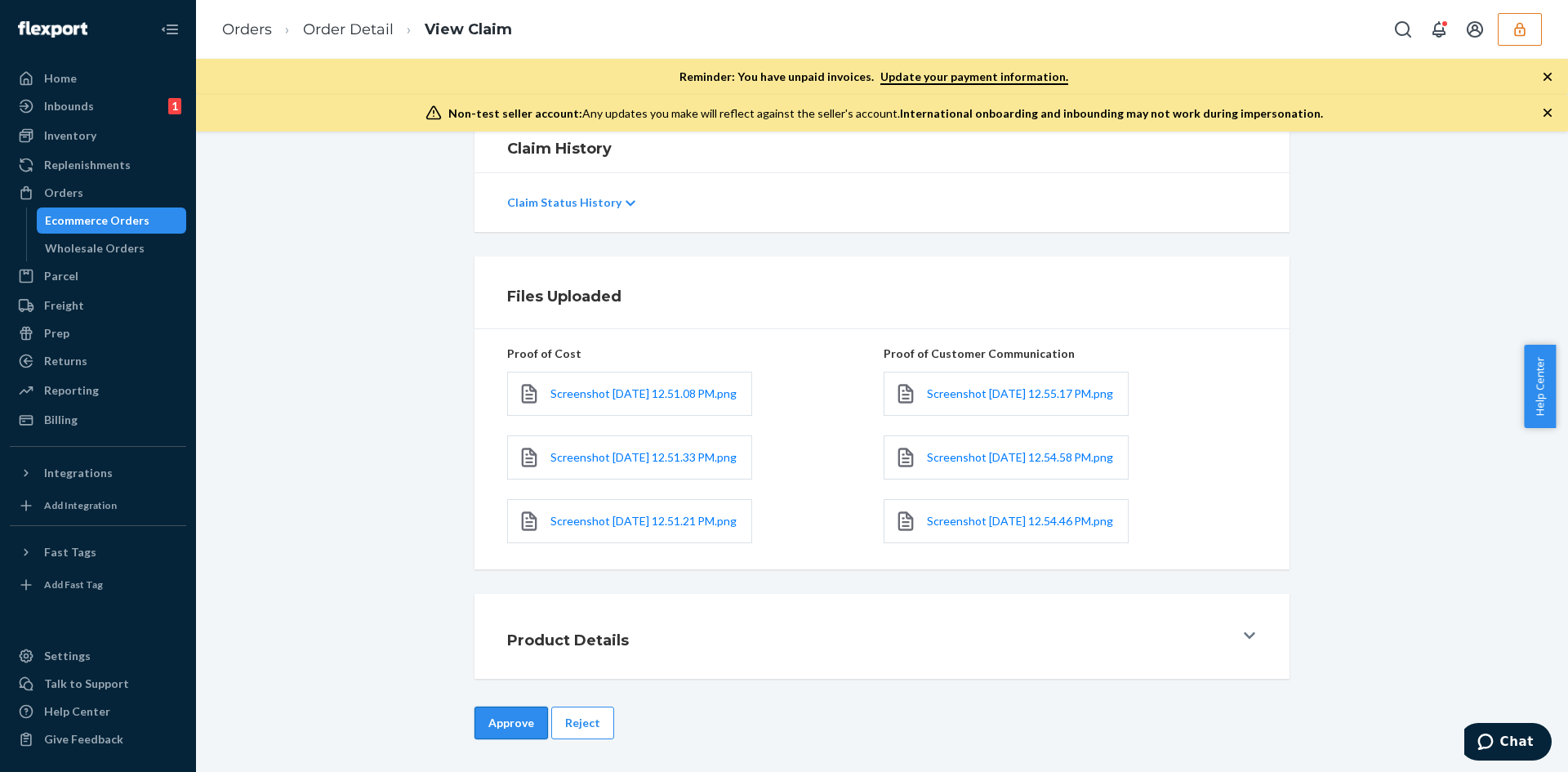
click at [495, 710] on button "Approve" at bounding box center [511, 722] width 73 height 32
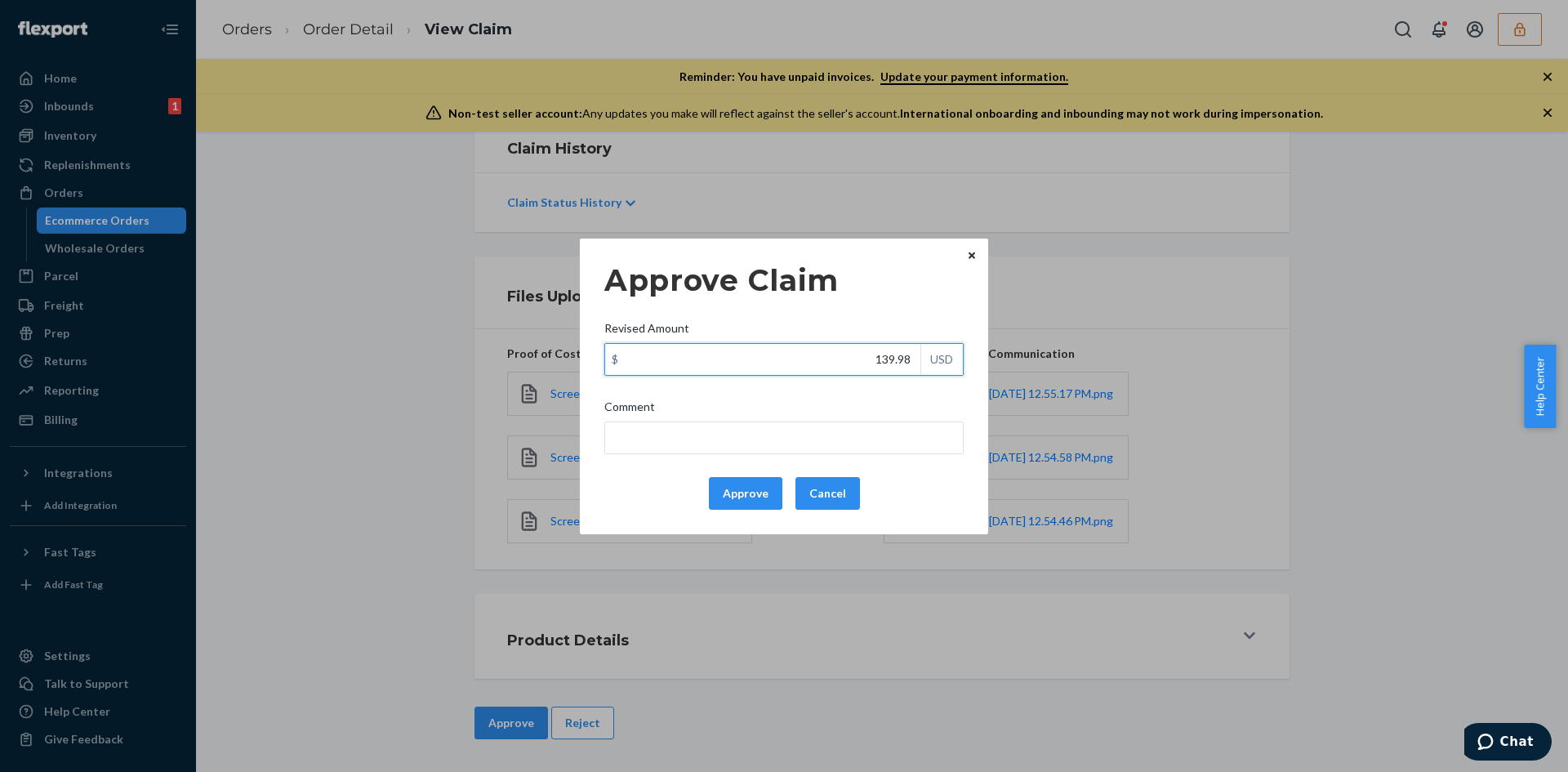
click at [893, 361] on input "139.98" at bounding box center [763, 359] width 316 height 31
paste input "18.26"
type input "118.26"
click at [856, 435] on input "Comment" at bounding box center [784, 437] width 360 height 32
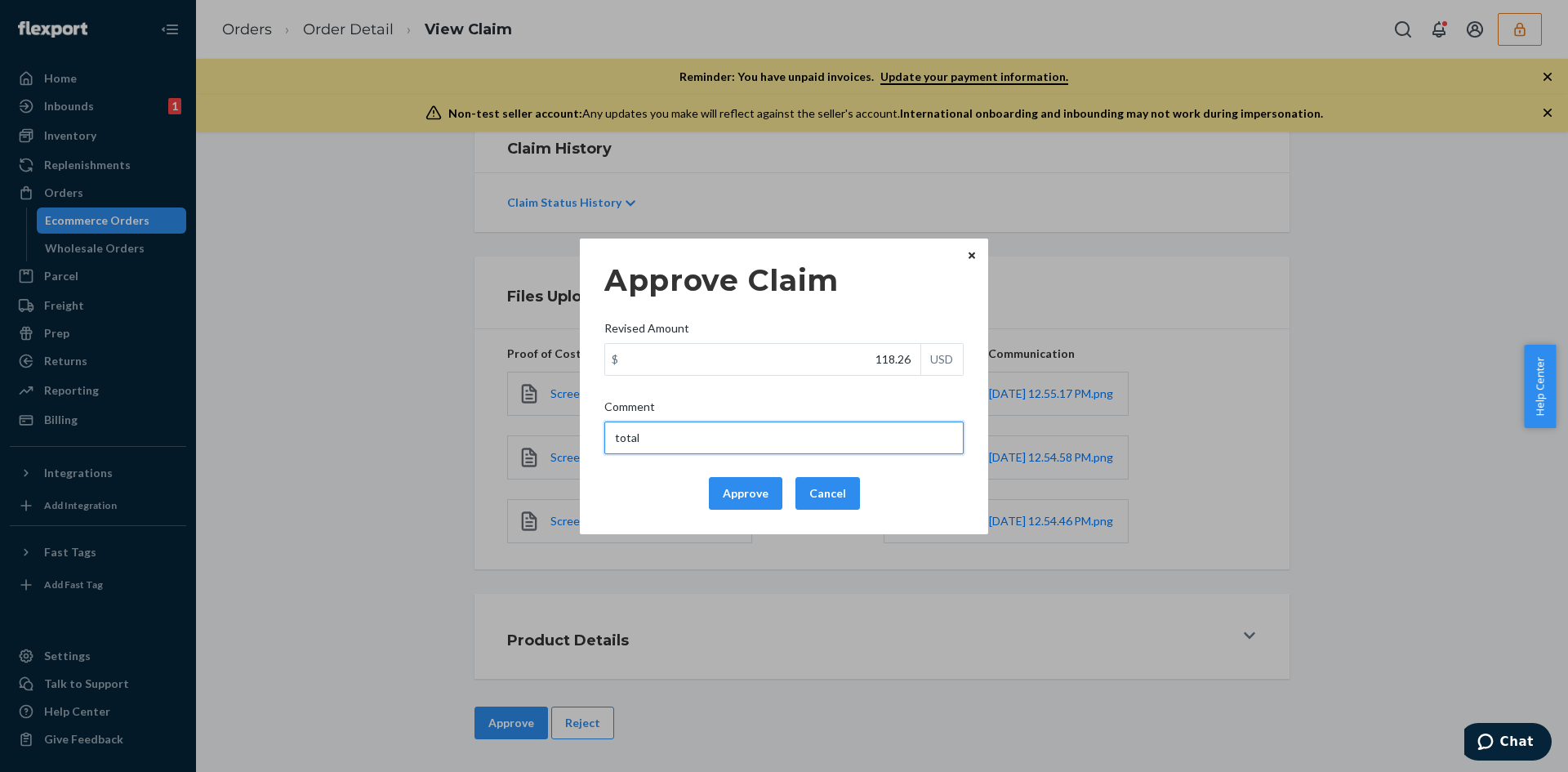
type input "Total cost capped at $100"
click at [779, 506] on button "Approve" at bounding box center [745, 493] width 73 height 32
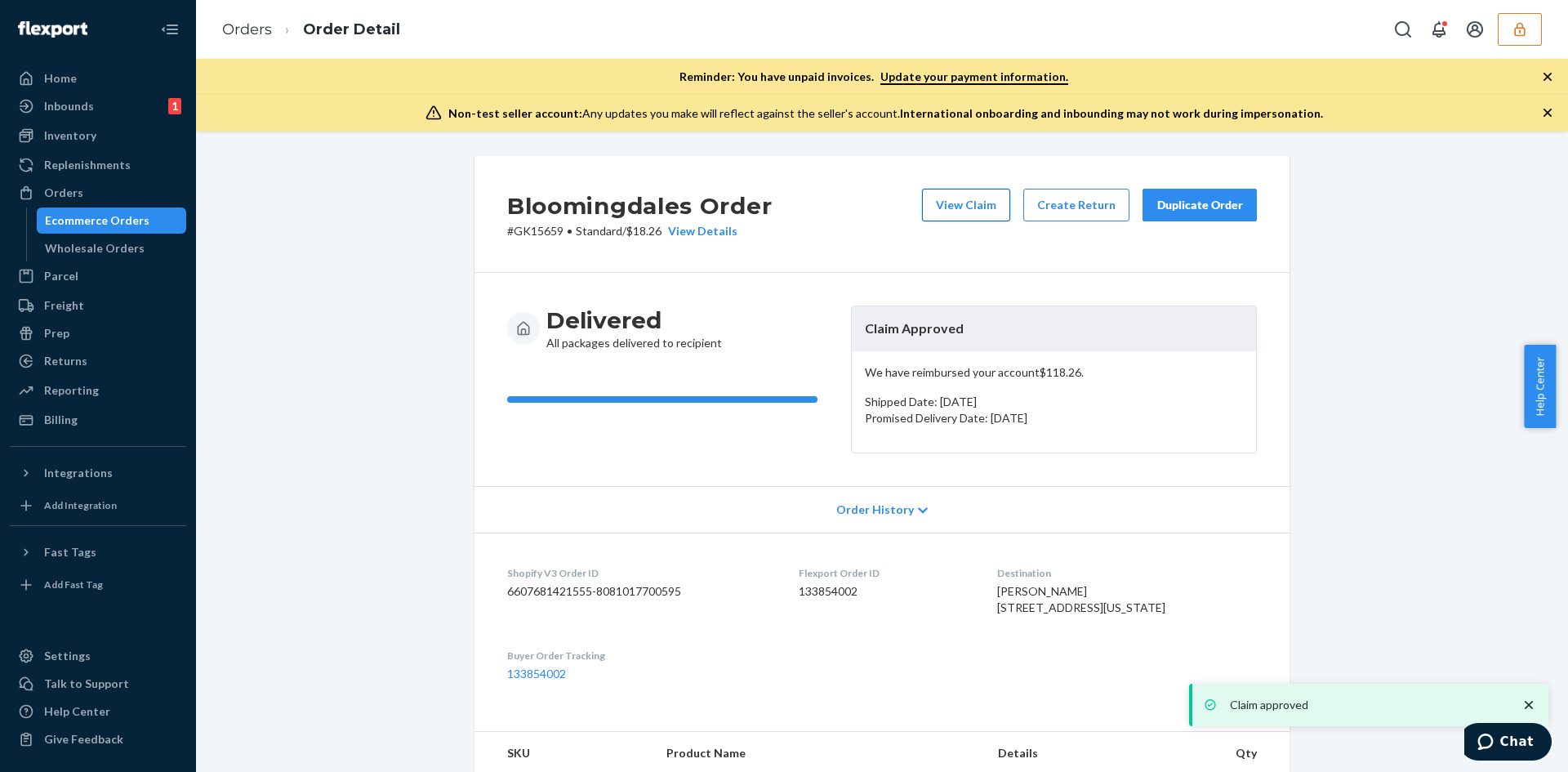
drag, startPoint x: 961, startPoint y: 206, endPoint x: 954, endPoint y: 201, distance: 8.6
click at [954, 201] on button "View Claim" at bounding box center [966, 205] width 88 height 32
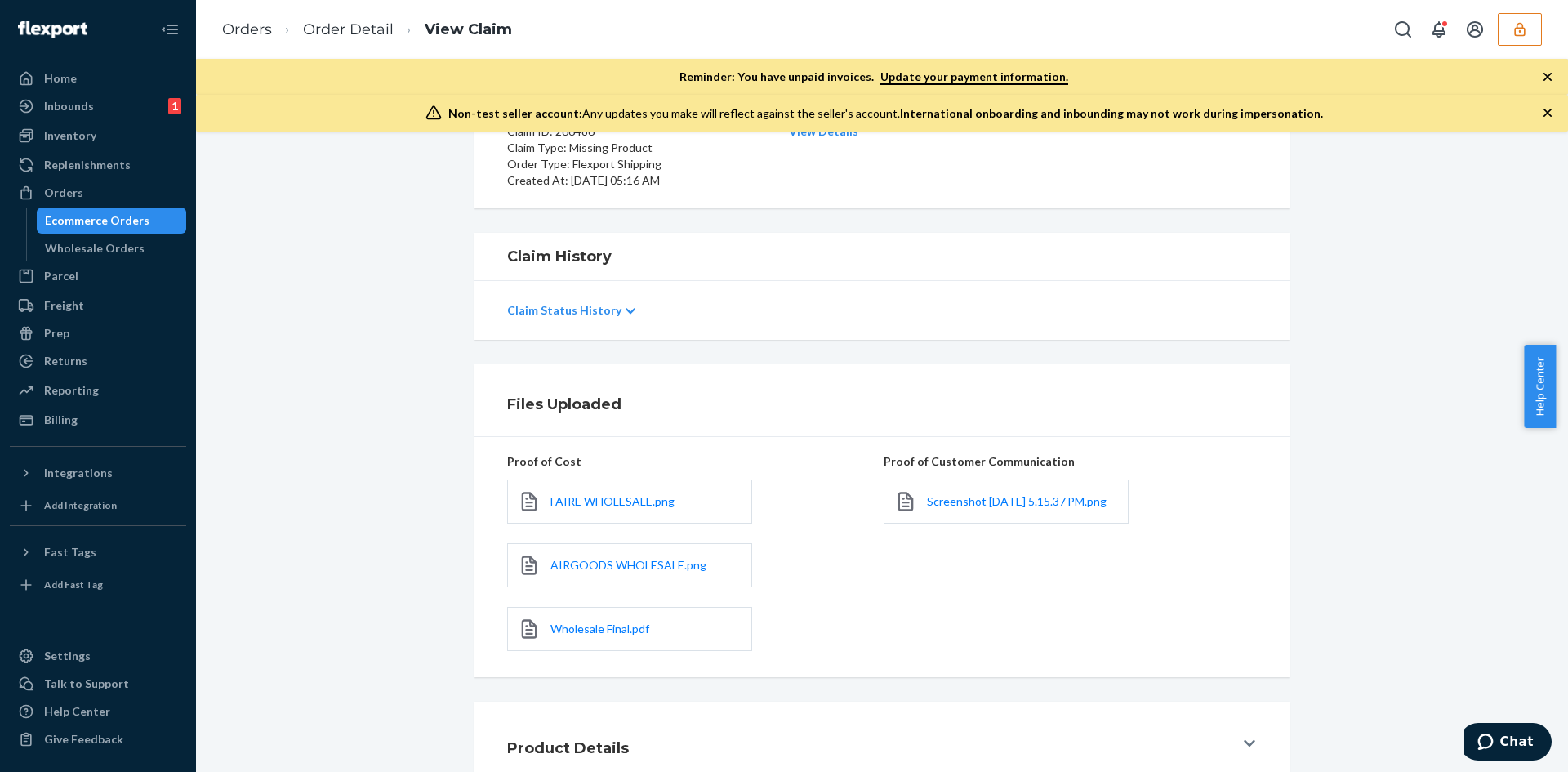
scroll to position [294, 0]
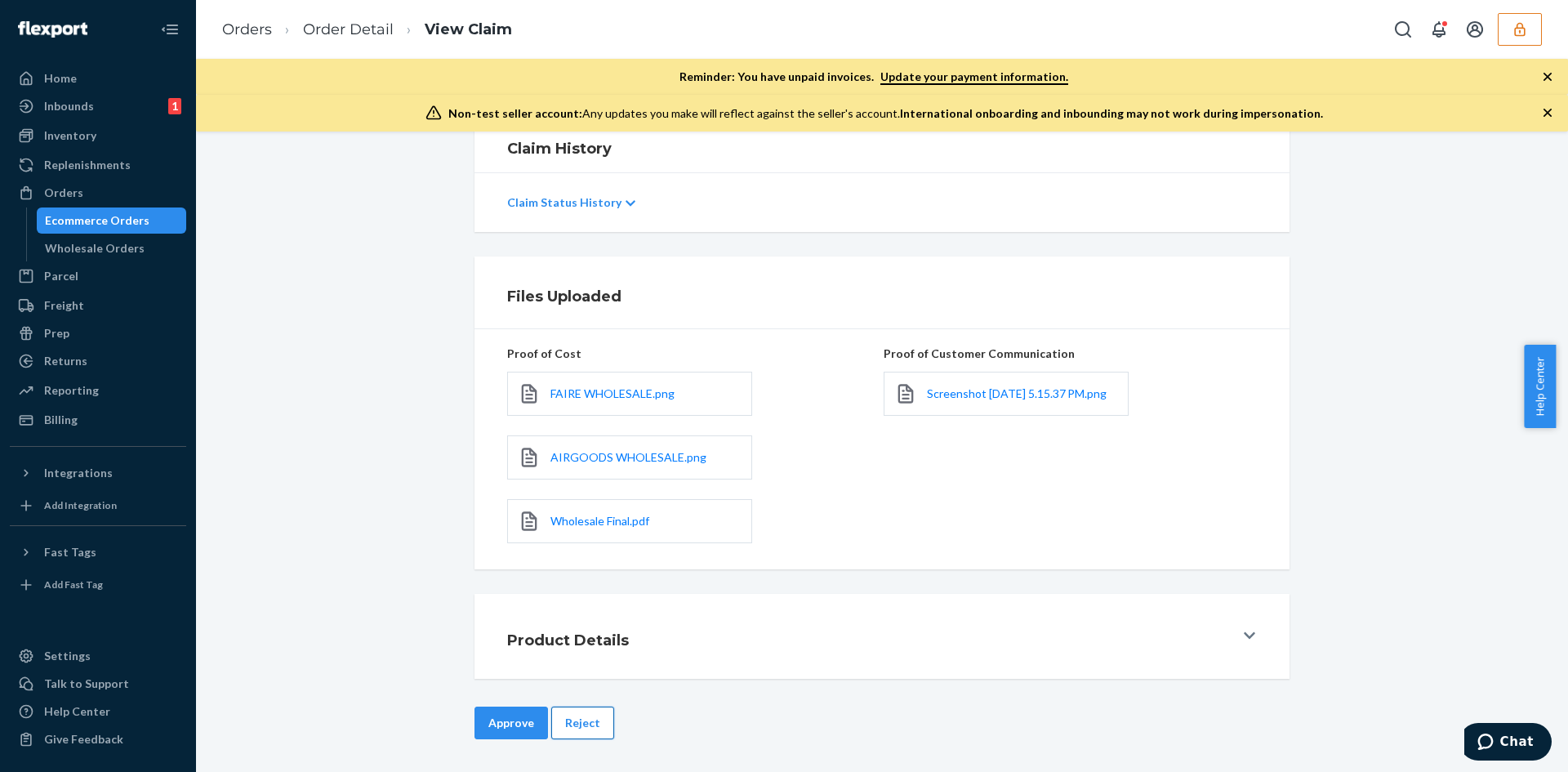
click at [575, 709] on button "Reject" at bounding box center [583, 722] width 63 height 32
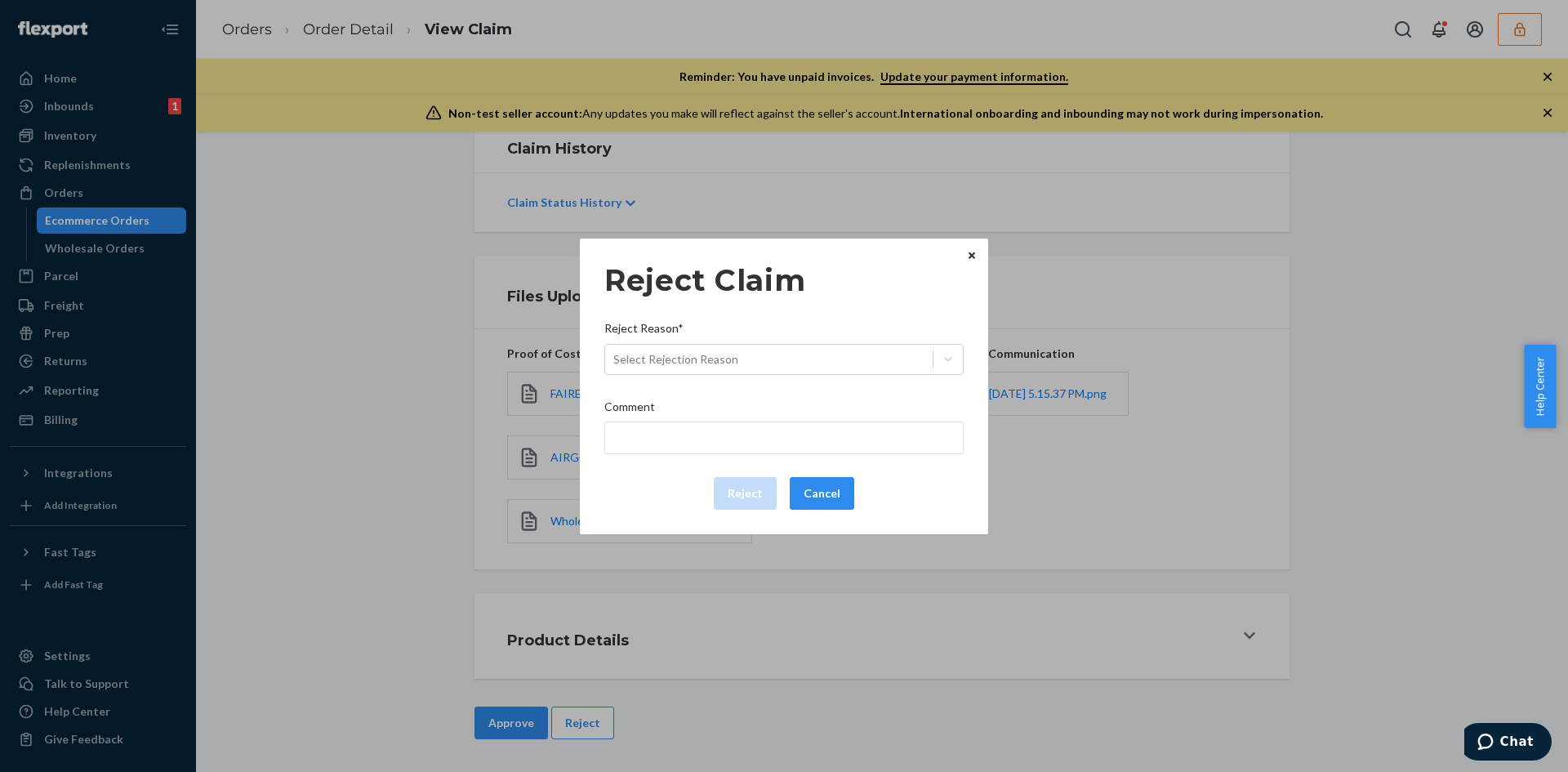
click at [738, 376] on div "Reject Claim Reject Reason* Select Rejection Reason Comment Reject Cancel" at bounding box center [784, 386] width 360 height 260
click at [753, 341] on div "Reject Reason*" at bounding box center [784, 331] width 360 height 22
click at [615, 351] on input "Reject Reason* Select Rejection Reason" at bounding box center [615, 360] width 2 height 17
click at [749, 363] on div "Select Rejection Reason" at bounding box center [769, 359] width 327 height 26
click at [615, 363] on input "Reject Reason* 0 results available. Select is focused ,type to refine list, pre…" at bounding box center [615, 360] width 2 height 17
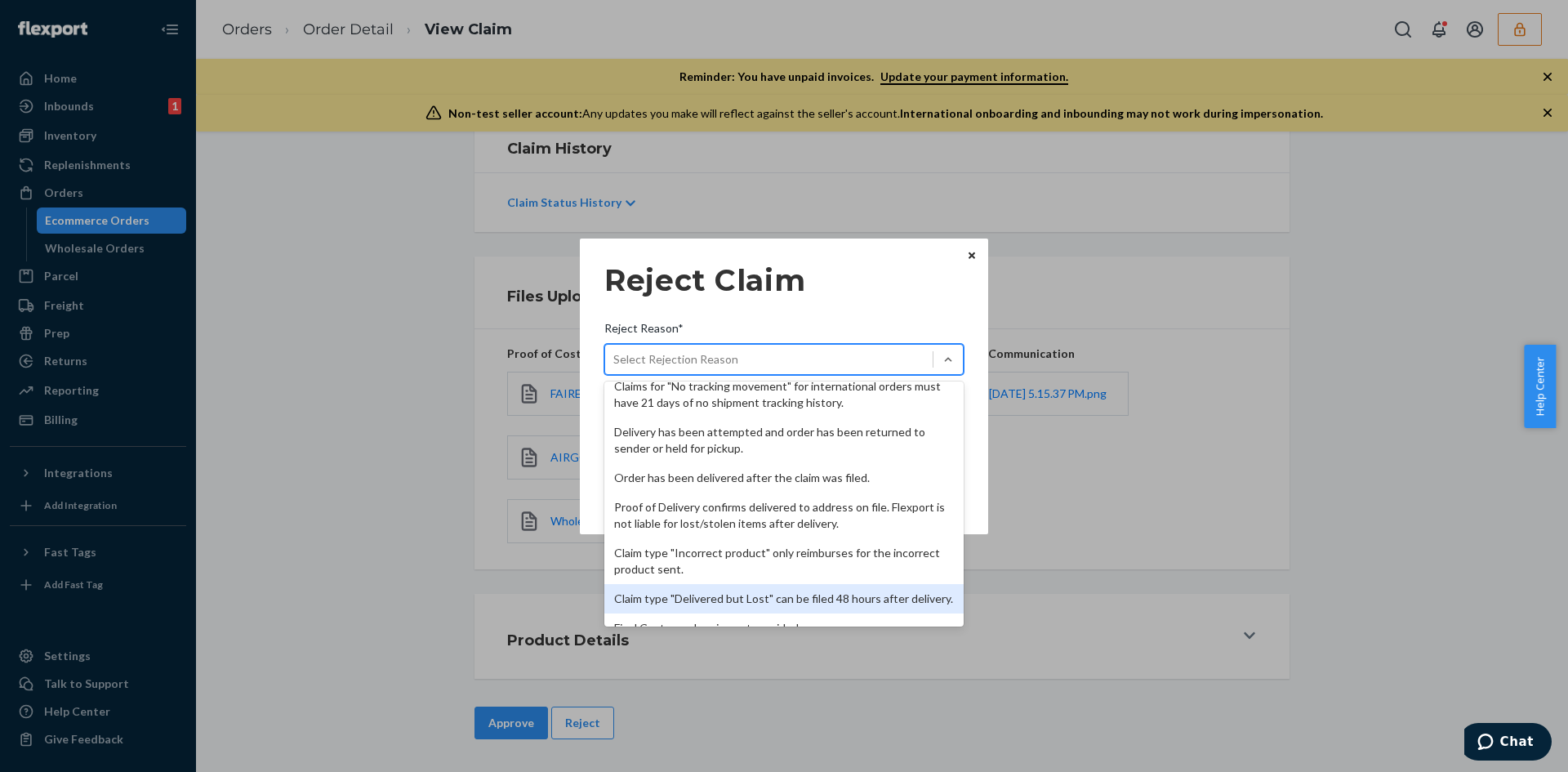
scroll to position [212, 0]
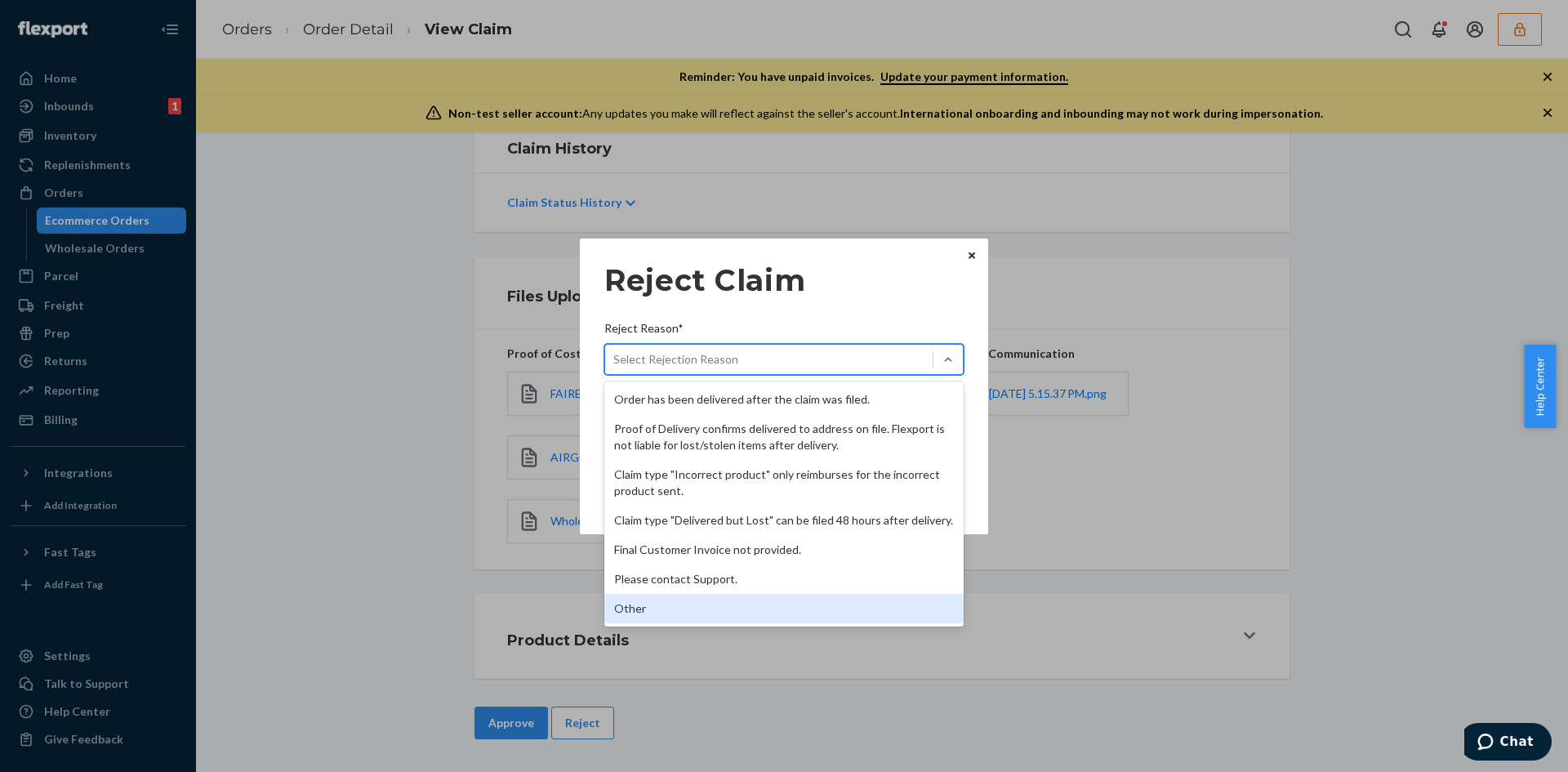
click at [683, 597] on div "Other" at bounding box center [784, 608] width 360 height 29
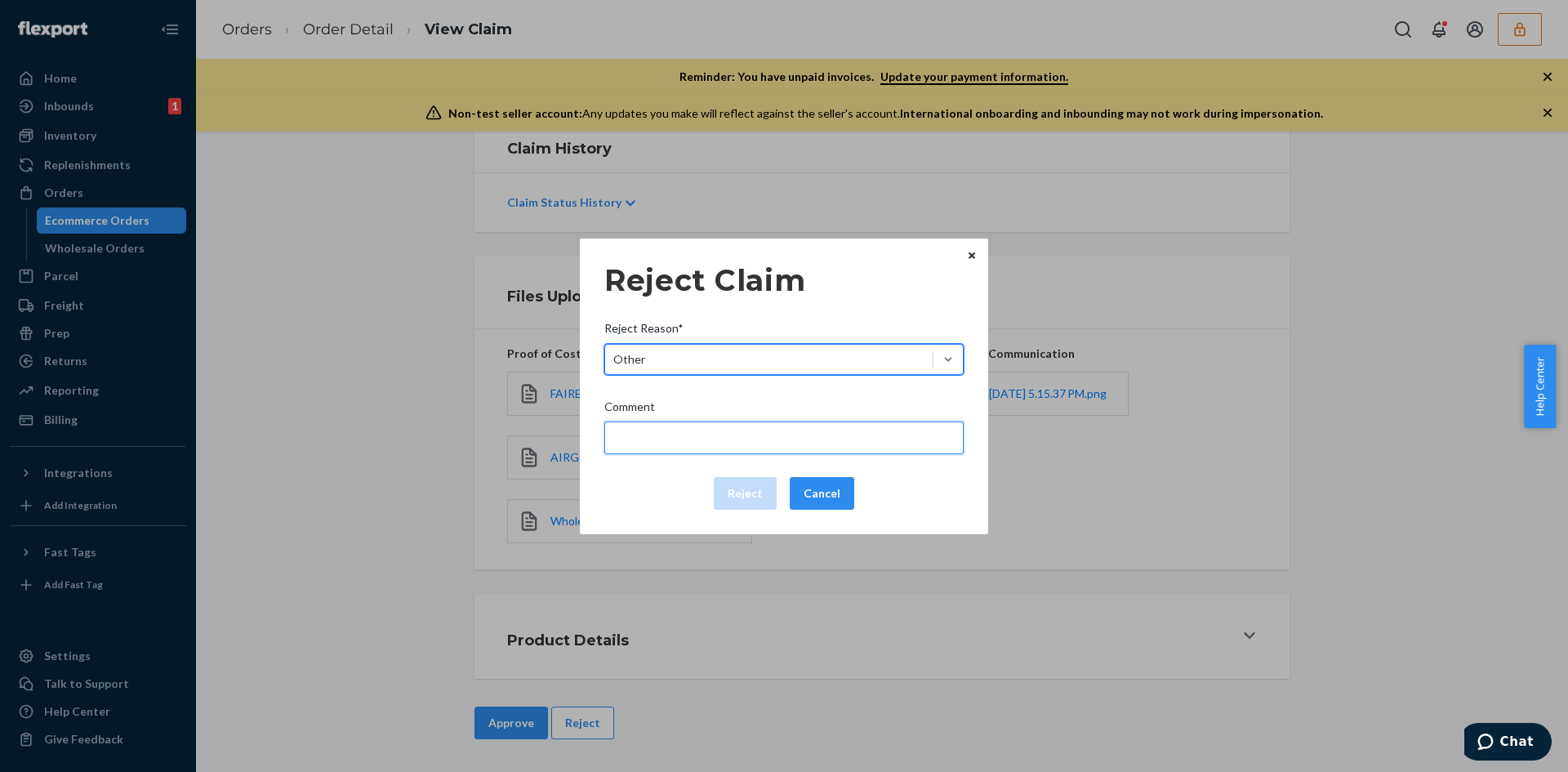
click at [680, 445] on input "Comment" at bounding box center [784, 437] width 360 height 32
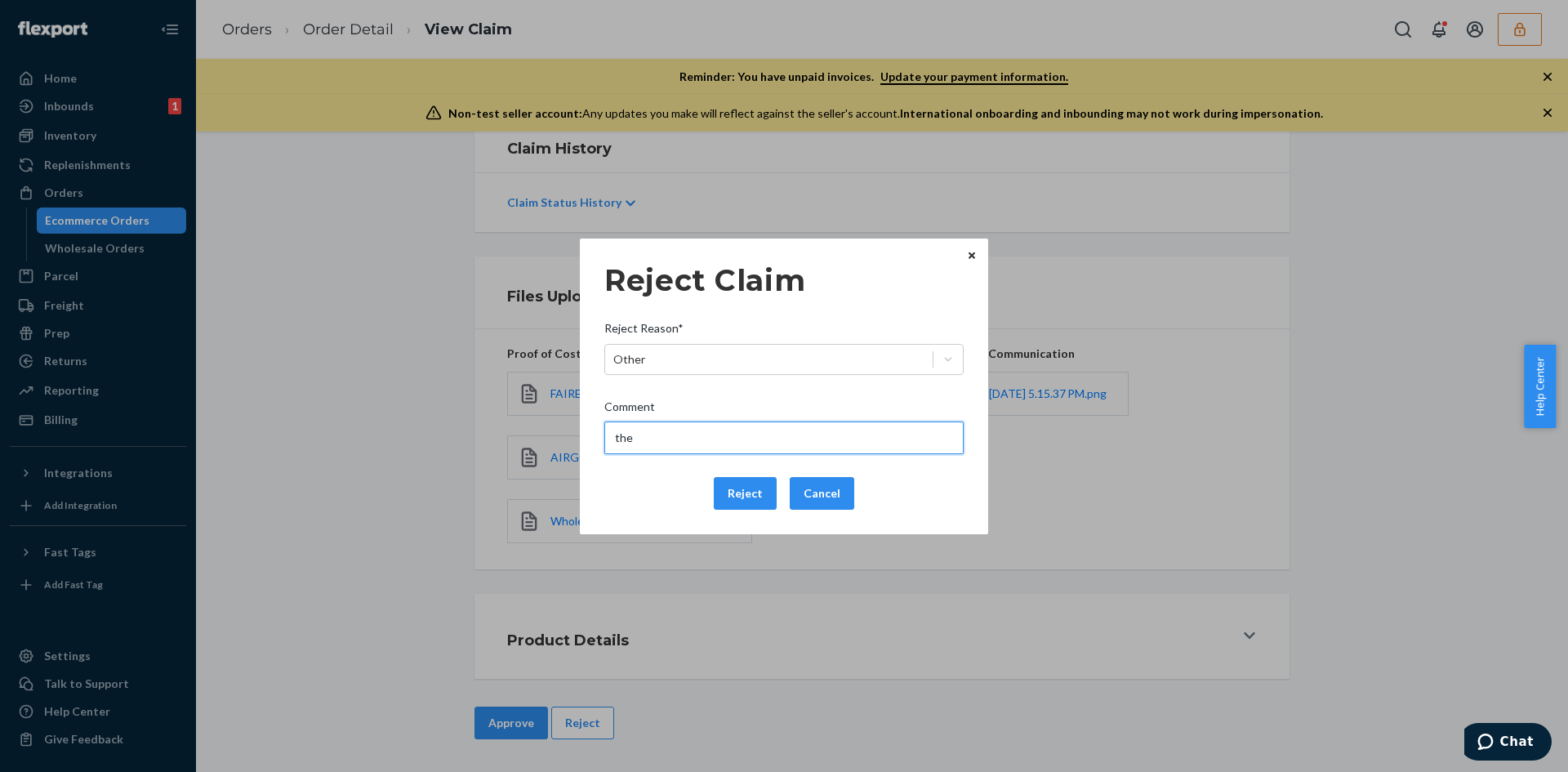
type input "The package was confirmed to be delivered at the right location and flexport is…"
click at [744, 487] on button "Reject" at bounding box center [745, 493] width 63 height 32
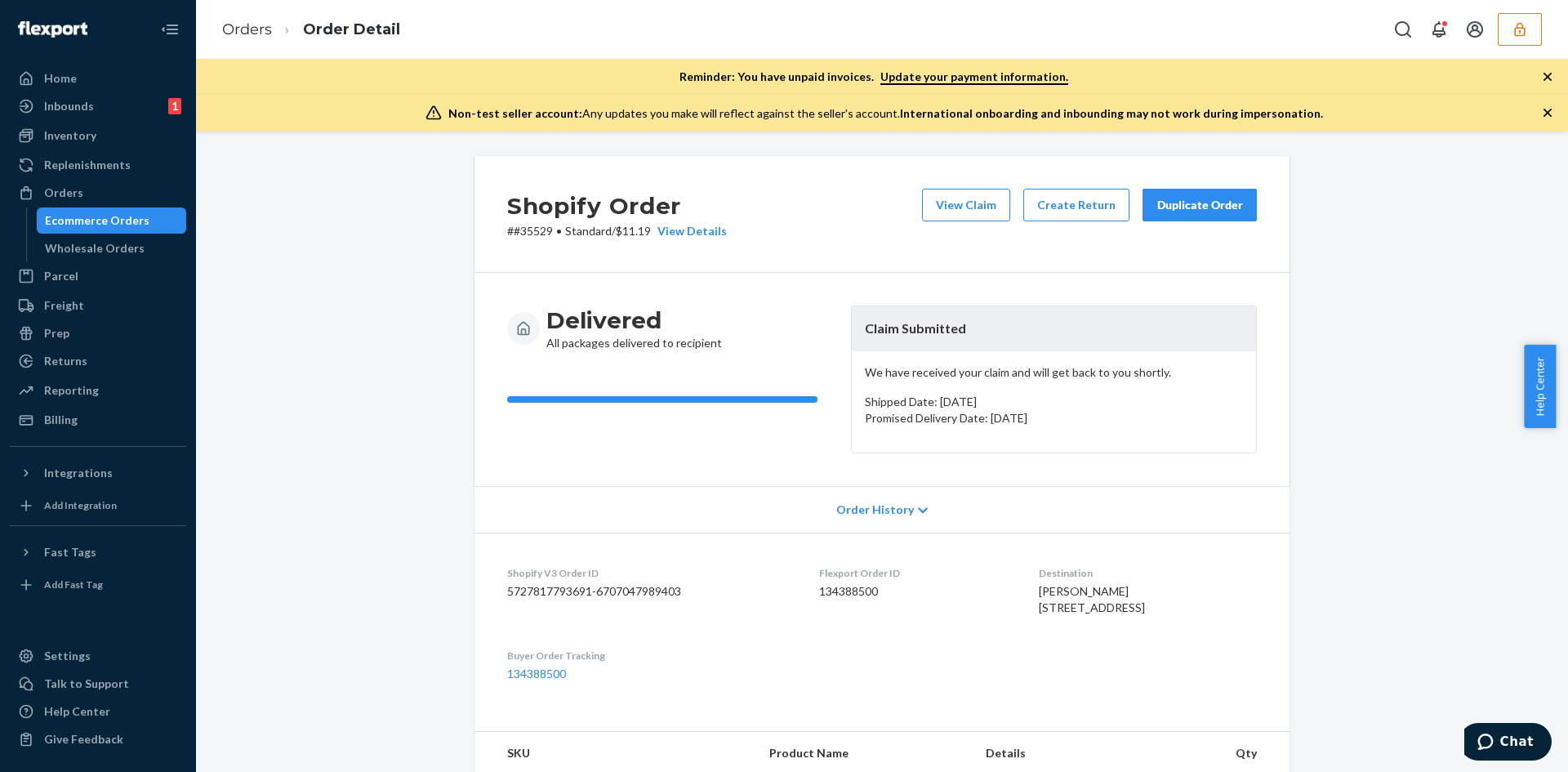
scroll to position [408, 0]
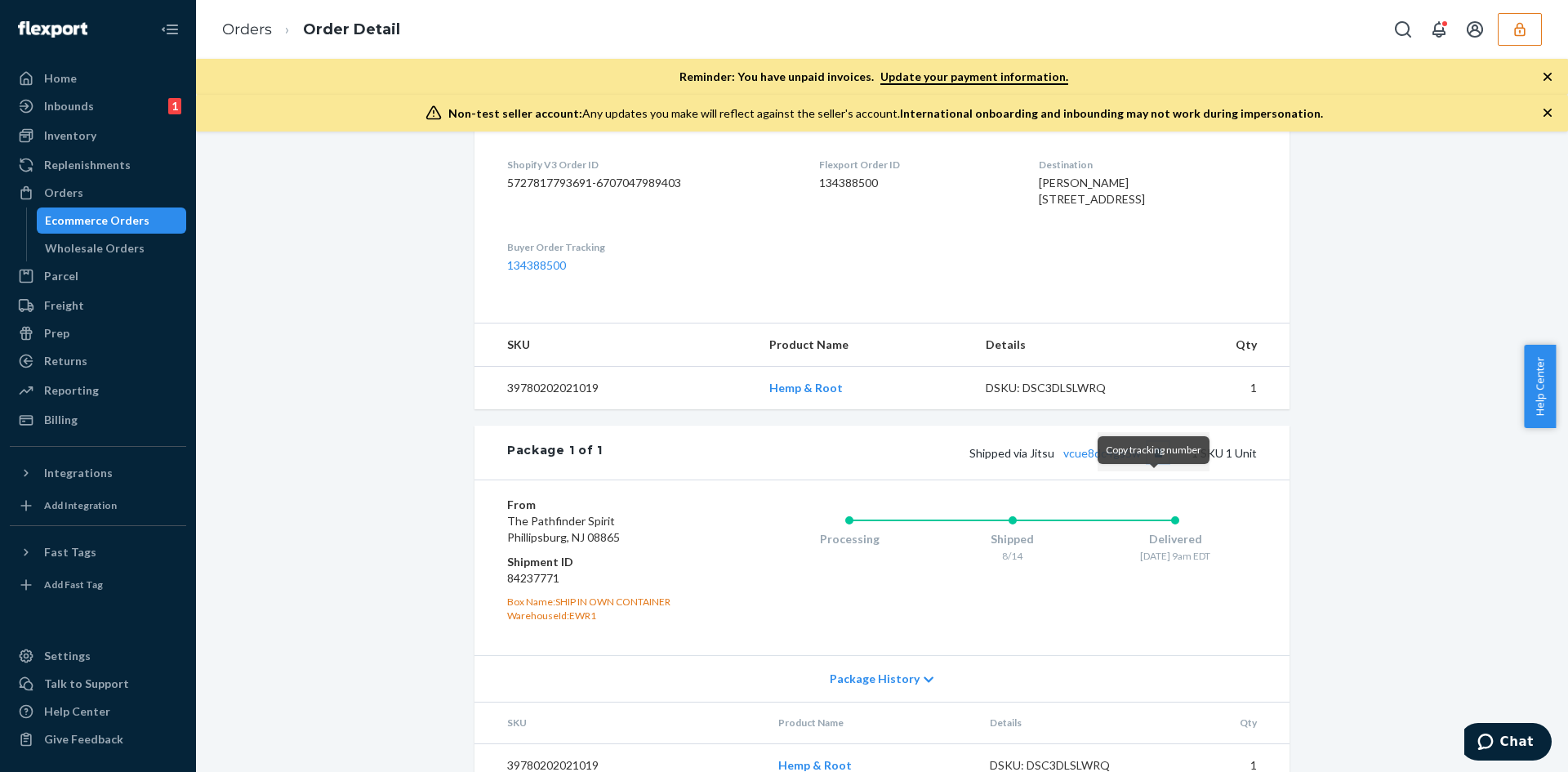
click at [1149, 463] on button "Copy tracking number" at bounding box center [1157, 452] width 21 height 21
